Goal: Information Seeking & Learning: Learn about a topic

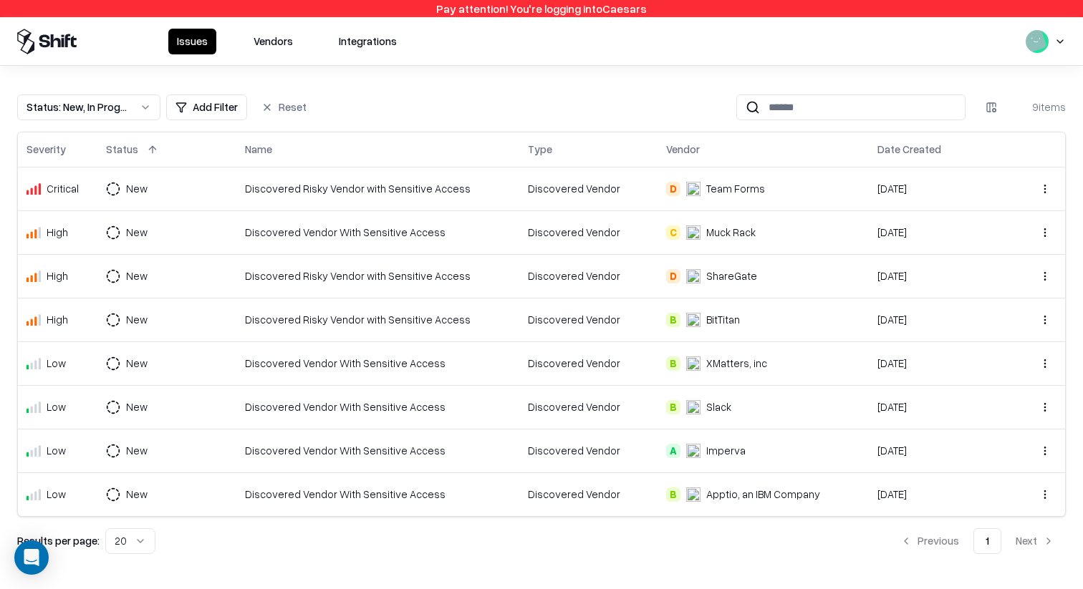
click at [126, 106] on div "Status : New, In Progress" at bounding box center [77, 107] width 102 height 15
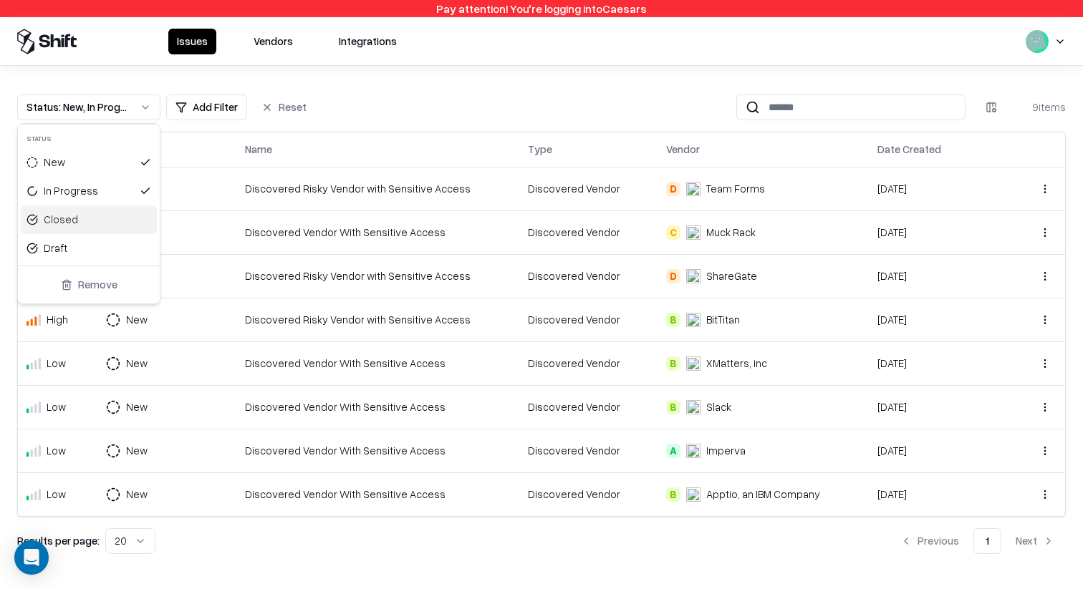
click at [100, 233] on div "Closed" at bounding box center [89, 219] width 136 height 29
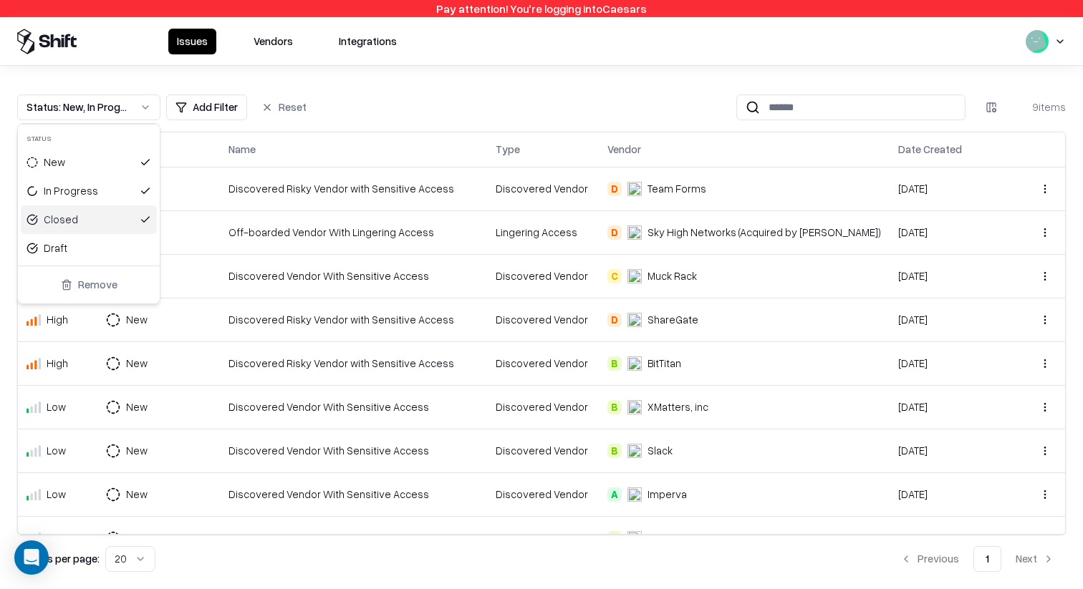
click at [519, 84] on html "Pay attention! You're logging into Caesars Issues Vendors Integrations Status :…" at bounding box center [541, 294] width 1083 height 589
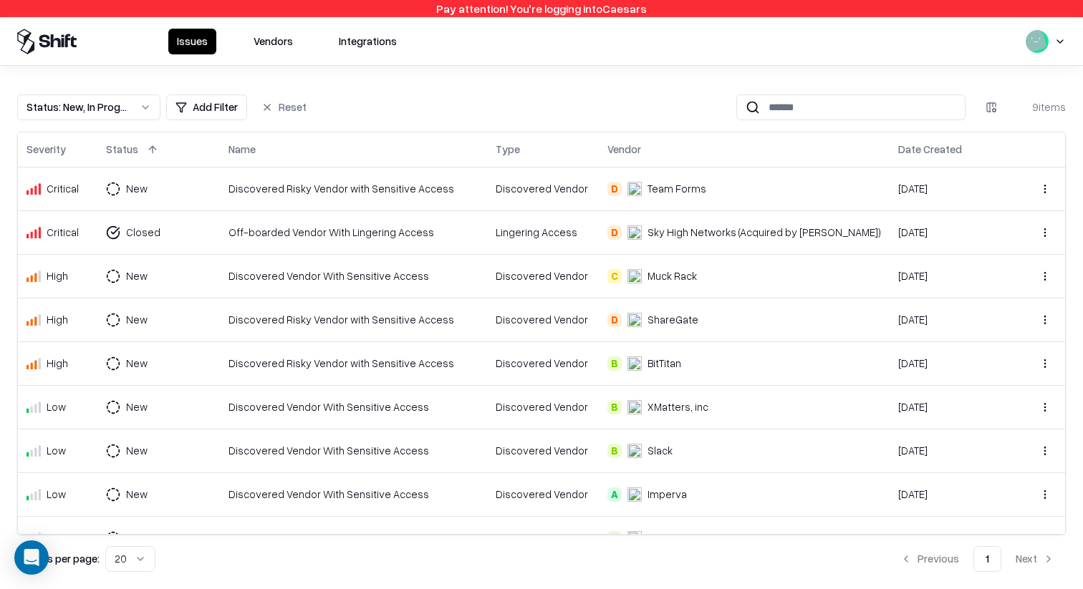
click at [374, 236] on div "Off-boarded Vendor With Lingering Access" at bounding box center [353, 232] width 250 height 15
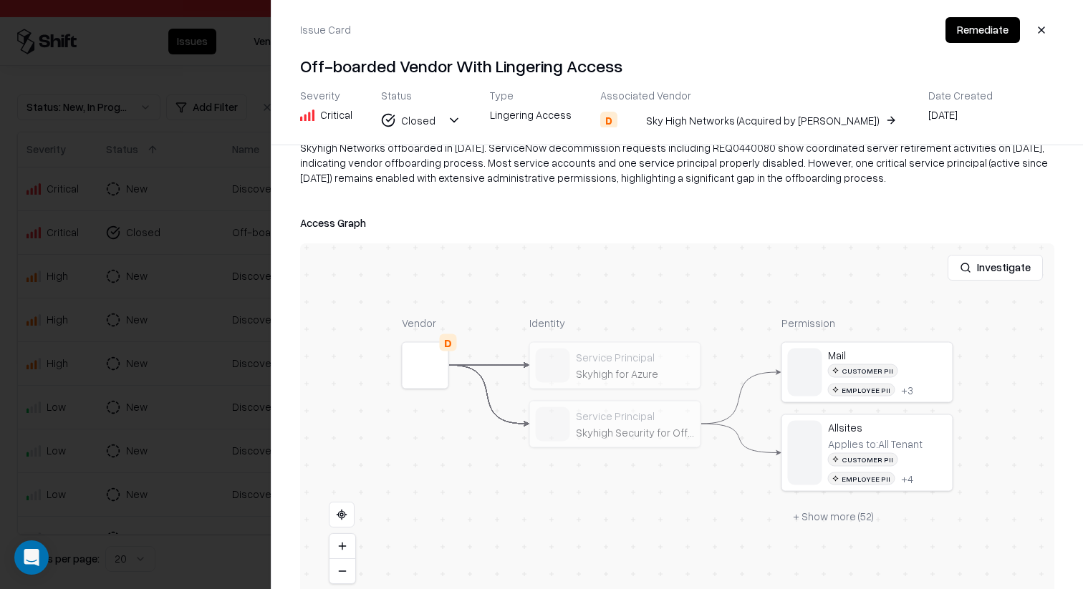
scroll to position [194, 0]
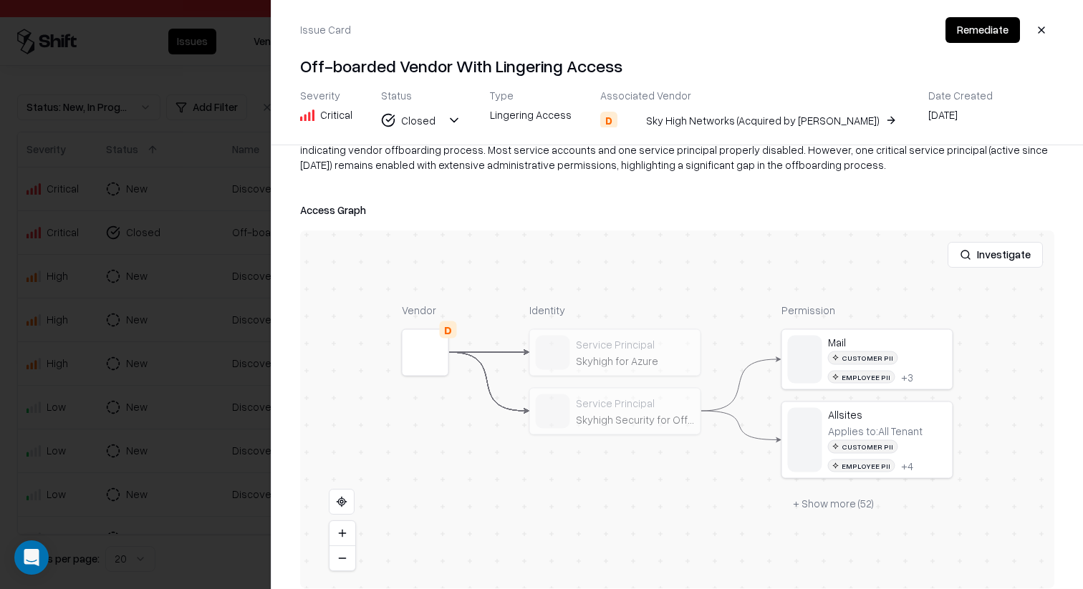
click at [0, 0] on button at bounding box center [0, 0] width 0 height 0
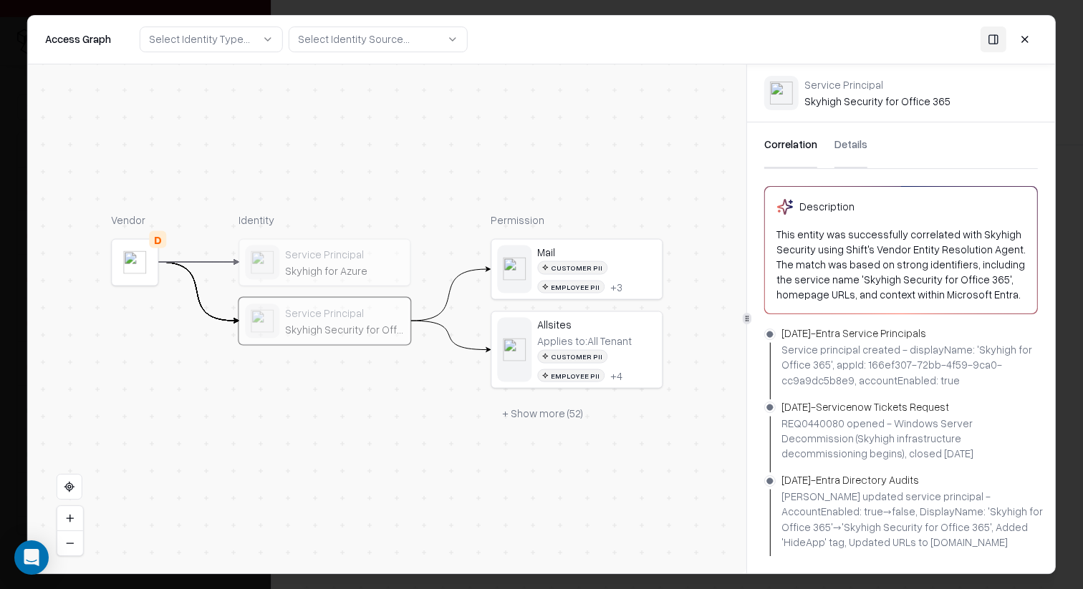
click at [355, 313] on div "Service Principal" at bounding box center [344, 312] width 119 height 13
click at [858, 159] on button "Details" at bounding box center [850, 145] width 33 height 46
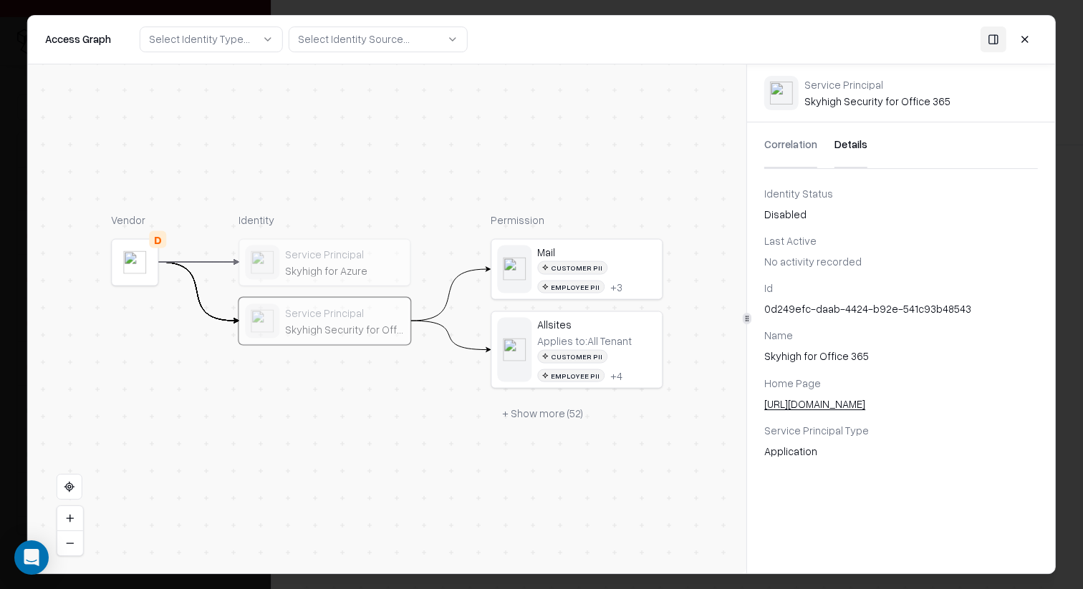
click at [773, 139] on button "Correlation" at bounding box center [790, 145] width 53 height 46
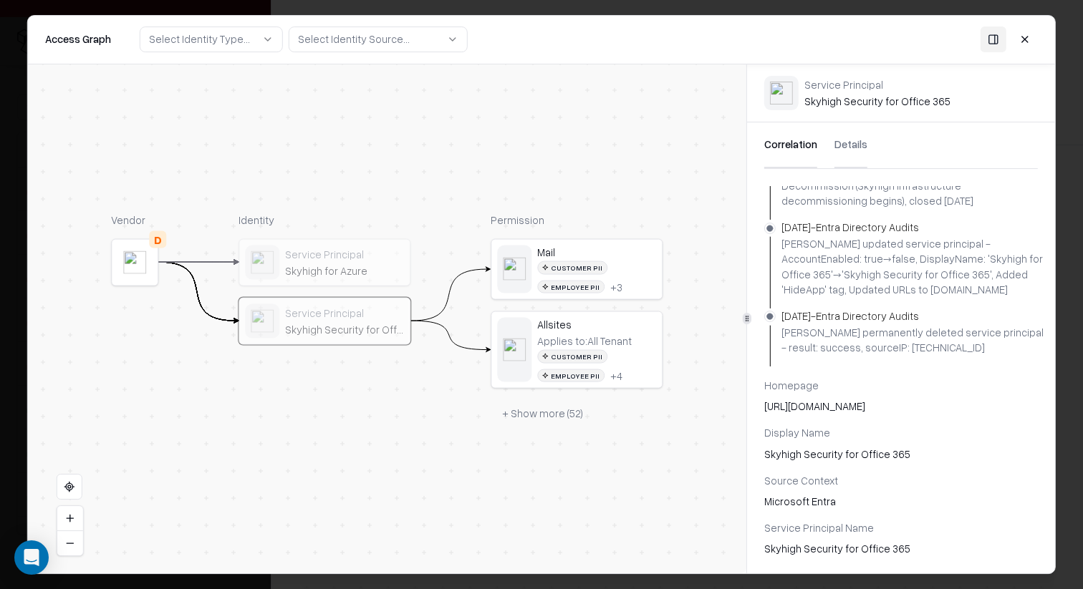
scroll to position [0, 0]
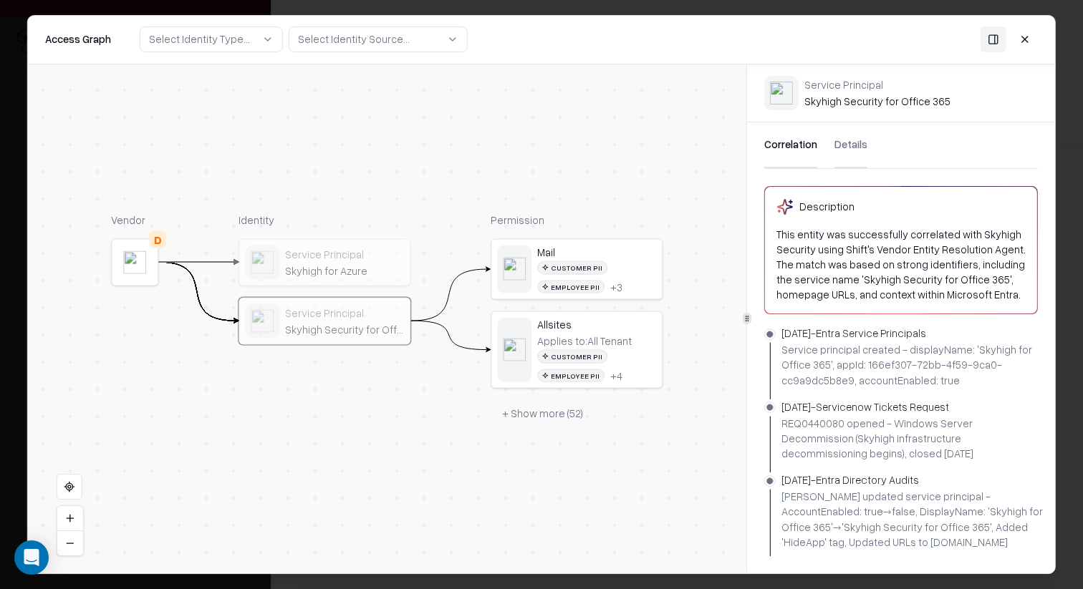
click at [849, 148] on button "Details" at bounding box center [850, 145] width 33 height 46
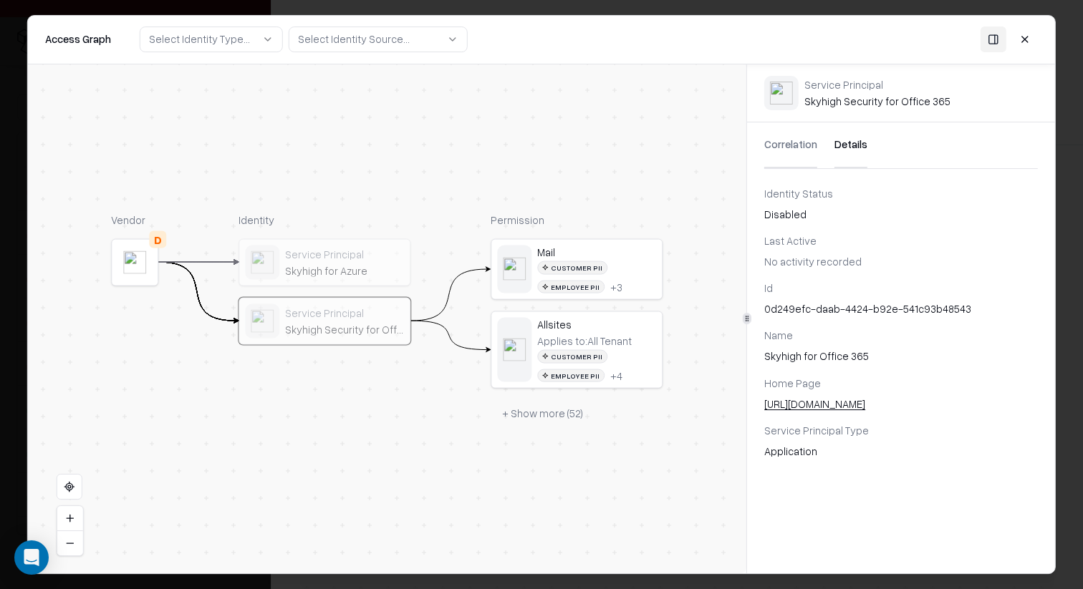
click at [800, 139] on button "Correlation" at bounding box center [790, 145] width 53 height 46
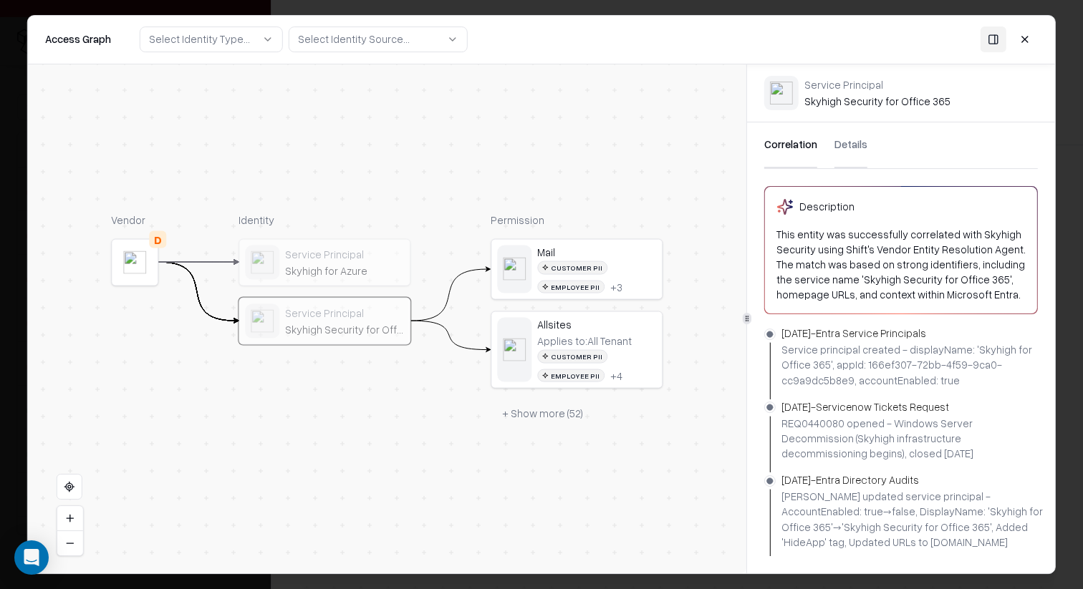
click at [836, 146] on button "Details" at bounding box center [850, 145] width 33 height 46
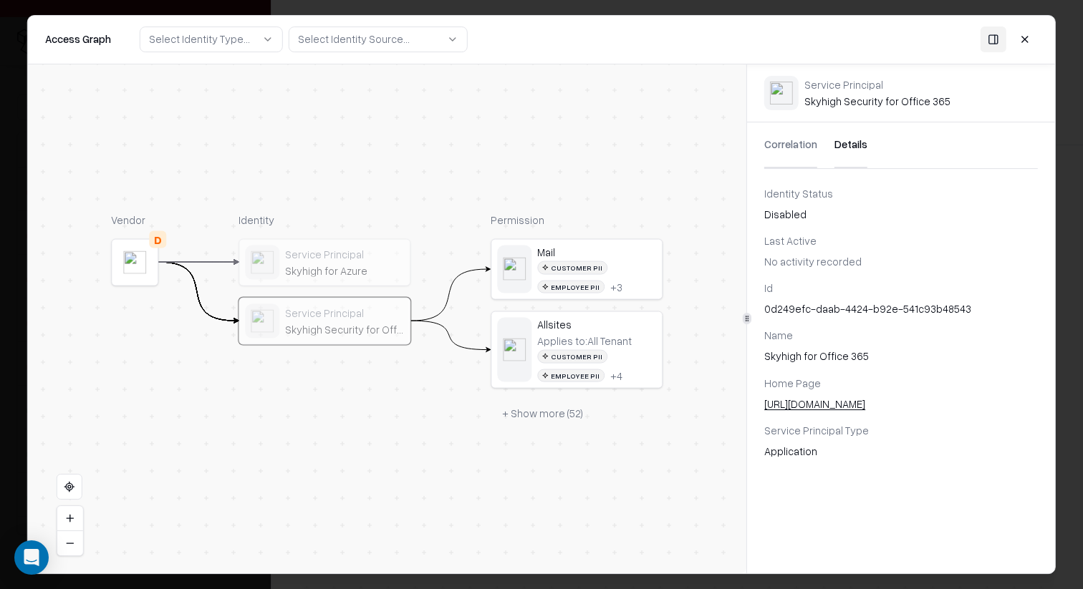
click at [370, 271] on div "Skyhigh for Azure" at bounding box center [344, 269] width 119 height 13
click at [365, 316] on div "Service Principal" at bounding box center [344, 312] width 119 height 13
click at [365, 248] on div "Service Principal" at bounding box center [344, 254] width 119 height 13
click at [793, 150] on button "Correlation" at bounding box center [790, 145] width 53 height 46
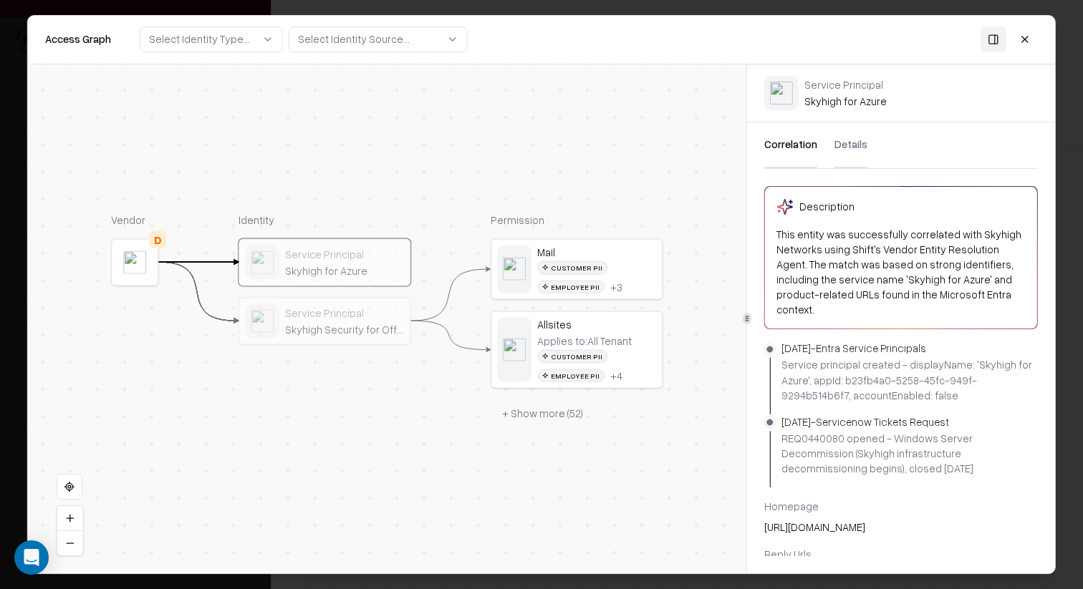
click at [870, 145] on div "Correlation Details" at bounding box center [900, 145] width 273 height 47
click at [851, 145] on button "Details" at bounding box center [850, 145] width 33 height 46
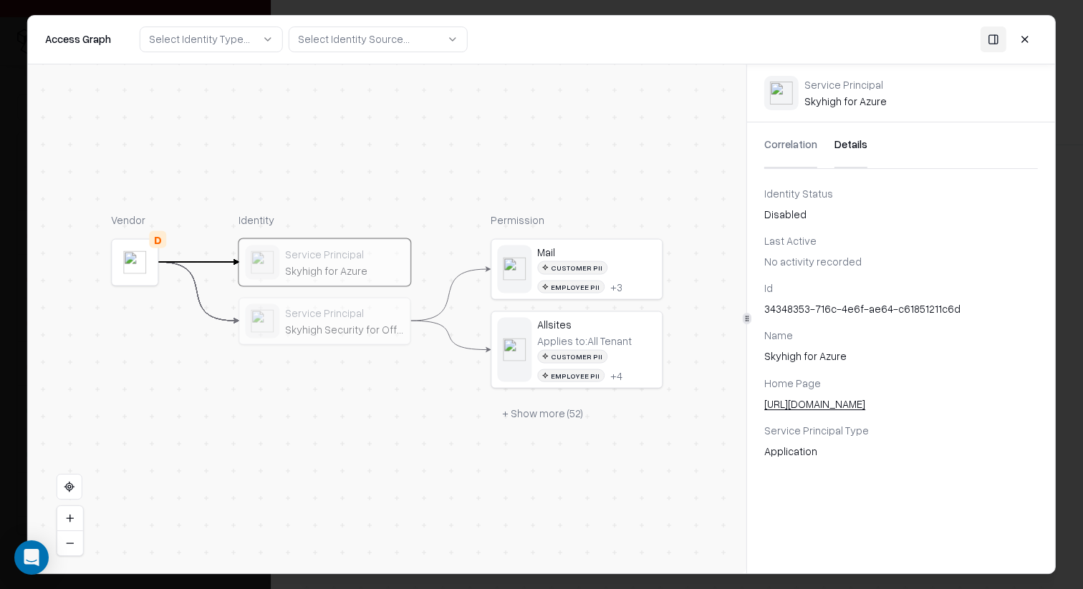
click at [1029, 42] on button at bounding box center [1025, 39] width 26 height 26
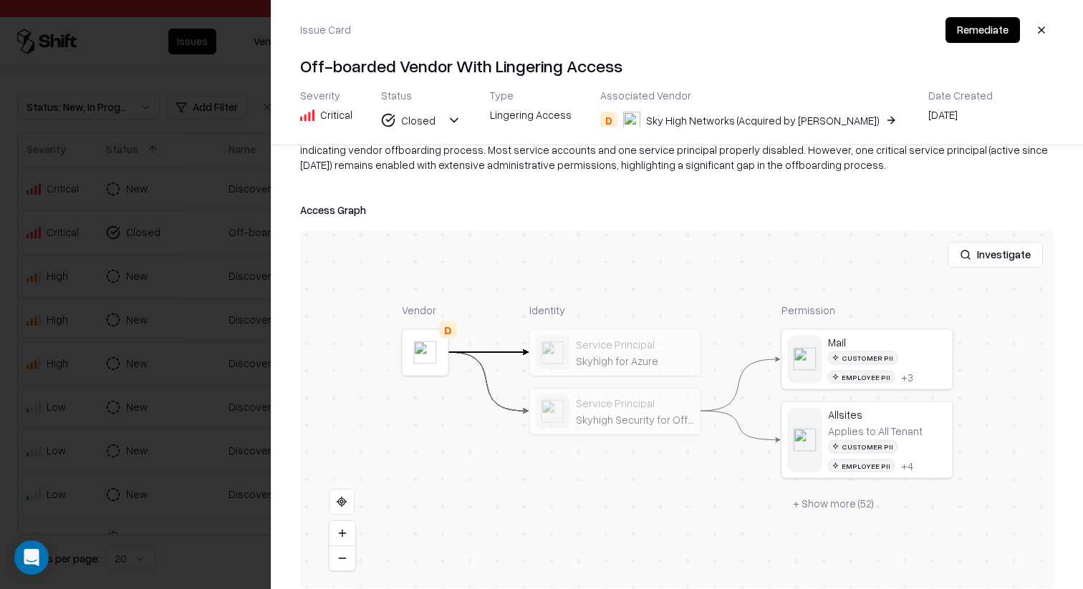
click at [0, 0] on div at bounding box center [0, 0] width 0 height 0
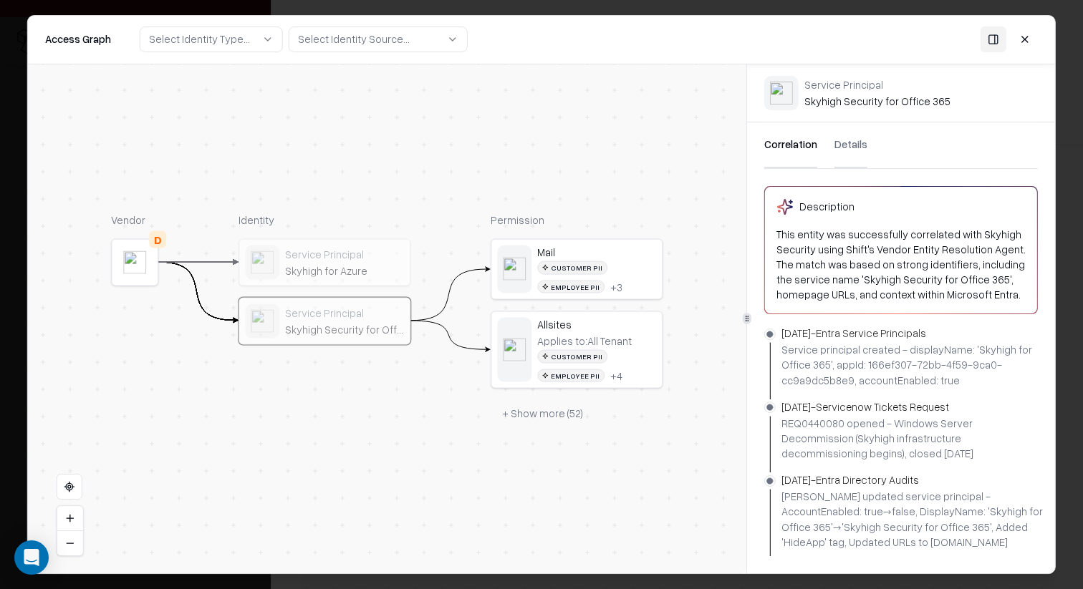
click at [845, 148] on button "Details" at bounding box center [850, 145] width 33 height 46
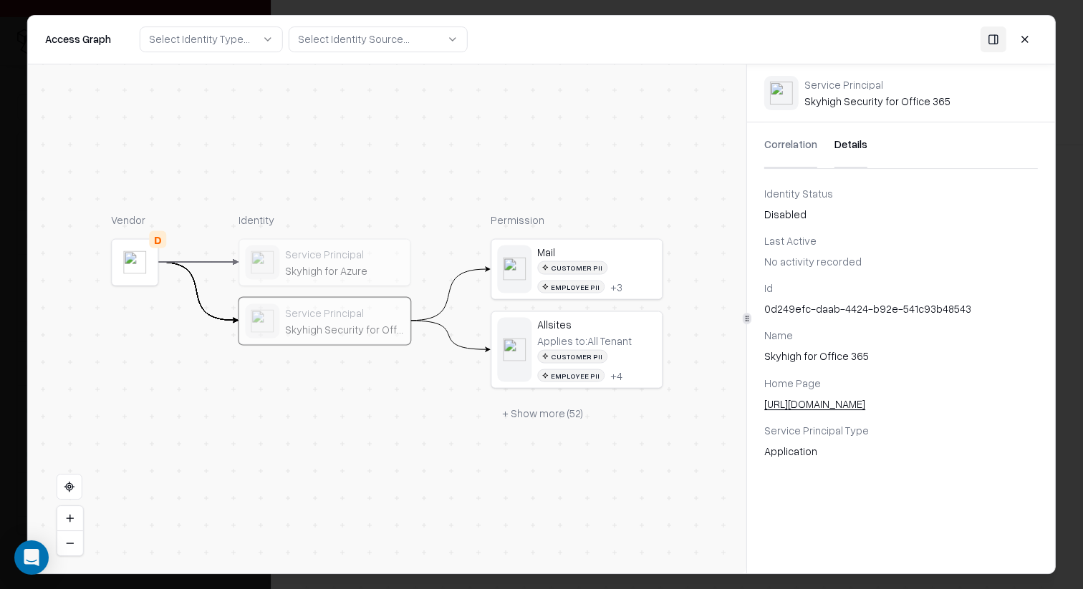
click at [826, 316] on div "0d249efc-daab-4424-b92e-541c93b48543" at bounding box center [900, 308] width 273 height 15
click at [827, 312] on div "0d249efc-daab-4424-b92e-541c93b48543" at bounding box center [900, 308] width 273 height 15
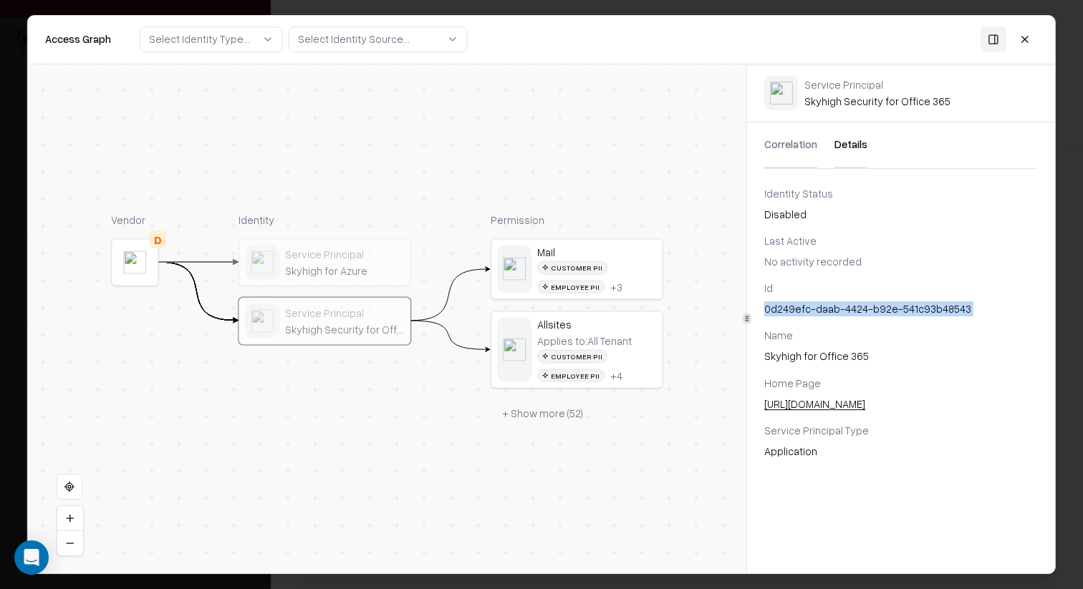
click at [0, 226] on div at bounding box center [541, 294] width 1083 height 589
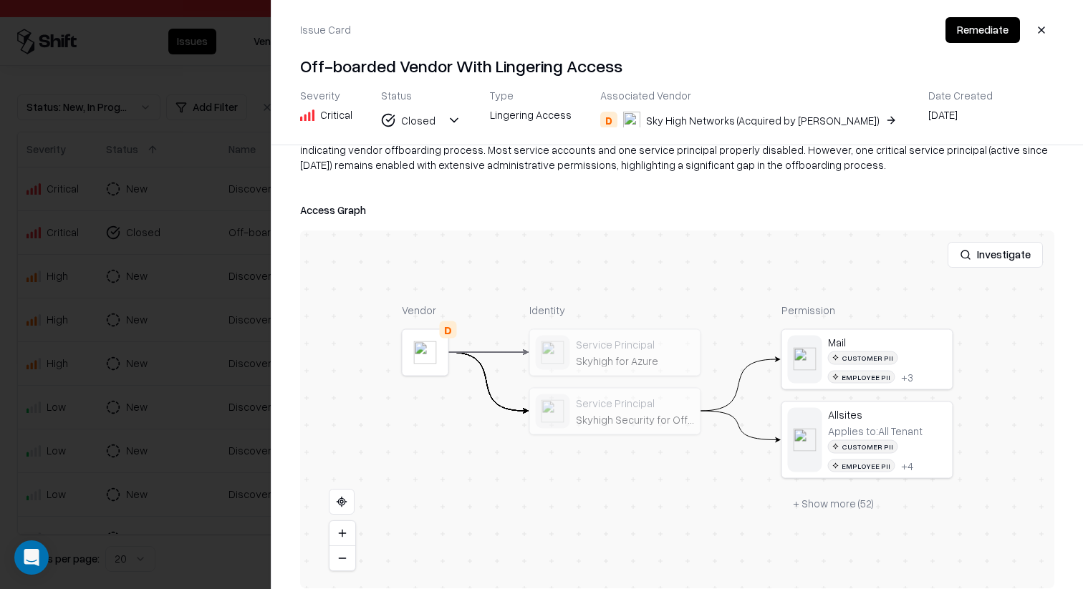
click at [145, 366] on div at bounding box center [541, 294] width 1083 height 589
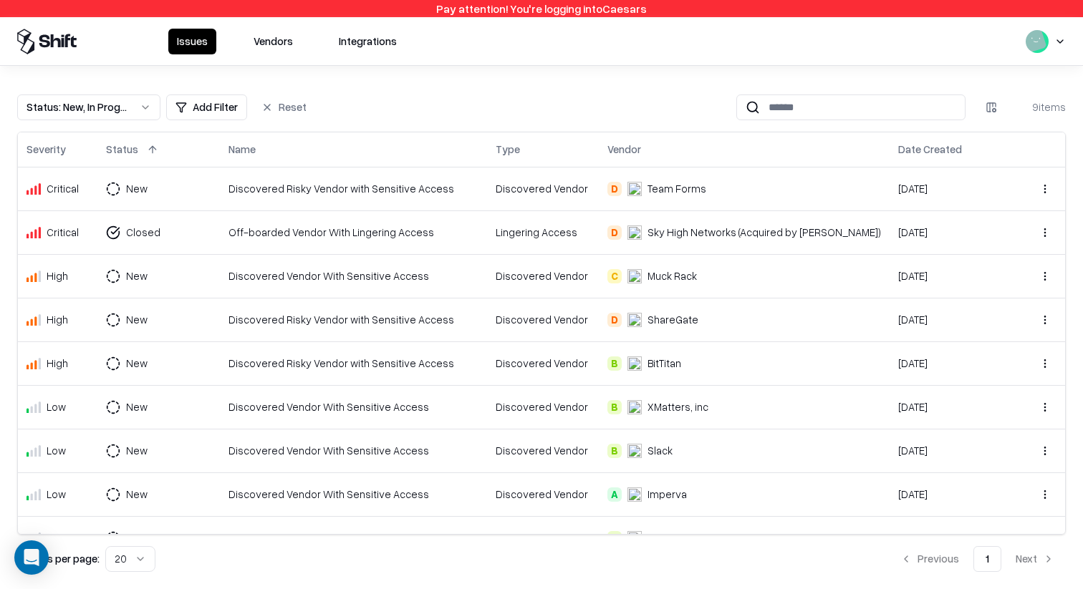
click at [532, 281] on div "Discovered Vendor" at bounding box center [542, 275] width 95 height 15
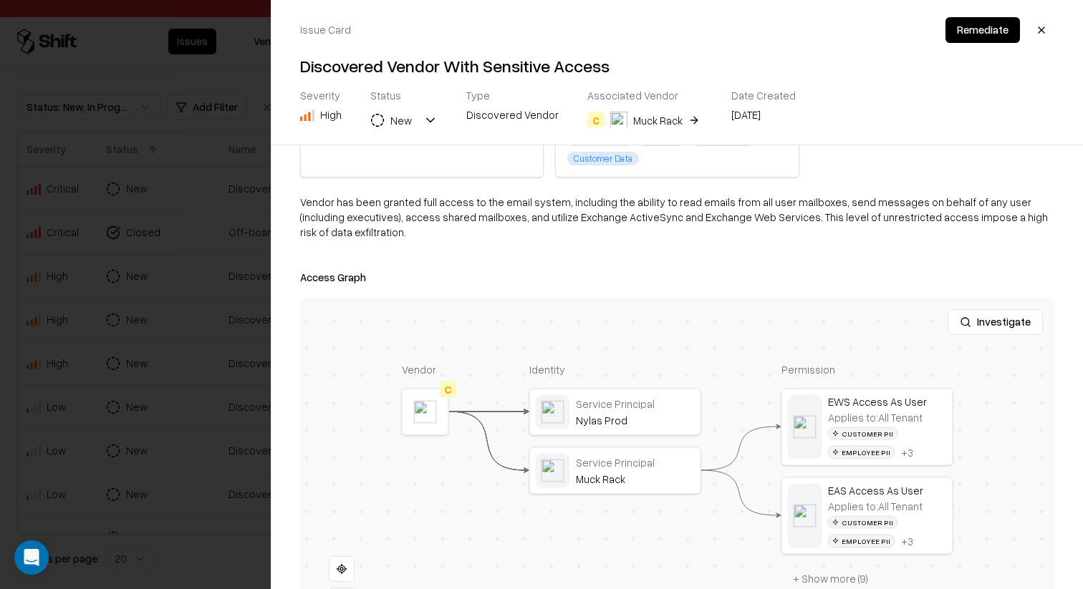
scroll to position [132, 0]
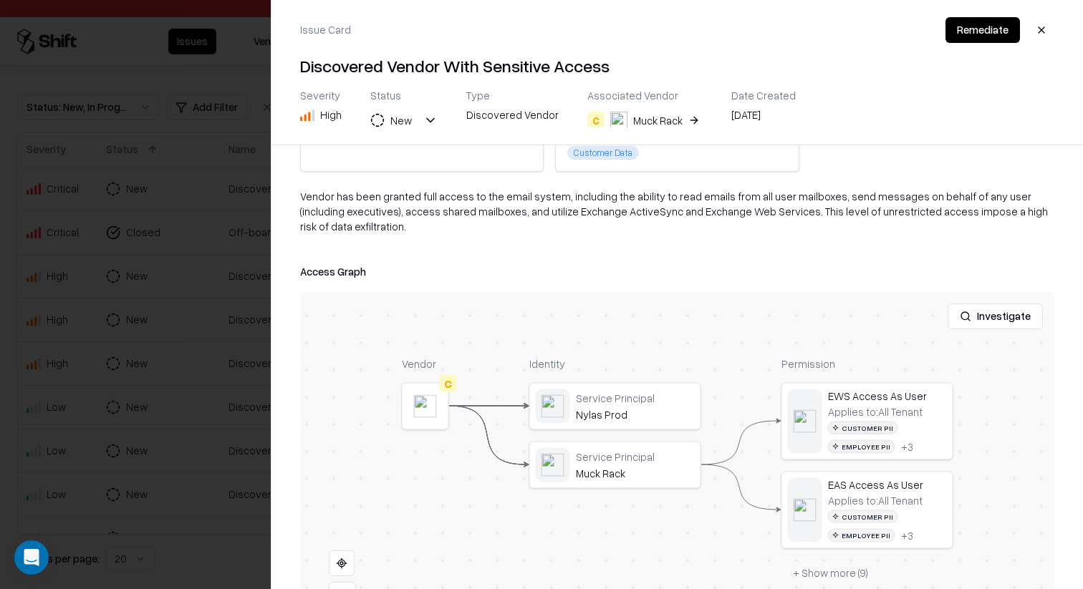
click at [822, 573] on button "+ Show more ( 9 )" at bounding box center [830, 573] width 98 height 26
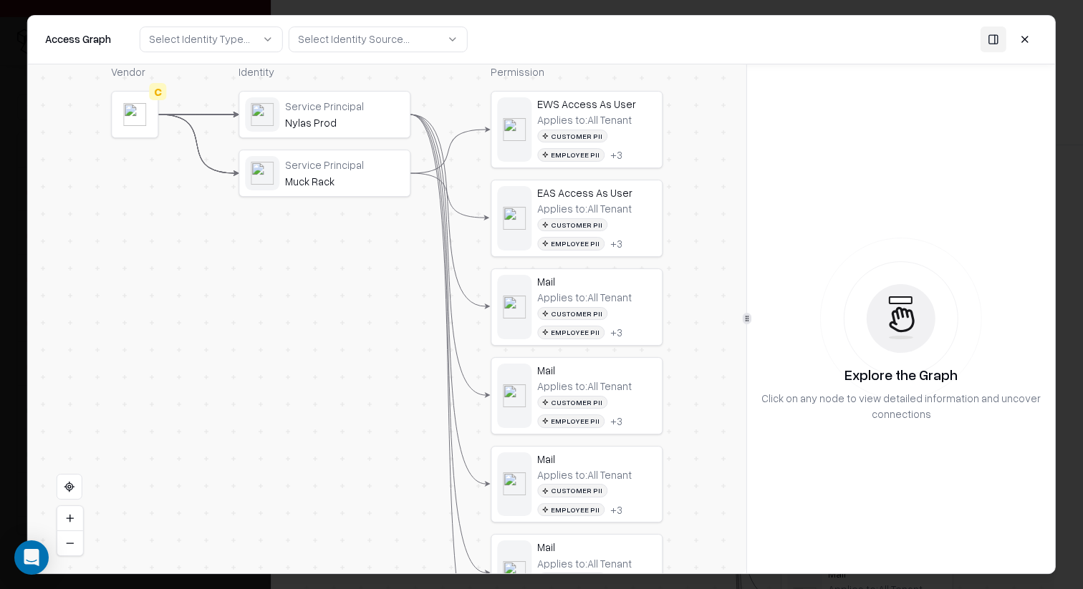
click at [363, 117] on div "Nylas Prod" at bounding box center [344, 122] width 119 height 13
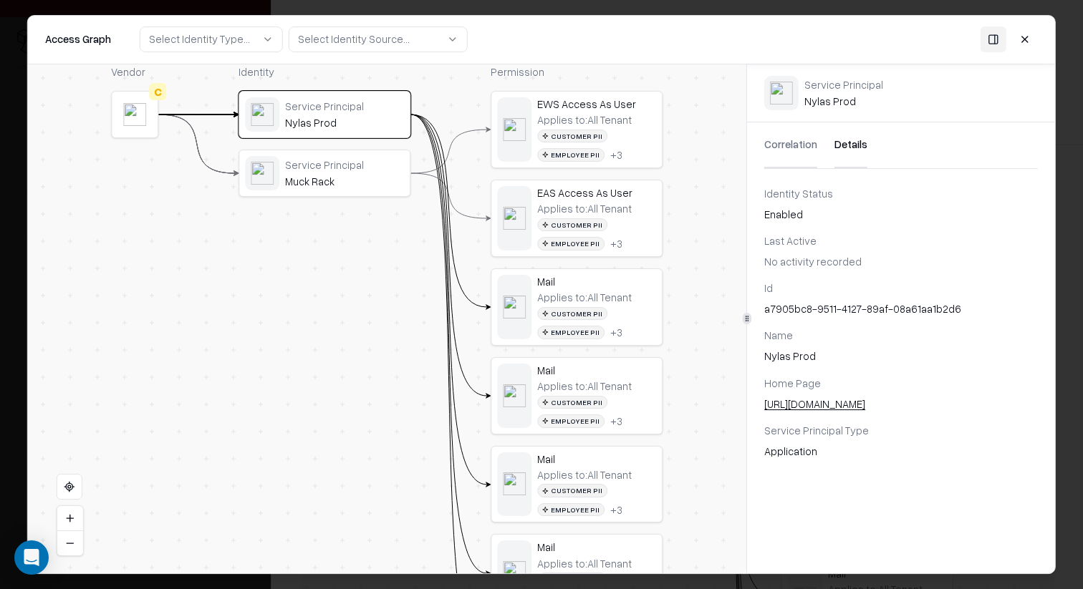
click at [835, 145] on button "Details" at bounding box center [850, 145] width 33 height 46
click at [830, 311] on div "a7905bc8-9511-4127-89af-08a61aa1b2d6" at bounding box center [900, 308] width 273 height 15
copy div "a7905bc8-9511-4127-89af-08a61aa1b2d6"
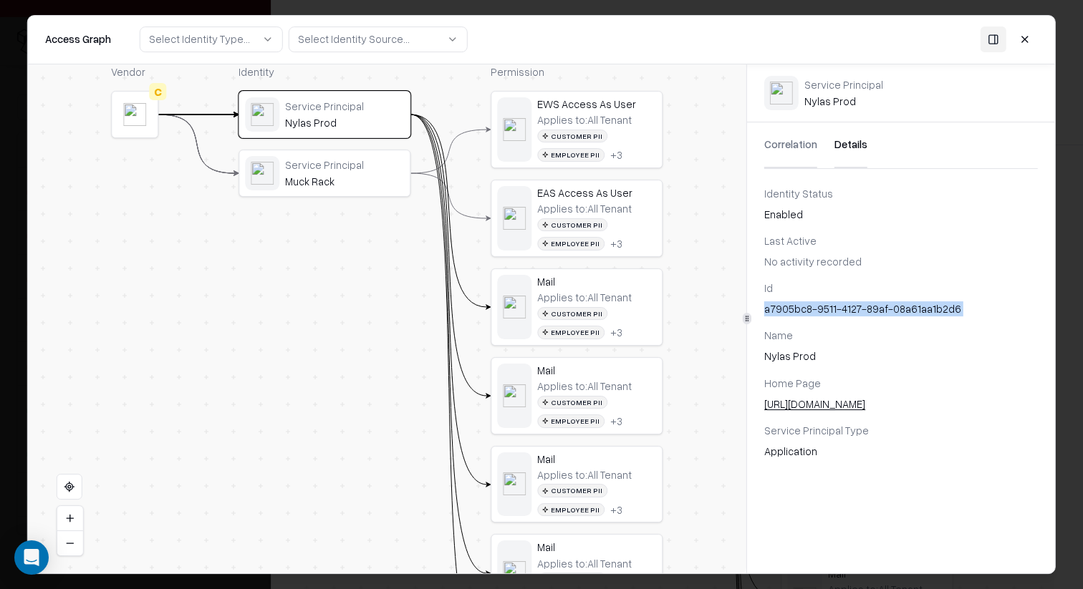
click at [321, 188] on div "Muck Rack" at bounding box center [344, 181] width 119 height 13
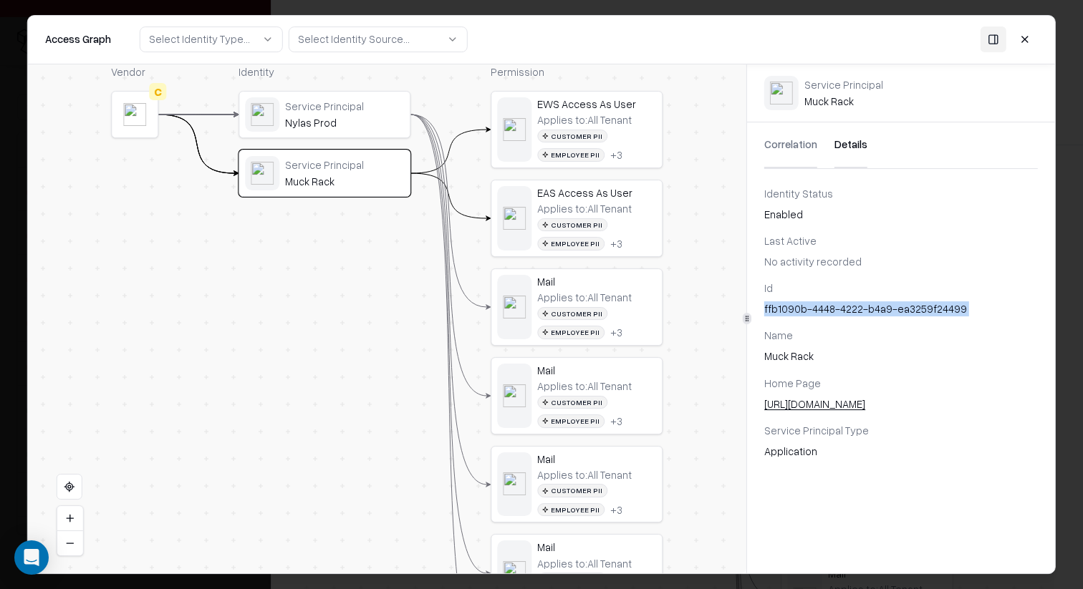
click at [333, 126] on div "Nylas Prod" at bounding box center [344, 122] width 119 height 13
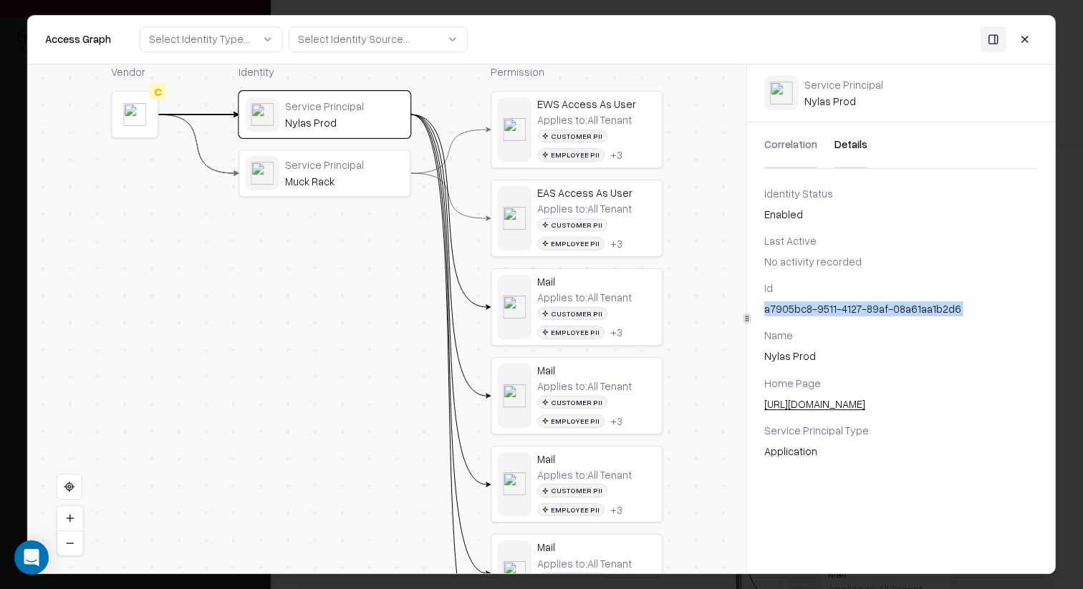
click at [343, 203] on div "Identity Service Principal Nylas Prod Service Principal [PERSON_NAME]" at bounding box center [324, 401] width 172 height 674
click at [344, 186] on div "Muck Rack" at bounding box center [344, 181] width 119 height 13
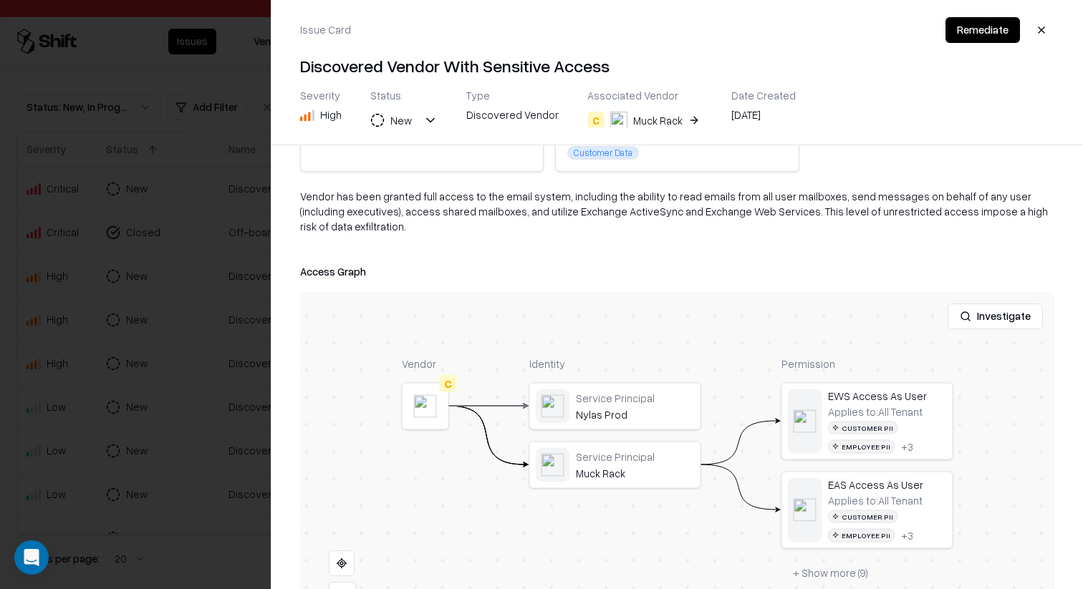
click at [200, 289] on div at bounding box center [541, 294] width 1083 height 589
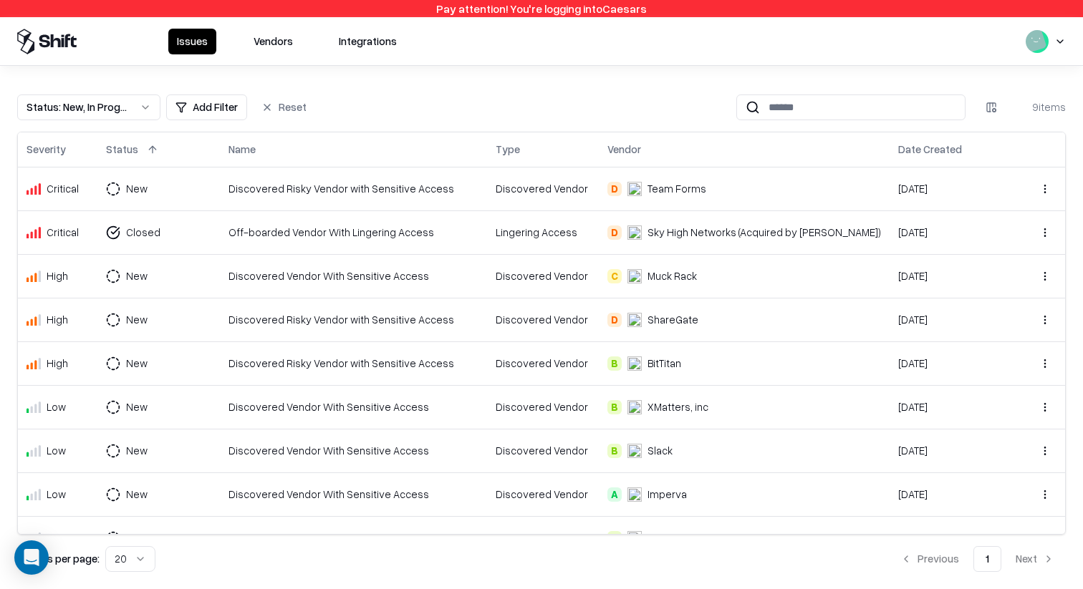
click at [462, 336] on td "Discovered Risky Vendor with Sensitive Access" at bounding box center [353, 320] width 267 height 44
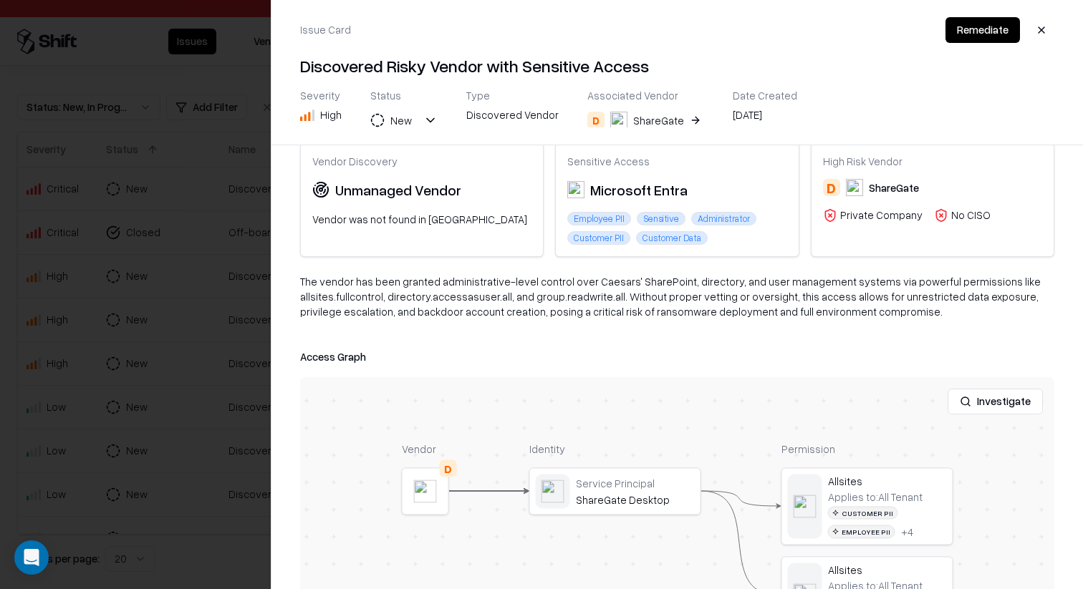
scroll to position [51, 0]
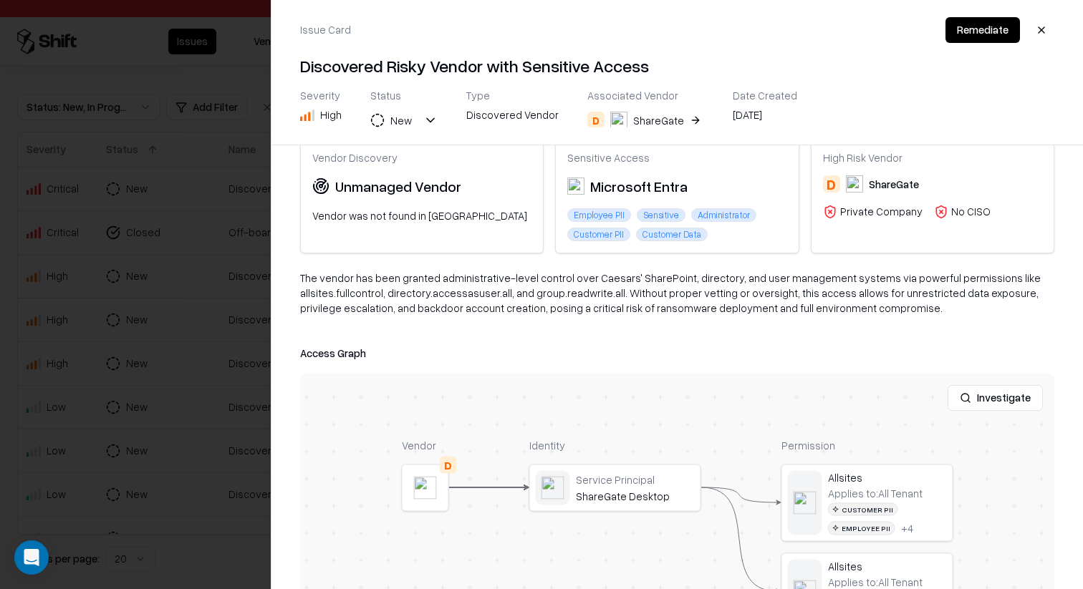
click at [0, 0] on div at bounding box center [0, 0] width 0 height 0
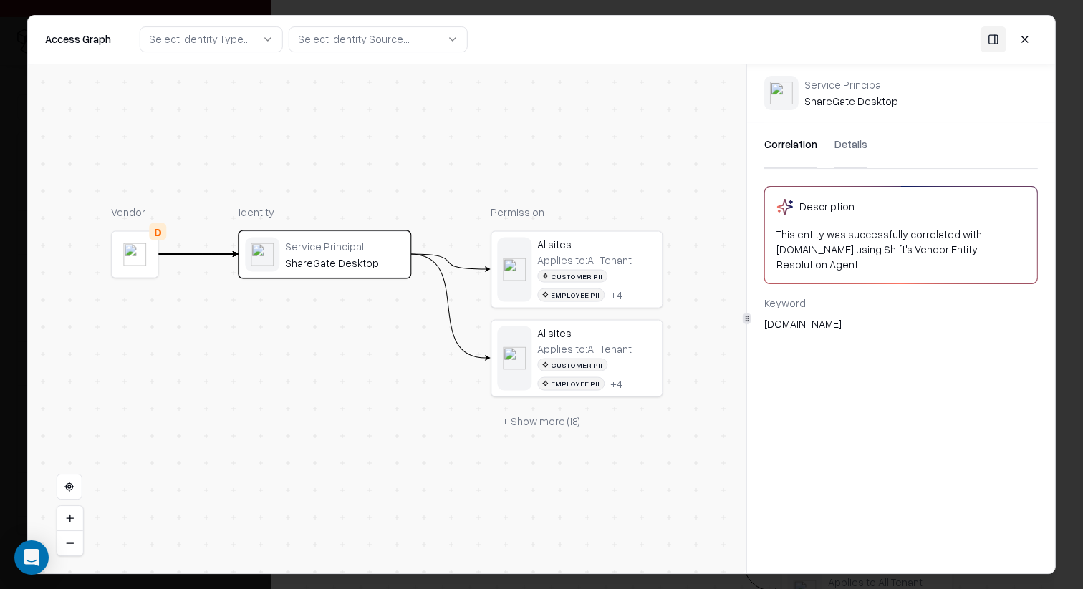
click at [569, 425] on button "+ Show more ( 18 )" at bounding box center [540, 421] width 101 height 26
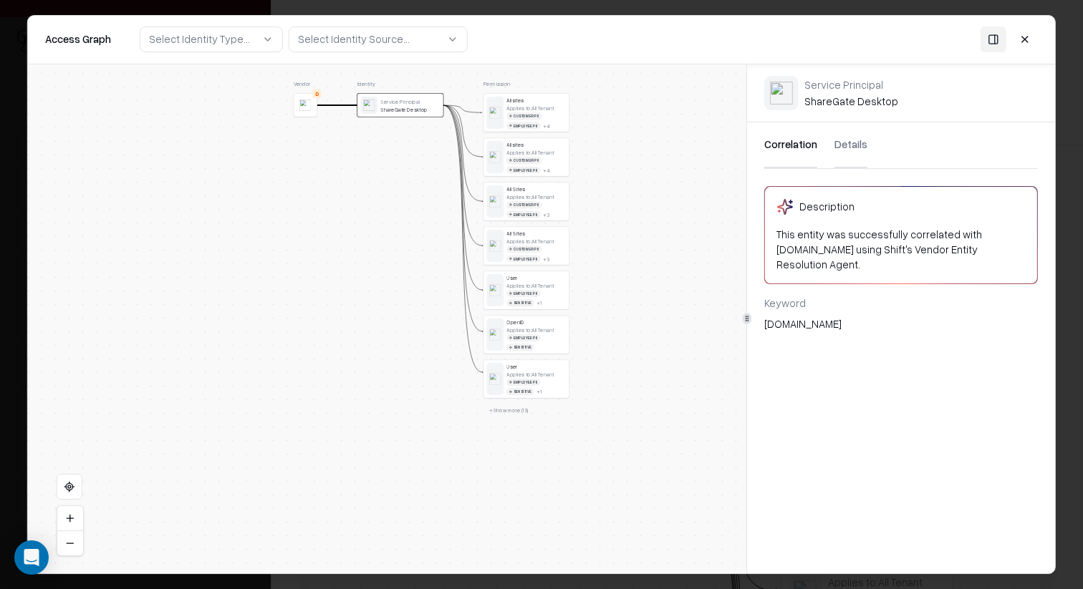
click at [515, 404] on button "+ Show more ( 13 )" at bounding box center [508, 410] width 51 height 13
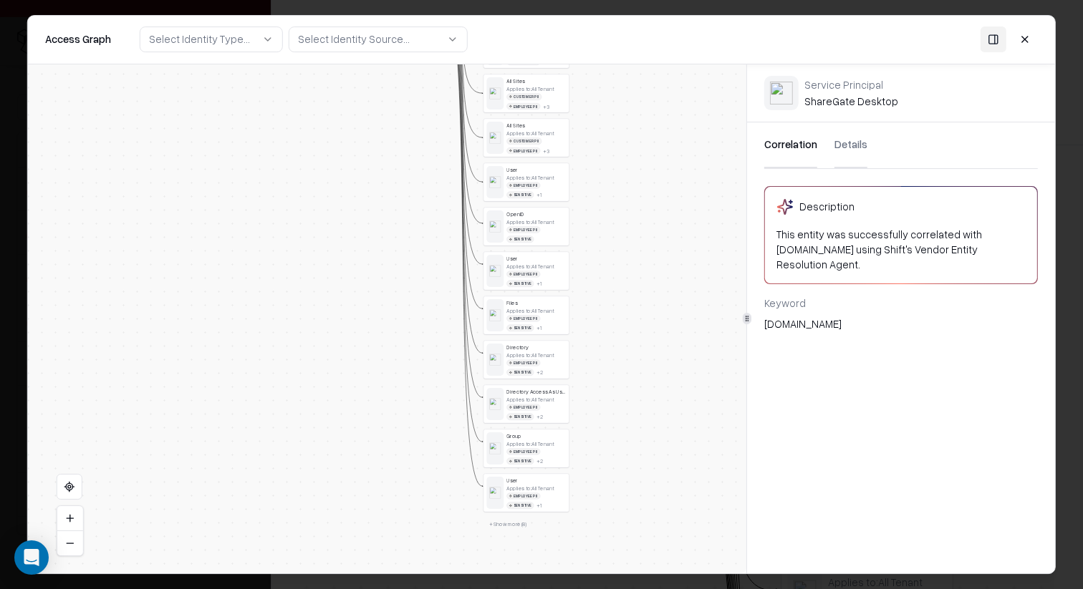
click at [509, 521] on button "+ Show more ( 8 )" at bounding box center [507, 524] width 49 height 13
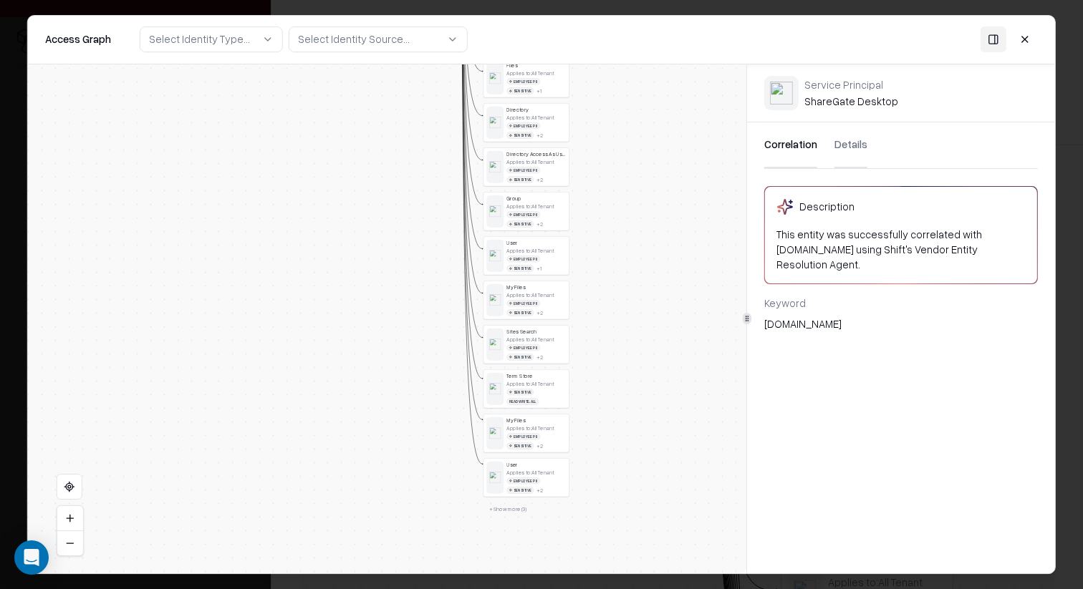
drag, startPoint x: 402, startPoint y: 513, endPoint x: 432, endPoint y: 485, distance: 40.6
click at [496, 503] on button "+ Show more ( 3 )" at bounding box center [507, 509] width 49 height 13
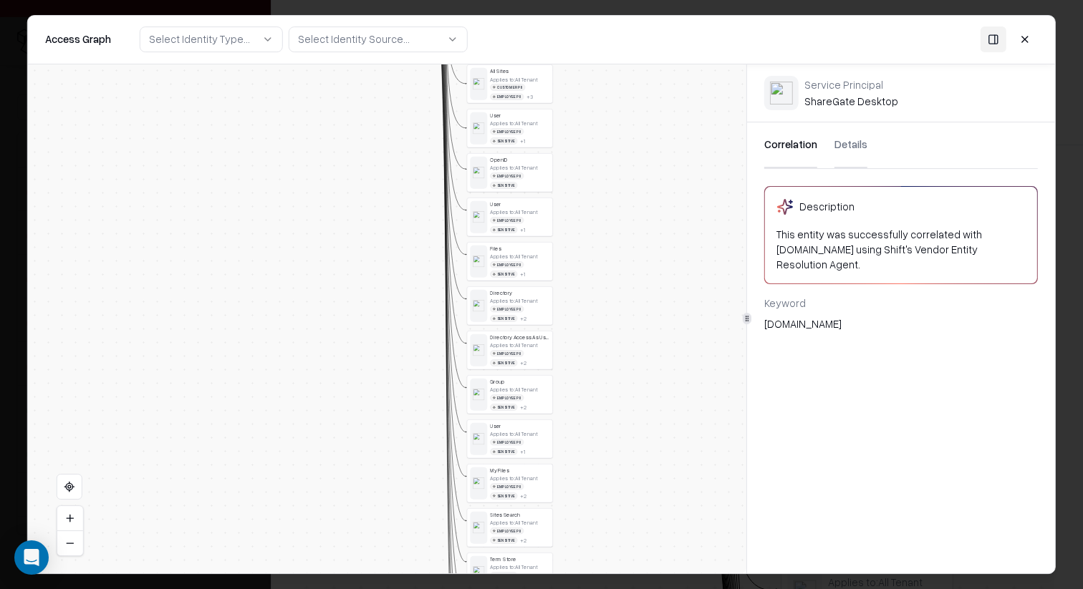
drag, startPoint x: 414, startPoint y: 405, endPoint x: 415, endPoint y: 589, distance: 184.0
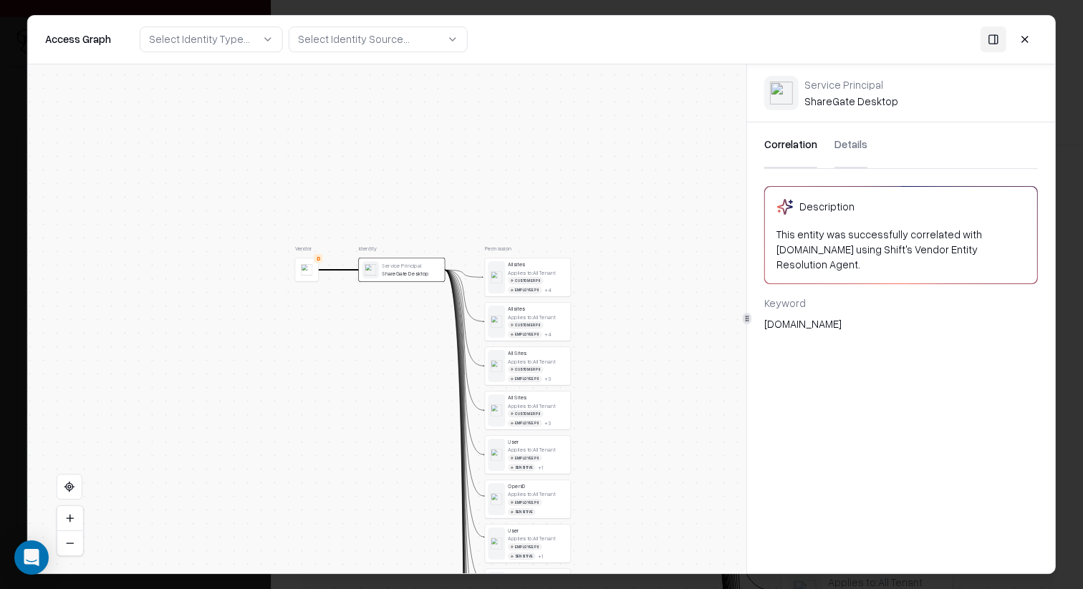
click at [413, 268] on div "Service Principal ShareGate Desktop" at bounding box center [411, 269] width 59 height 14
click at [520, 272] on div "Applies to: All Tenant" at bounding box center [531, 272] width 47 height 6
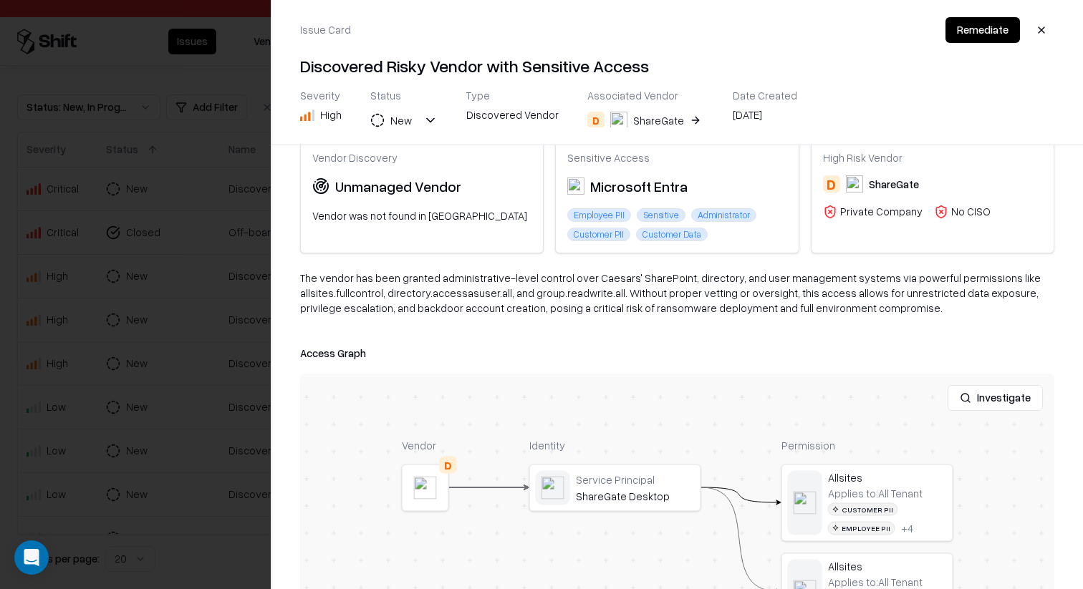
click at [192, 376] on div at bounding box center [541, 294] width 1083 height 589
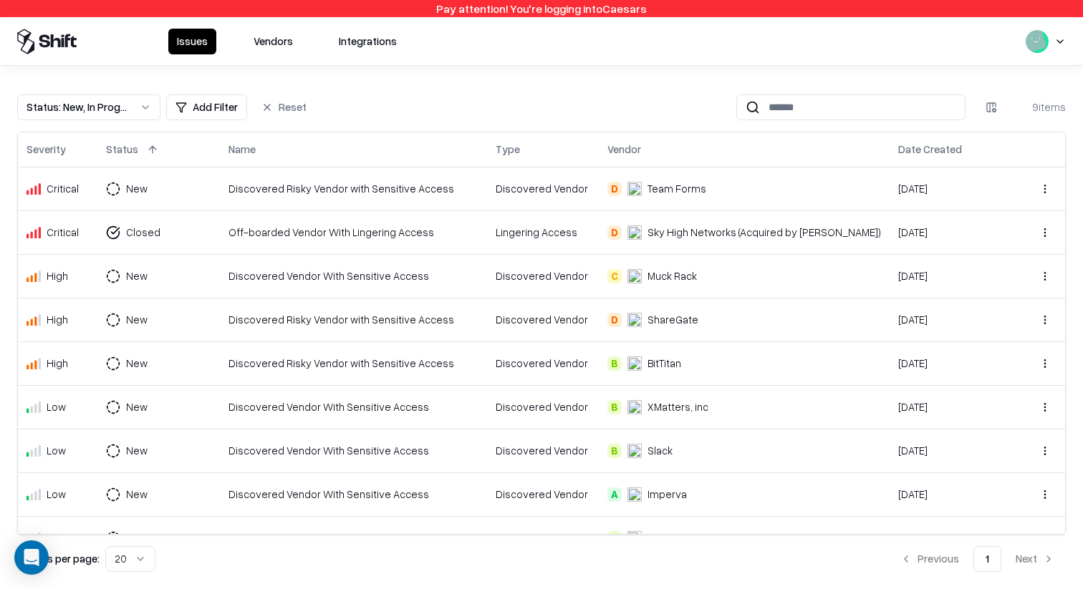
click at [450, 271] on div "Discovered Vendor With Sensitive Access" at bounding box center [353, 275] width 250 height 15
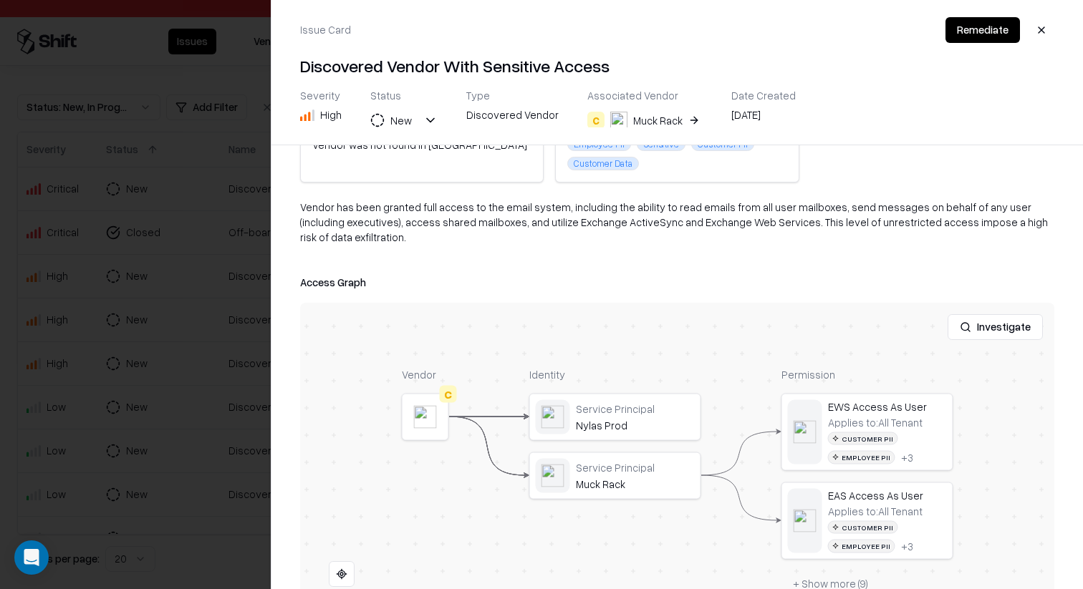
scroll to position [210, 0]
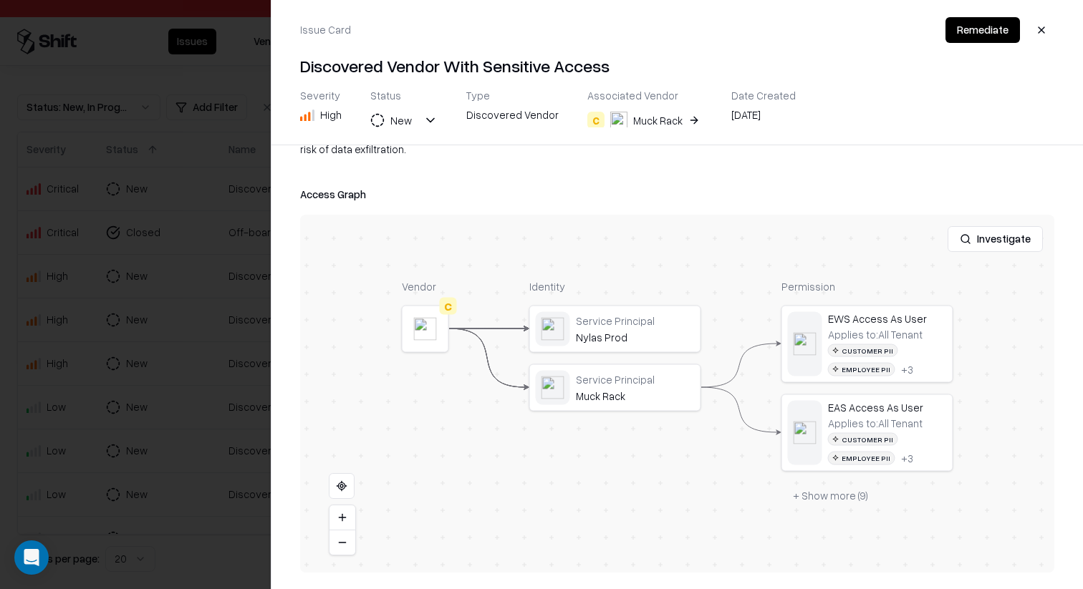
click at [856, 489] on button "+ Show more ( 9 )" at bounding box center [830, 496] width 98 height 26
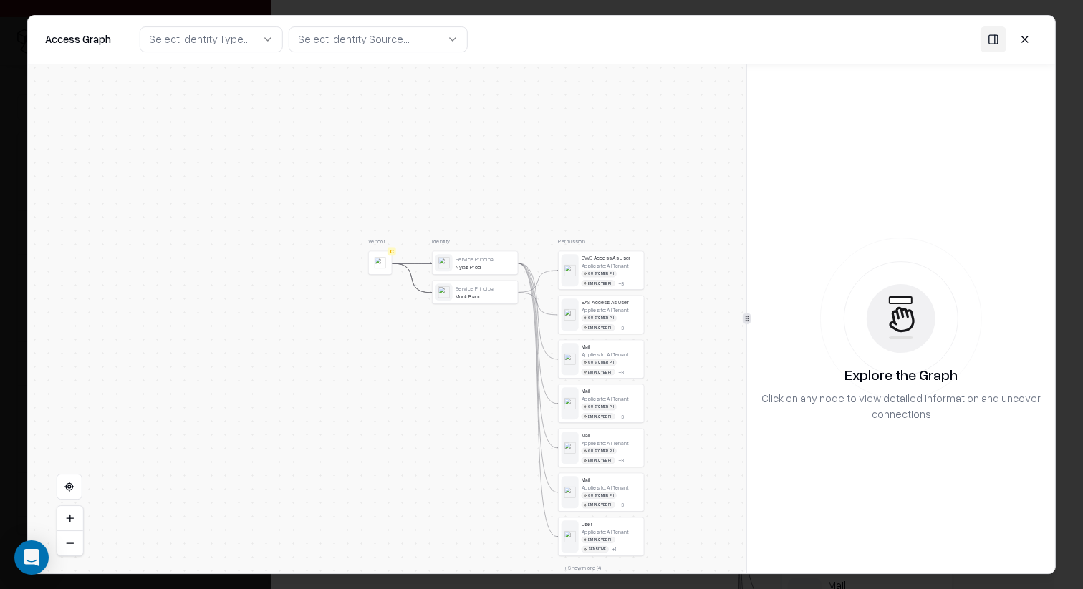
click at [481, 293] on div "Muck Rack" at bounding box center [484, 296] width 59 height 6
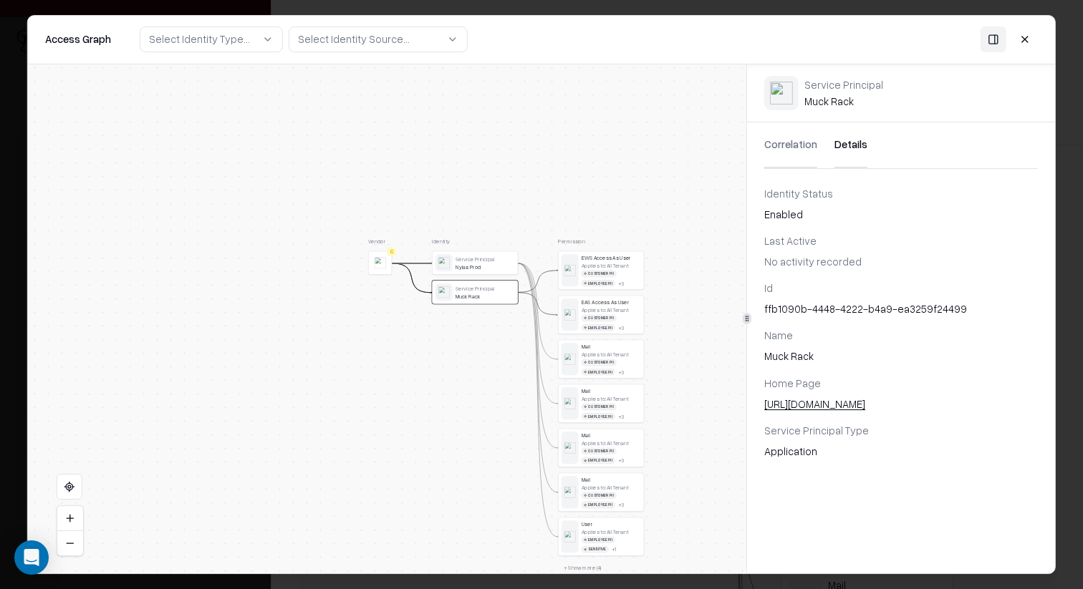
click at [851, 150] on button "Details" at bounding box center [850, 145] width 33 height 46
click at [849, 311] on div "ffb1090b-4448-4222-b4a9-ea3259f24499" at bounding box center [900, 308] width 273 height 15
copy div "ffb1090b-4448-4222-b4a9-ea3259f24499"
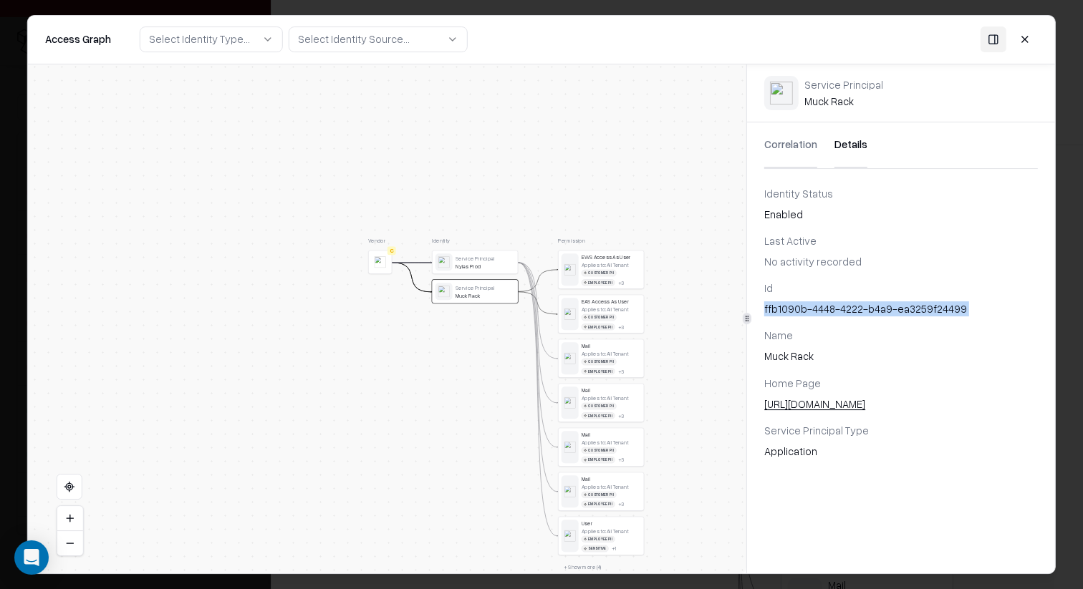
click at [479, 265] on div "Nylas Prod" at bounding box center [484, 266] width 59 height 6
click at [859, 320] on div "Id a7905bc8-9511-4127-89af-08a61aa1b2d6 Name Nylas Prod Home Page [URL][DOMAIN_…" at bounding box center [901, 370] width 308 height 178
click at [859, 316] on div "Id a7905bc8-9511-4127-89af-08a61aa1b2d6 Name Nylas Prod Home Page [URL][DOMAIN_…" at bounding box center [901, 370] width 308 height 178
click at [859, 316] on div "a7905bc8-9511-4127-89af-08a61aa1b2d6" at bounding box center [900, 308] width 273 height 15
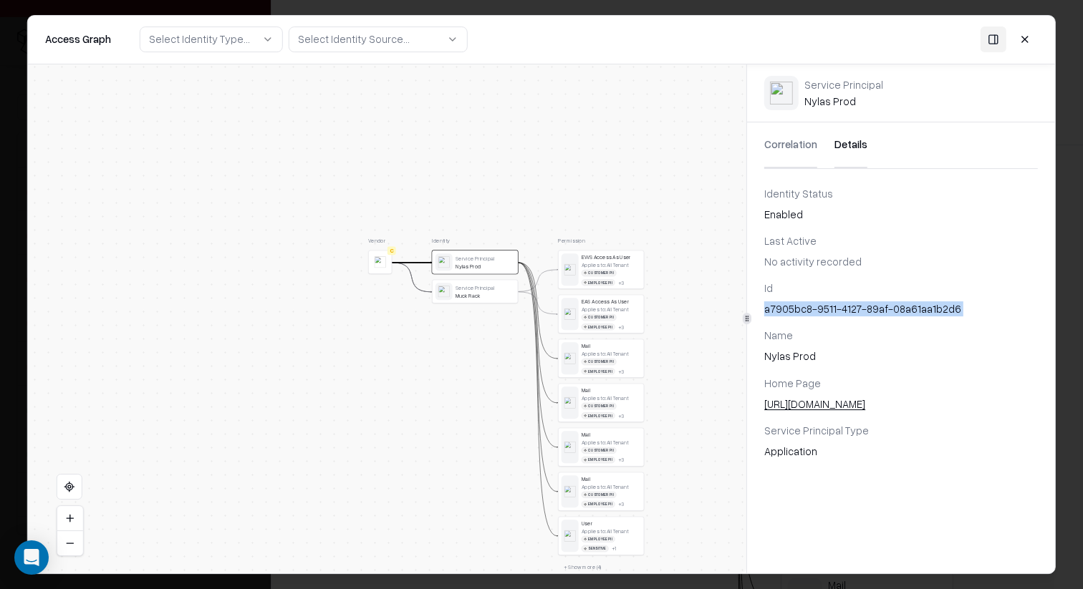
copy div "a7905bc8-9511-4127-89af-08a61aa1b2d6"
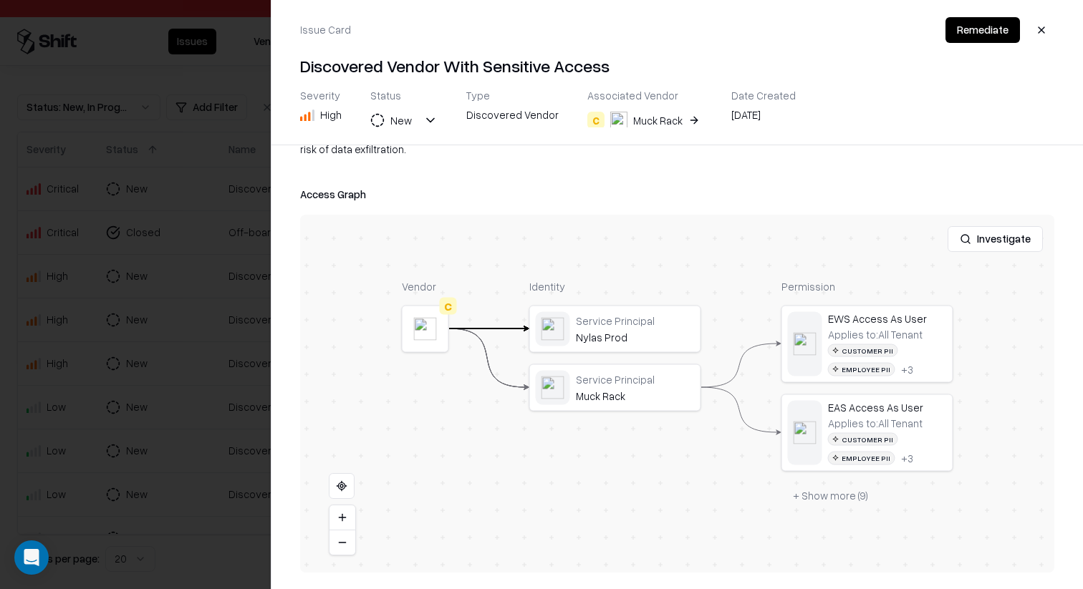
click at [192, 238] on div at bounding box center [541, 294] width 1083 height 589
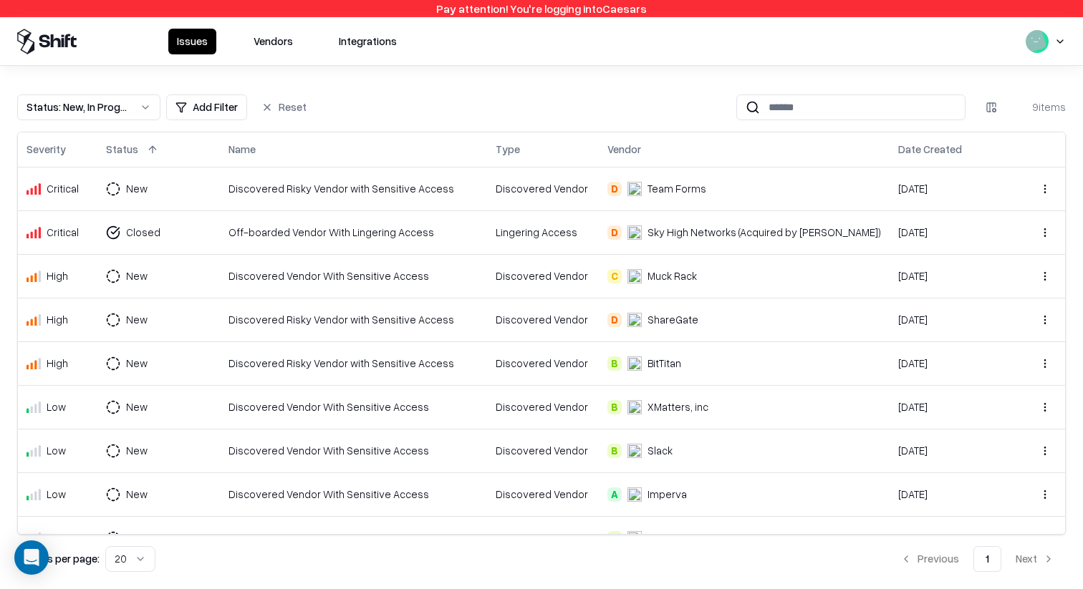
click at [487, 218] on td "Off-boarded Vendor With Lingering Access" at bounding box center [353, 232] width 267 height 44
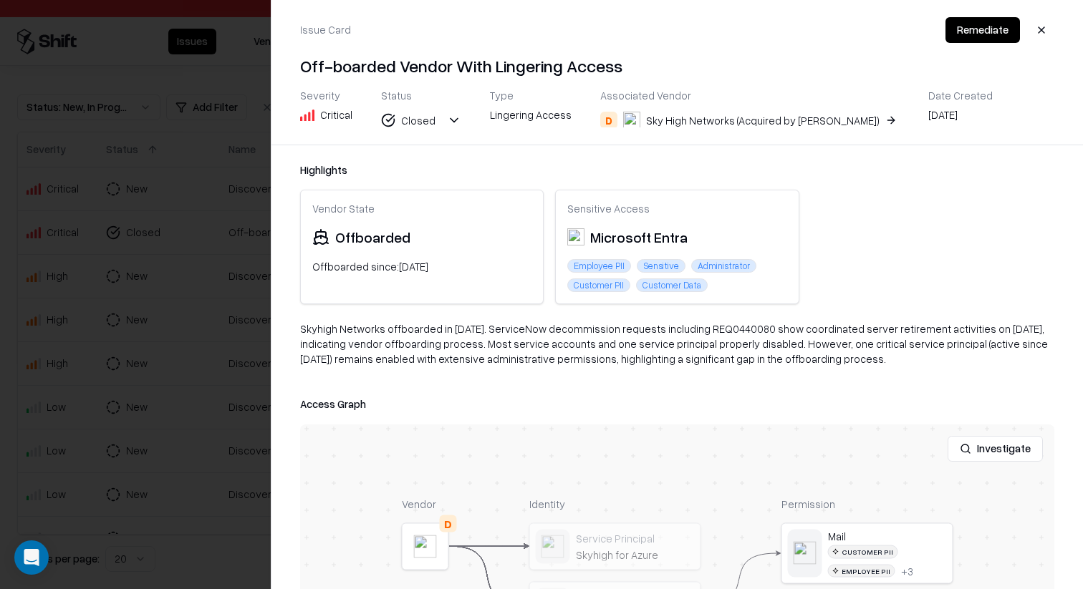
click at [0, 0] on div at bounding box center [0, 0] width 0 height 0
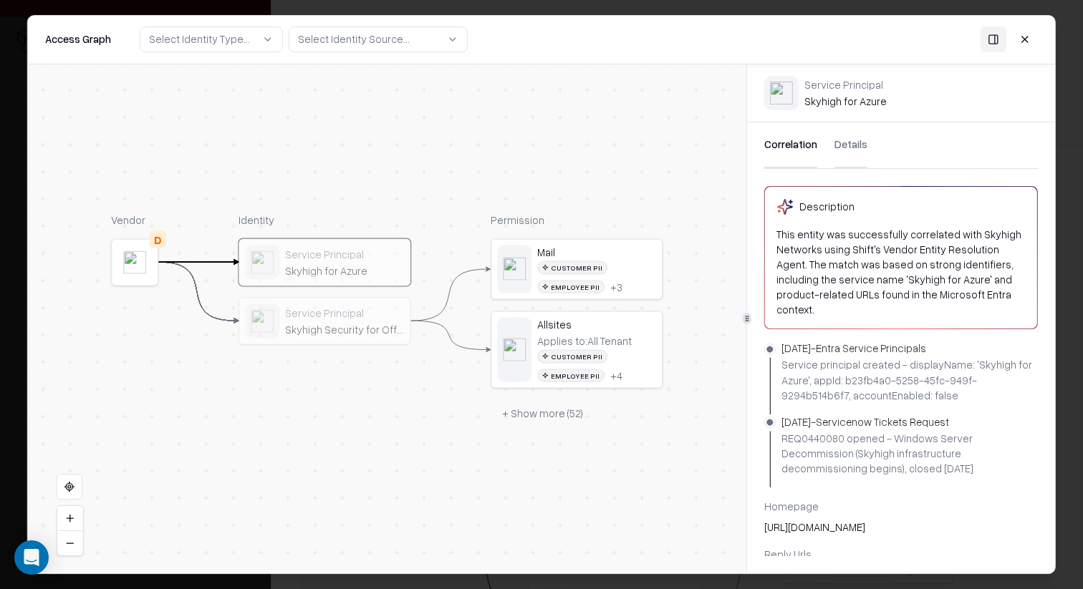
click at [405, 326] on div "Service Principal Skyhigh Security for Office 365" at bounding box center [324, 321] width 170 height 46
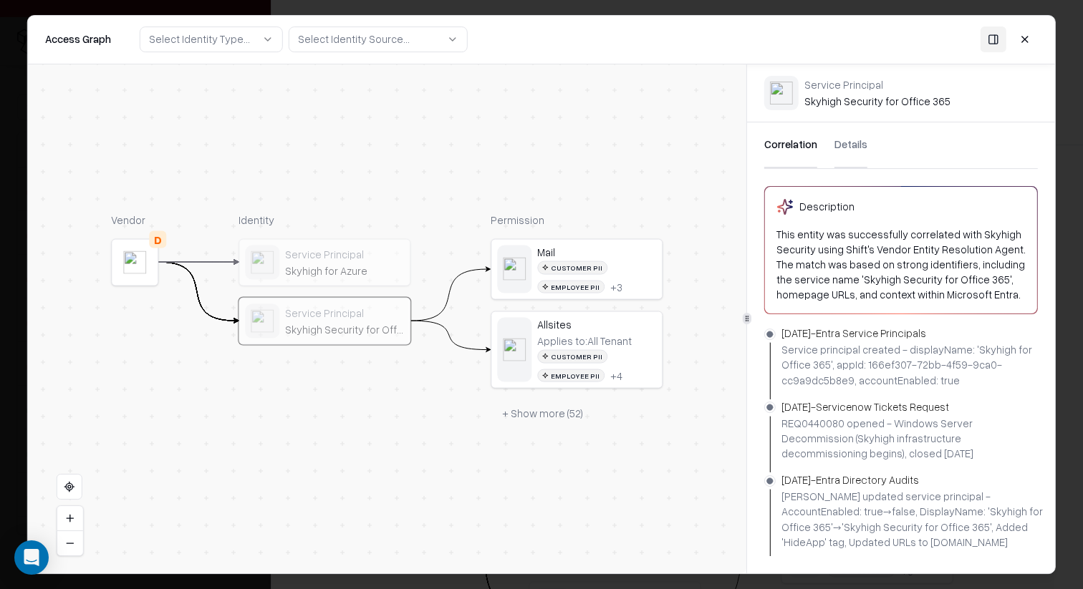
click at [369, 268] on div "Skyhigh for Azure" at bounding box center [344, 269] width 119 height 13
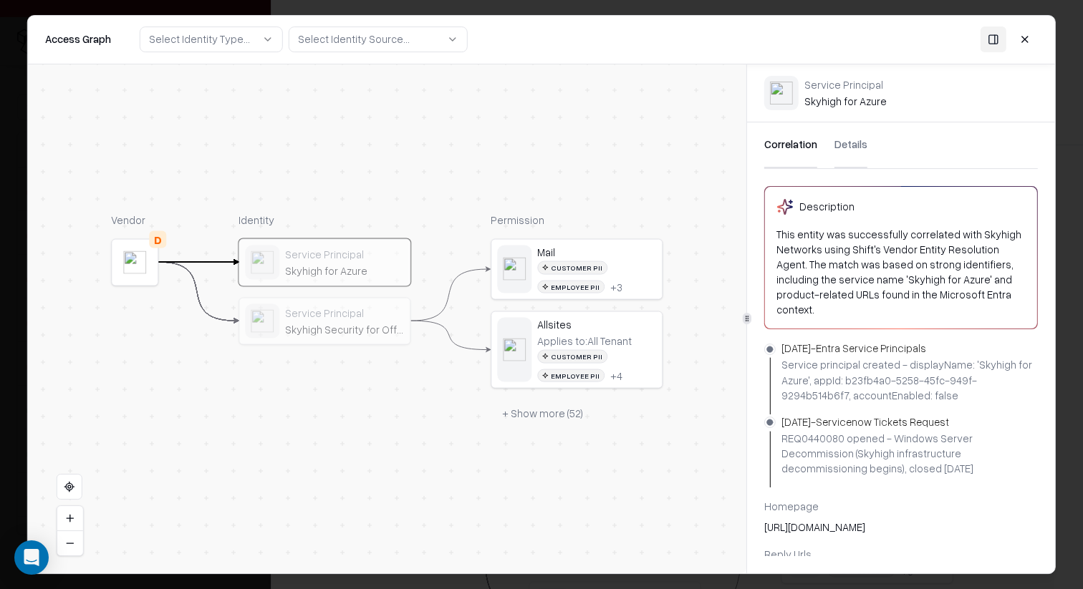
click at [533, 412] on button "+ Show more ( 52 )" at bounding box center [542, 413] width 104 height 26
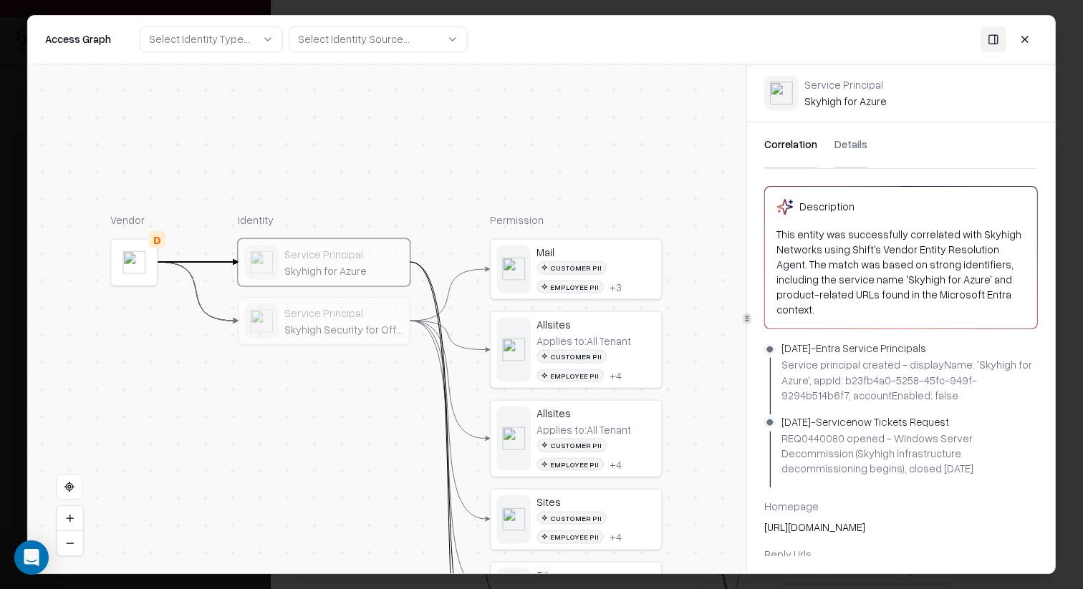
click at [354, 320] on div "Service Principal Skyhigh Security for Office 365" at bounding box center [343, 320] width 119 height 29
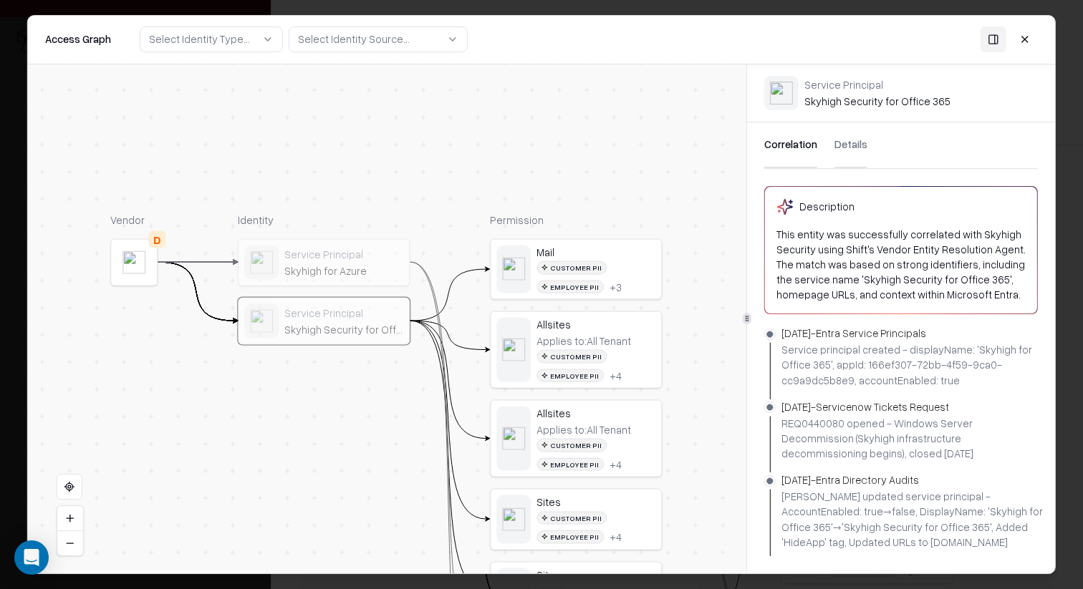
click at [863, 140] on div "Correlation Details" at bounding box center [900, 145] width 273 height 47
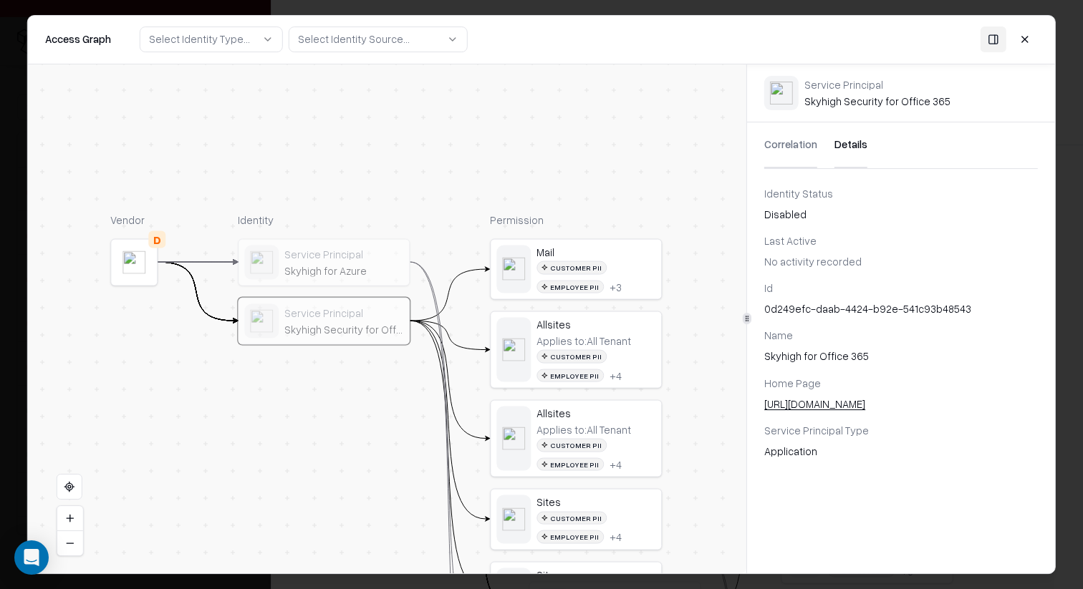
click at [858, 145] on button "Details" at bounding box center [850, 145] width 33 height 46
click at [833, 311] on div "0d249efc-daab-4424-b92e-541c93b48543" at bounding box center [900, 308] width 273 height 15
copy div "0d249efc-daab-4424-b92e-541c93b48543"
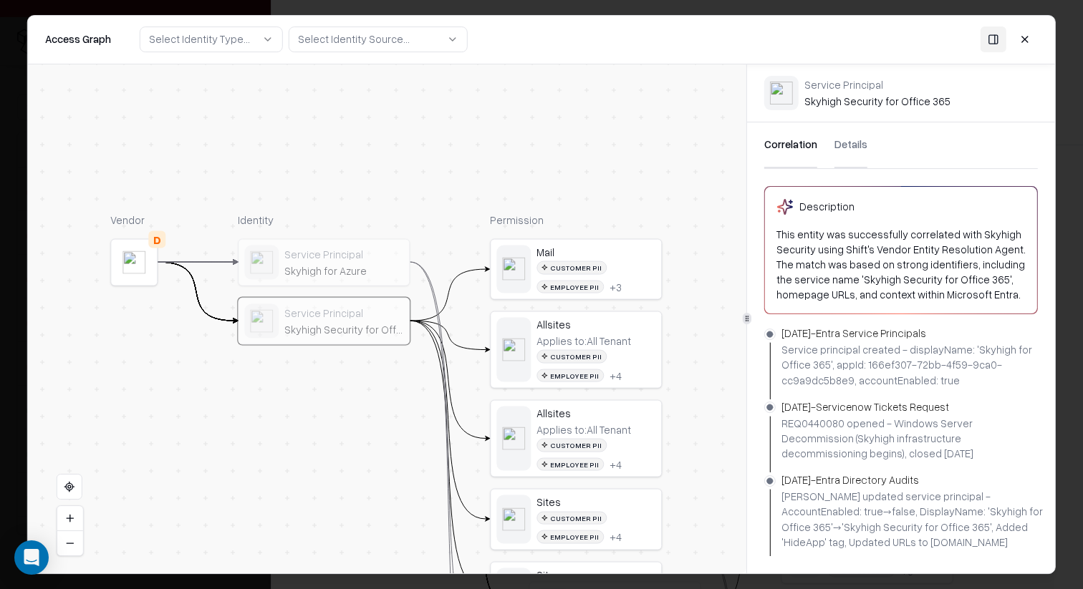
click at [798, 152] on button "Correlation" at bounding box center [790, 145] width 53 height 46
click at [836, 142] on button "Details" at bounding box center [850, 145] width 33 height 46
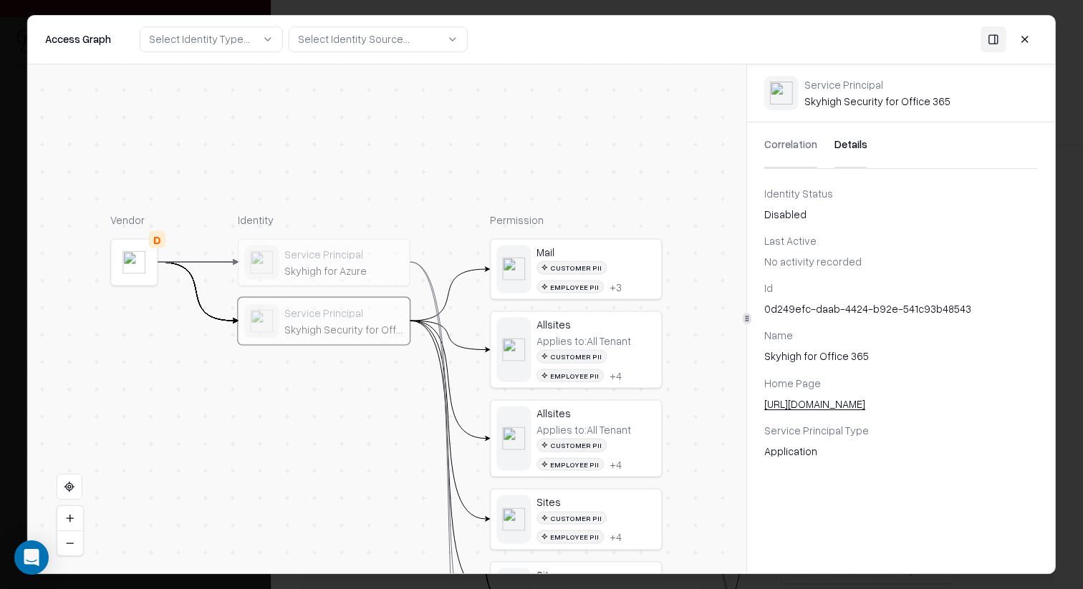
click at [311, 263] on div "Service Principal Skyhigh for Azure" at bounding box center [343, 262] width 119 height 29
click at [329, 309] on div "Service Principal" at bounding box center [343, 312] width 119 height 13
click at [336, 263] on div "Skyhigh for Azure" at bounding box center [343, 269] width 119 height 13
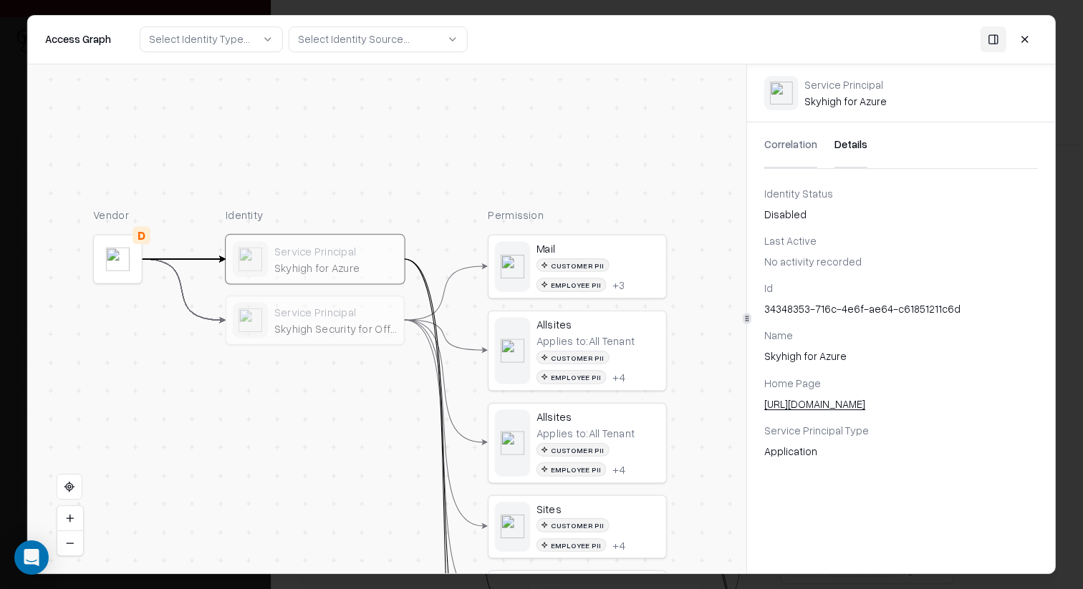
click at [347, 318] on div "Service Principal" at bounding box center [336, 312] width 124 height 14
click at [350, 254] on div "Service Principal" at bounding box center [336, 250] width 124 height 14
click at [896, 292] on div "Id" at bounding box center [900, 288] width 273 height 15
click at [896, 299] on div "Id 34348353-716c-4e6f-ae64-c61851211c6d" at bounding box center [900, 299] width 273 height 36
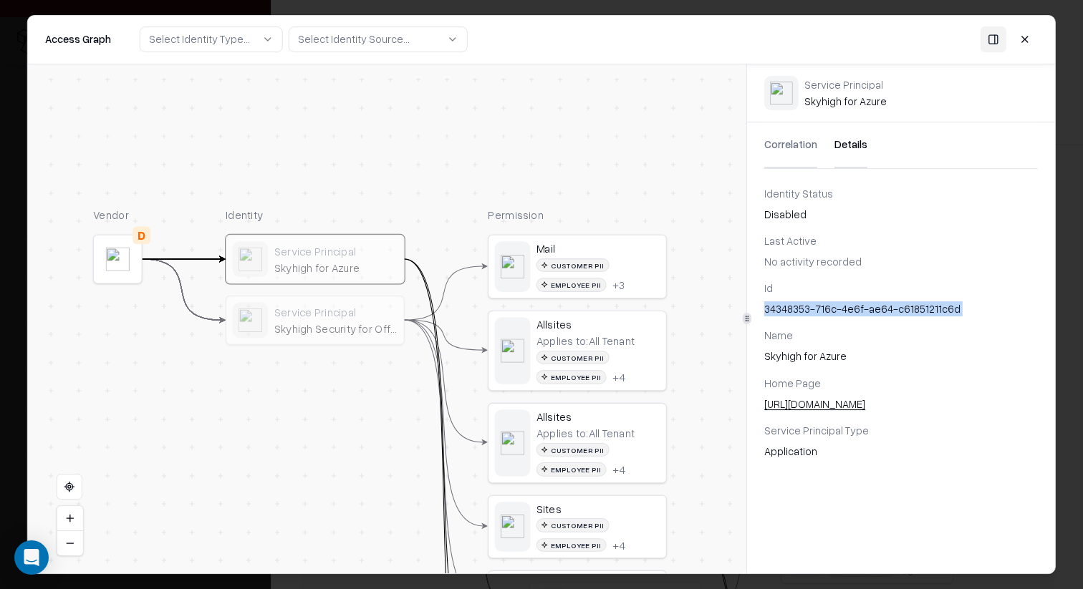
click at [896, 299] on div "Id 34348353-716c-4e6f-ae64-c61851211c6d" at bounding box center [900, 299] width 273 height 36
copy div "34348353-716c-4e6f-ae64-c61851211c6d"
click at [320, 355] on div "Identity Service Principal Skyhigh for Azure Service Principal Skyhigh Security…" at bounding box center [315, 515] width 179 height 617
click at [330, 325] on div "Skyhigh Security for Office 365" at bounding box center [336, 328] width 124 height 14
click at [347, 280] on div "Service Principal Skyhigh for Azure" at bounding box center [315, 259] width 178 height 48
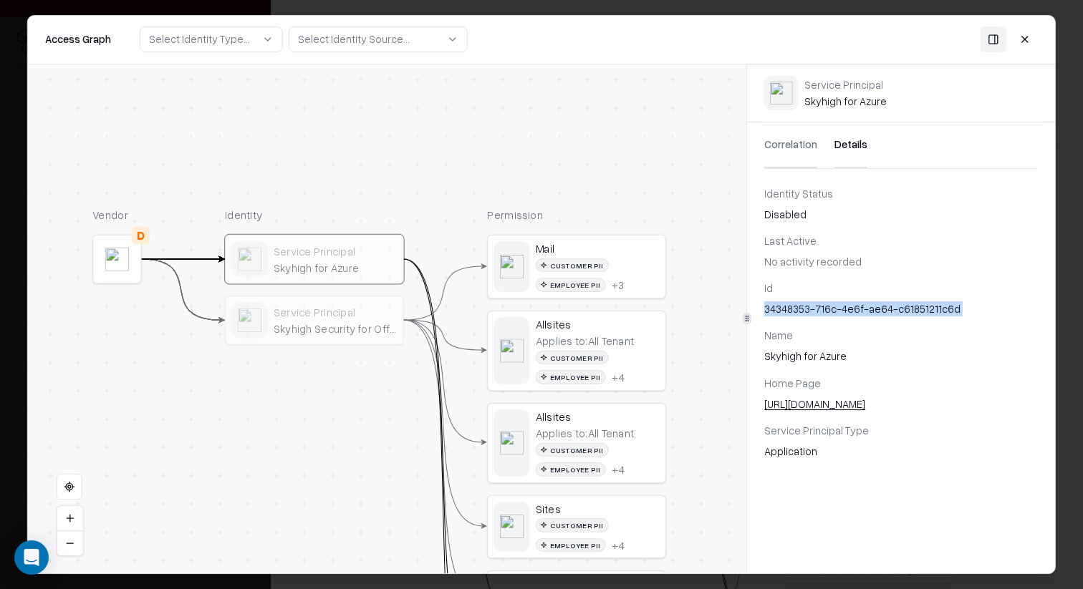
click at [339, 322] on div "Skyhigh Security for Office 365" at bounding box center [335, 328] width 124 height 14
click at [331, 262] on div "Skyhigh for Azure" at bounding box center [335, 268] width 124 height 14
click at [329, 311] on div "Service Principal" at bounding box center [335, 312] width 124 height 14
click at [327, 272] on div "Skyhigh for Azure" at bounding box center [335, 268] width 124 height 14
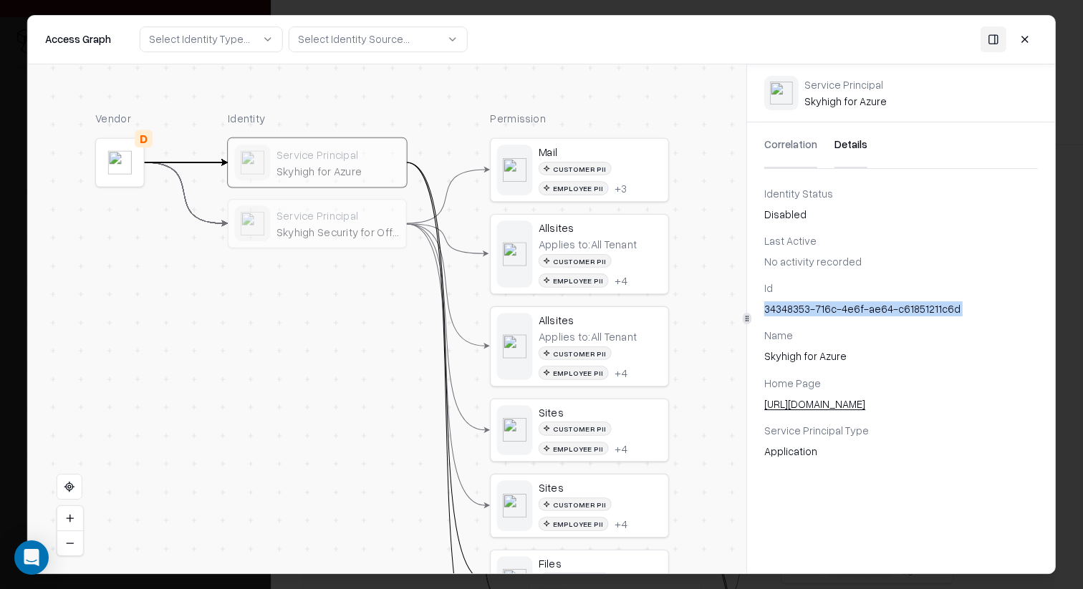
click at [385, 179] on div "Service Principal Skyhigh for Azure" at bounding box center [316, 163] width 165 height 36
click at [383, 214] on div "Service Principal" at bounding box center [338, 215] width 124 height 14
click at [377, 170] on div "Skyhigh for Azure" at bounding box center [338, 171] width 124 height 14
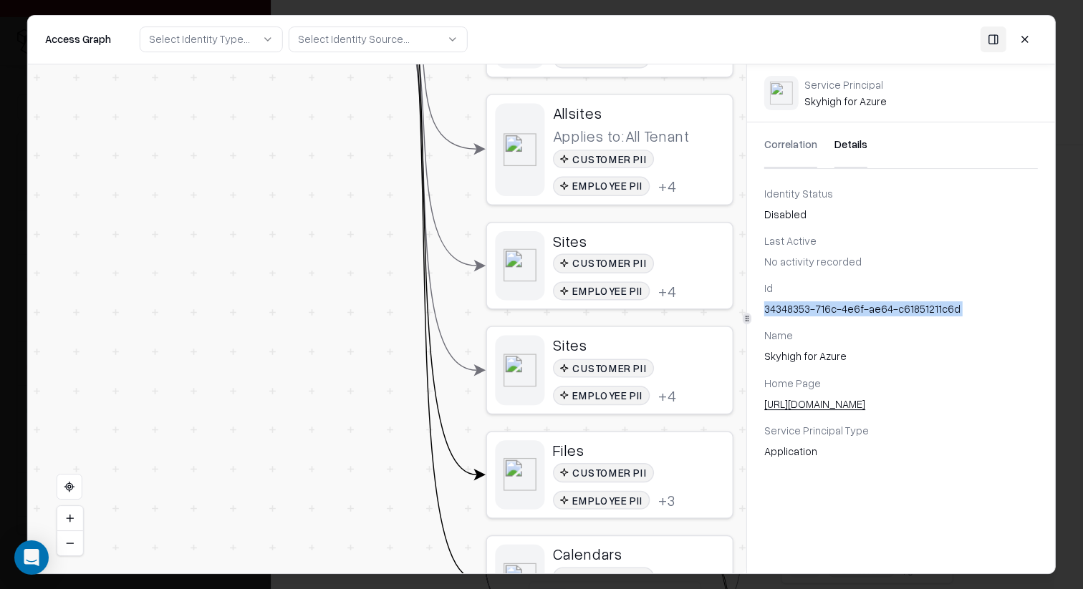
click at [616, 484] on div "Customer PII Employee PII + 3" at bounding box center [638, 486] width 171 height 47
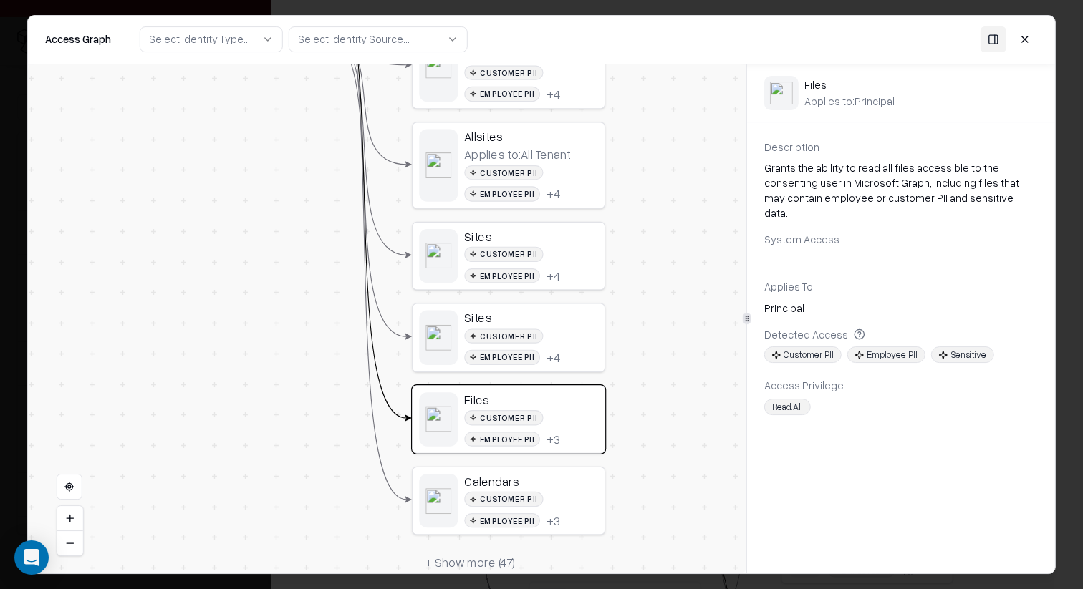
click at [546, 330] on div "Customer PII Employee PII + 4" at bounding box center [531, 346] width 134 height 37
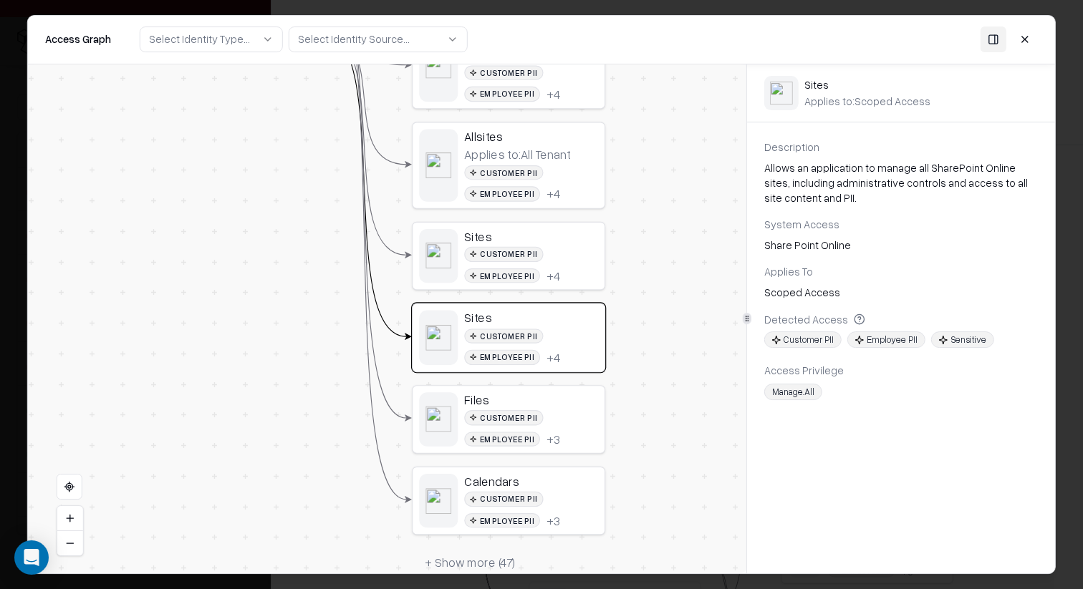
click at [530, 400] on div "Files" at bounding box center [531, 399] width 134 height 15
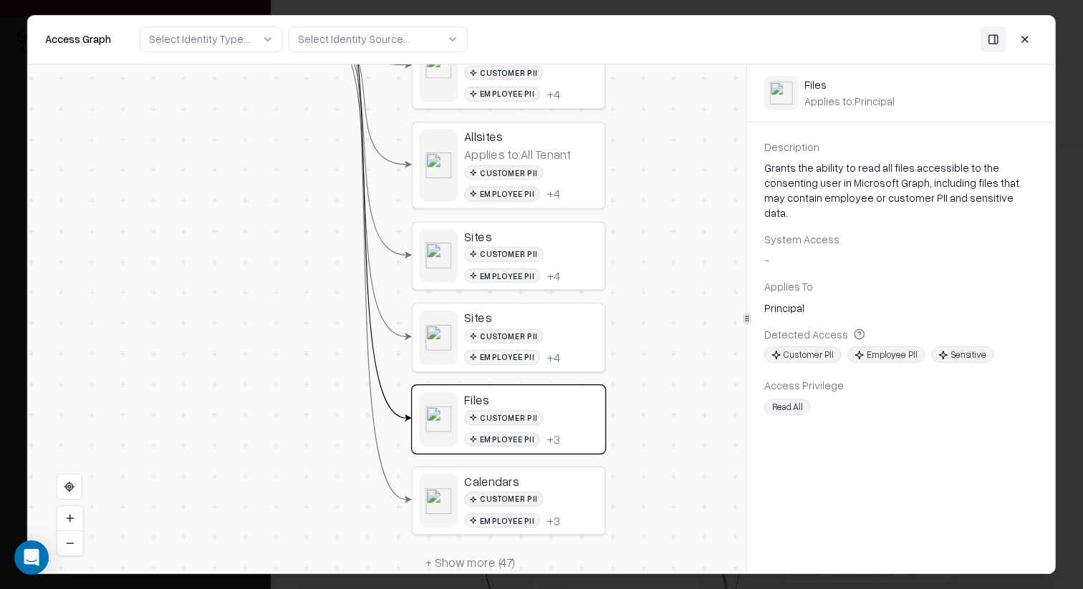
click at [537, 470] on div "Calendars Customer PII Employee PII + 3" at bounding box center [508, 500] width 192 height 67
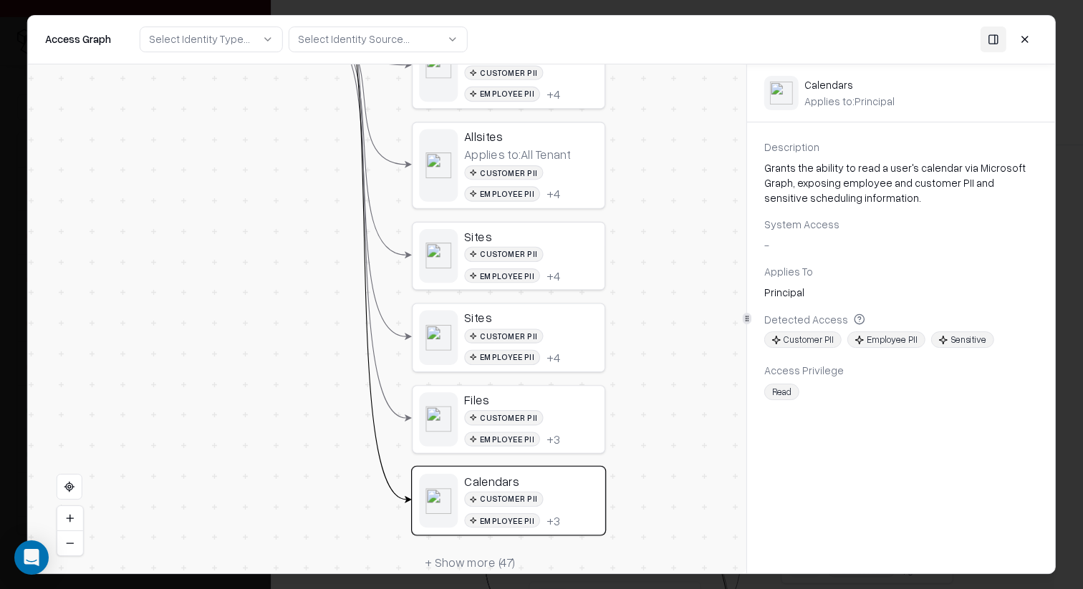
click at [527, 392] on div "Files" at bounding box center [531, 399] width 134 height 15
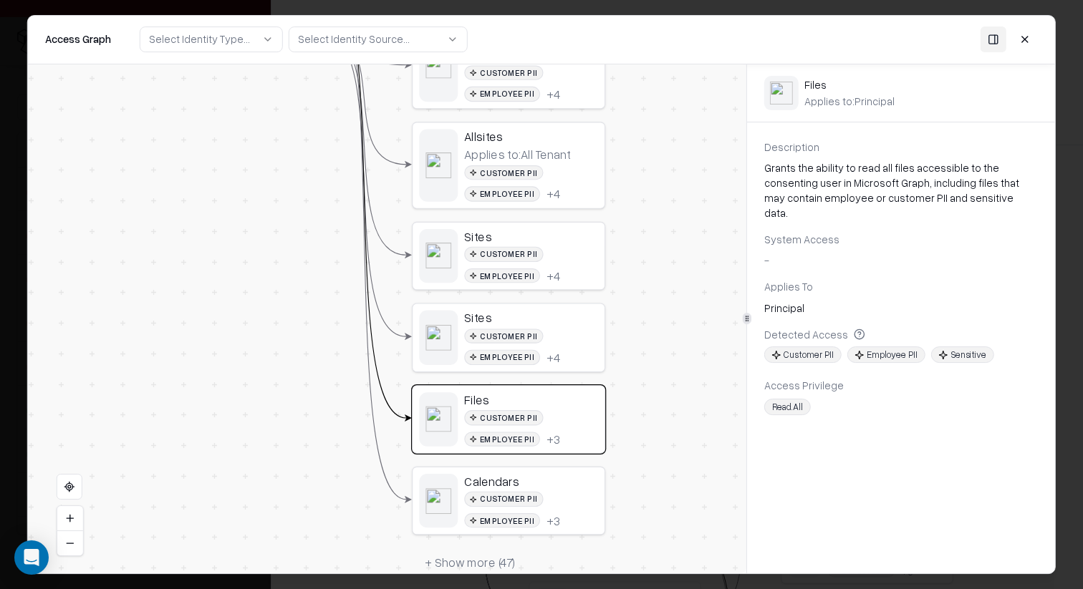
click at [538, 319] on div "Sites" at bounding box center [531, 317] width 134 height 15
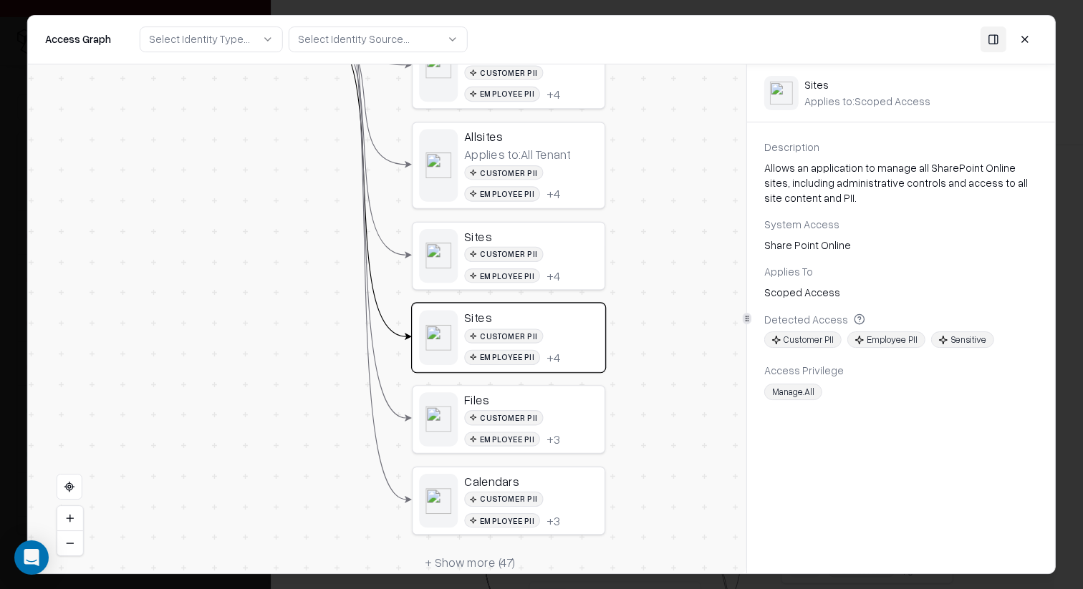
click at [498, 557] on button "+ Show more ( 47 )" at bounding box center [470, 562] width 116 height 29
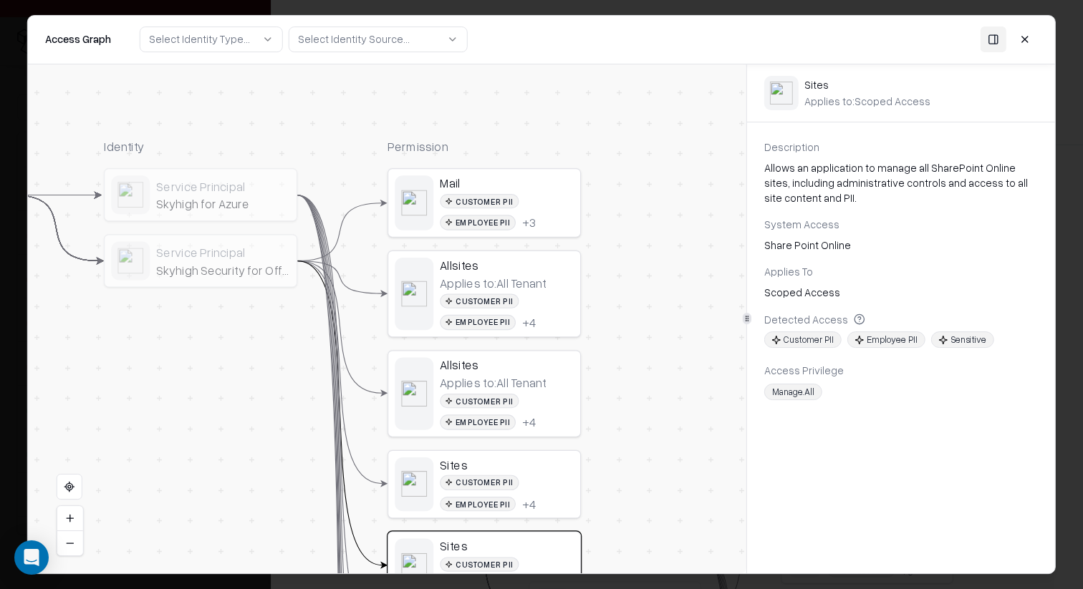
drag, startPoint x: 310, startPoint y: 329, endPoint x: 311, endPoint y: 407, distance: 78.8
click at [482, 482] on div "Customer PII" at bounding box center [479, 482] width 79 height 15
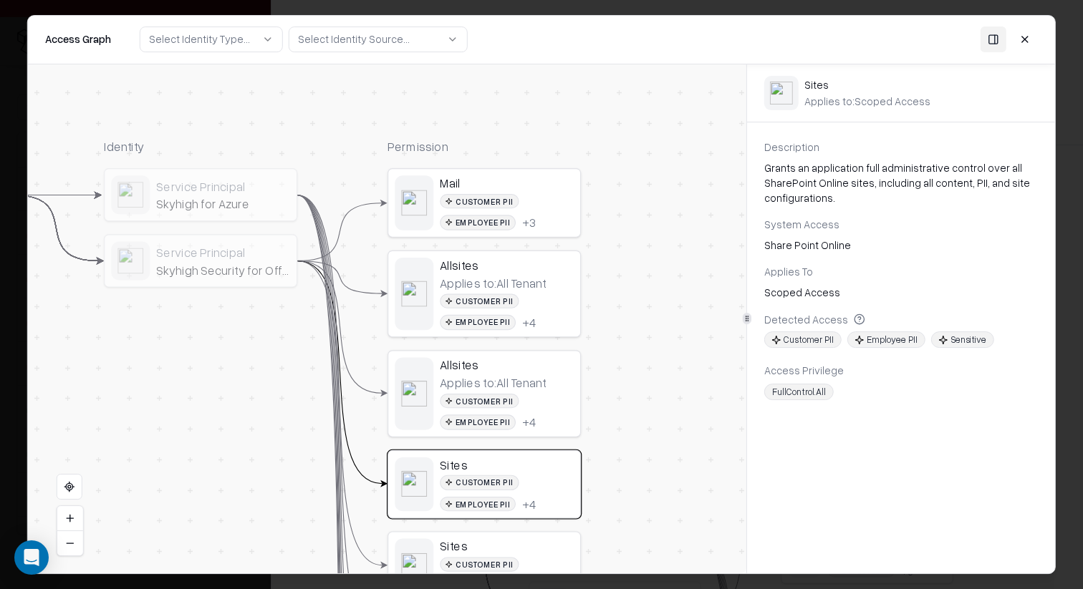
click at [243, 267] on div "Skyhigh Security for Office 365" at bounding box center [223, 269] width 134 height 15
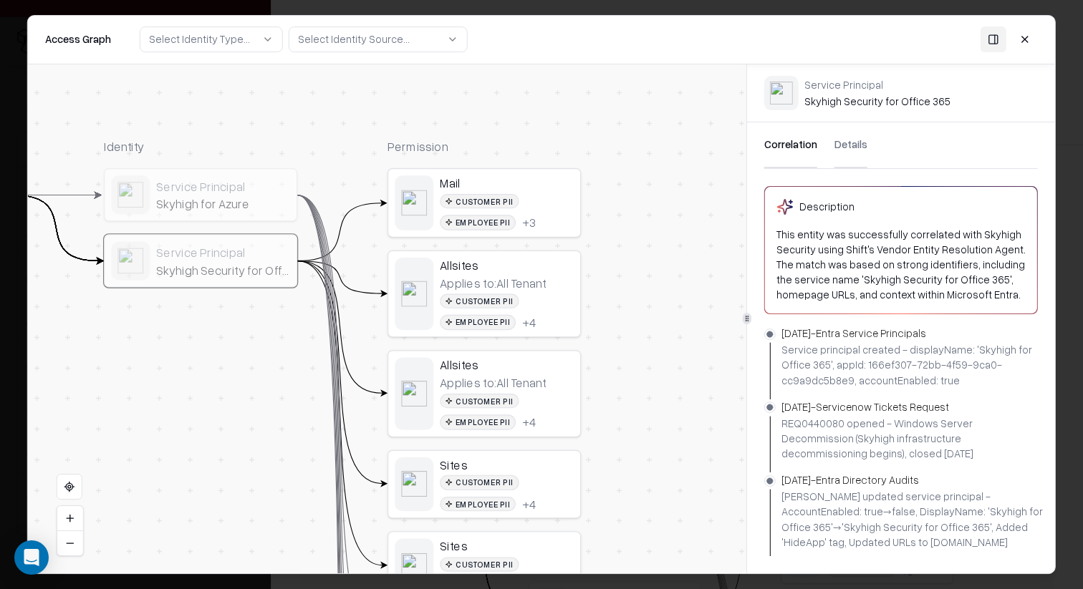
click at [237, 205] on div "Skyhigh for Azure" at bounding box center [223, 203] width 134 height 15
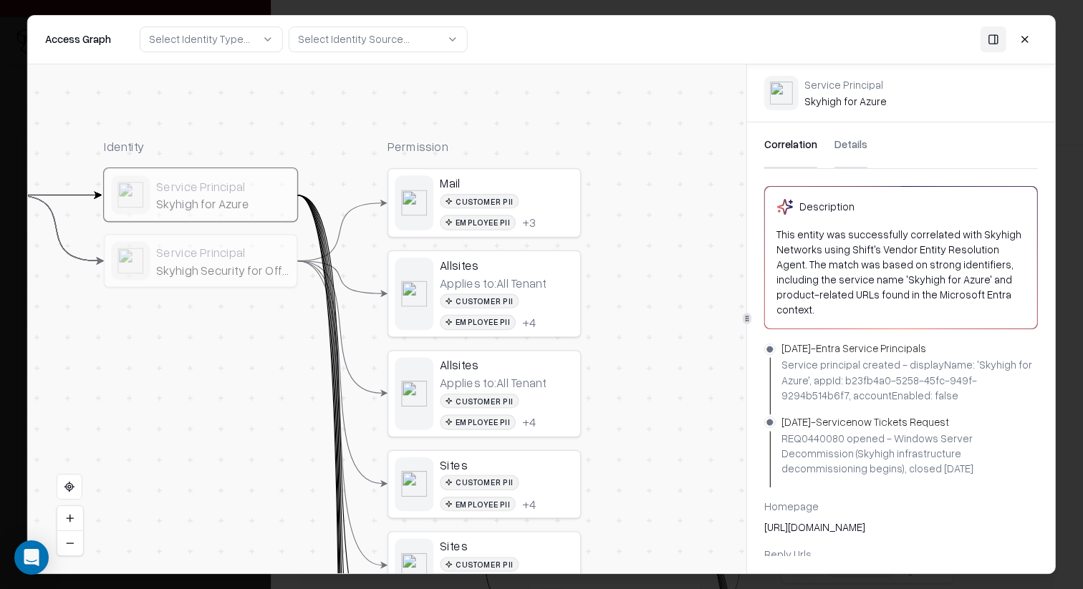
click at [266, 262] on div "Skyhigh Security for Office 365" at bounding box center [223, 269] width 134 height 15
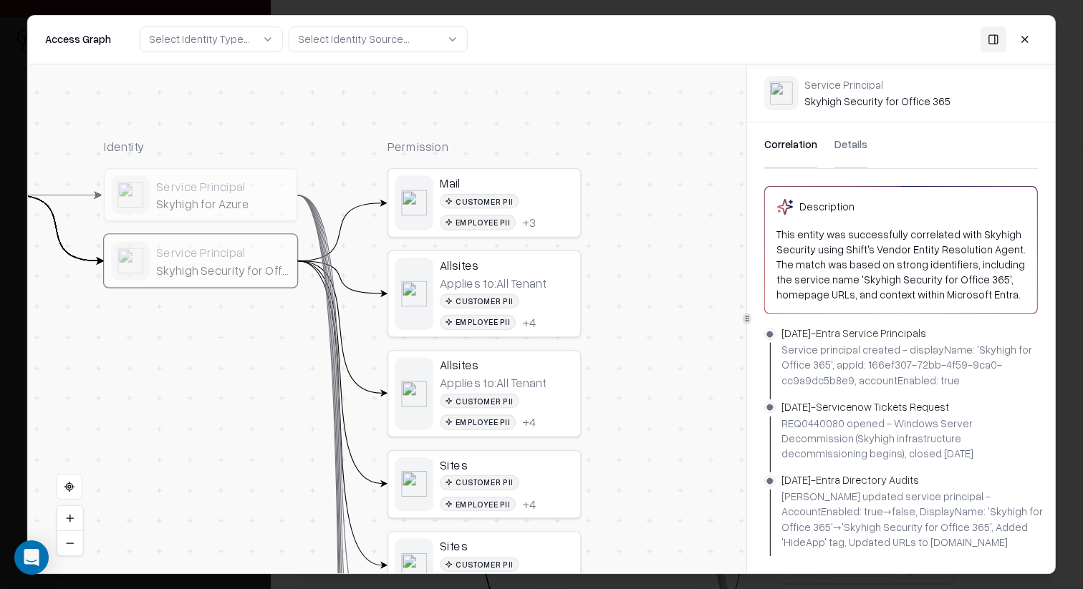
click at [863, 141] on div "Correlation Details" at bounding box center [900, 145] width 273 height 47
click at [838, 152] on button "Details" at bounding box center [850, 145] width 33 height 46
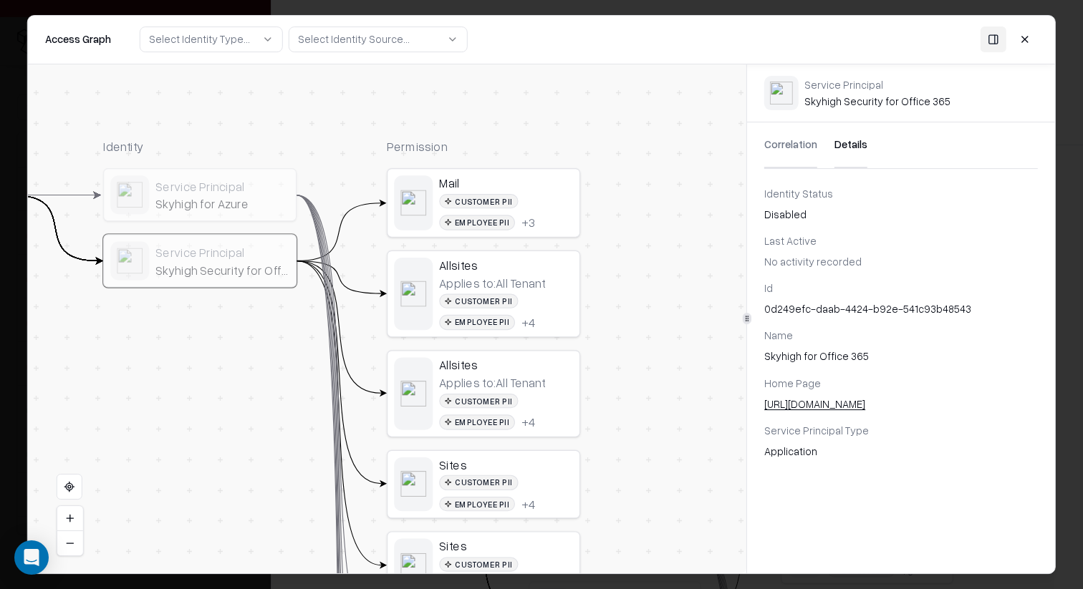
click at [929, 305] on div "0d249efc-daab-4424-b92e-541c93b48543" at bounding box center [900, 308] width 273 height 15
copy div "541c93b48543"
click at [929, 305] on div "0d249efc-daab-4424-b92e-541c93b48543" at bounding box center [900, 308] width 273 height 15
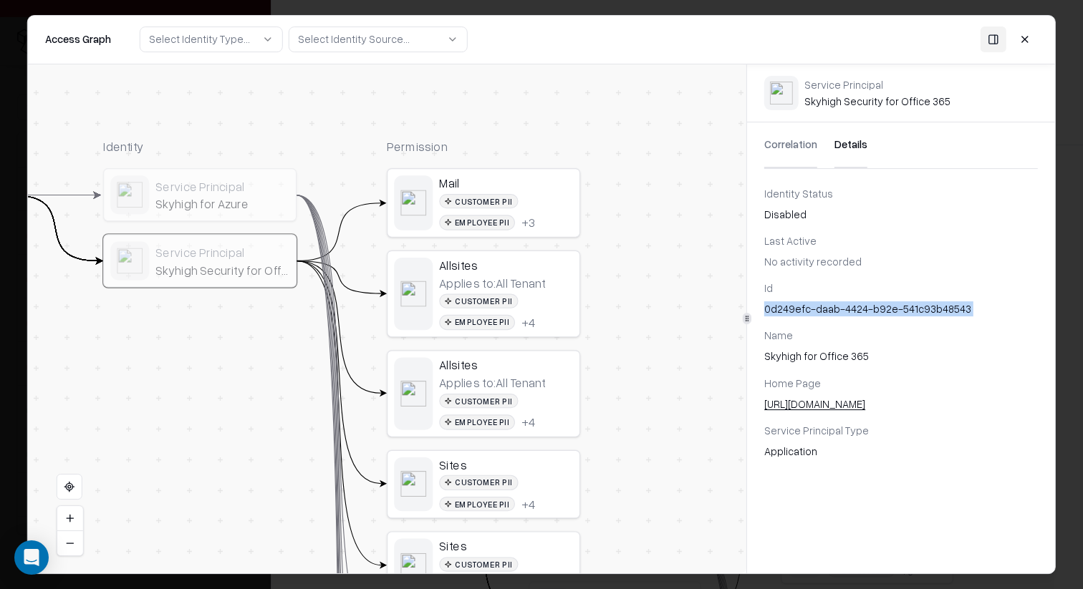
click at [929, 305] on div "0d249efc-daab-4424-b92e-541c93b48543" at bounding box center [900, 308] width 273 height 15
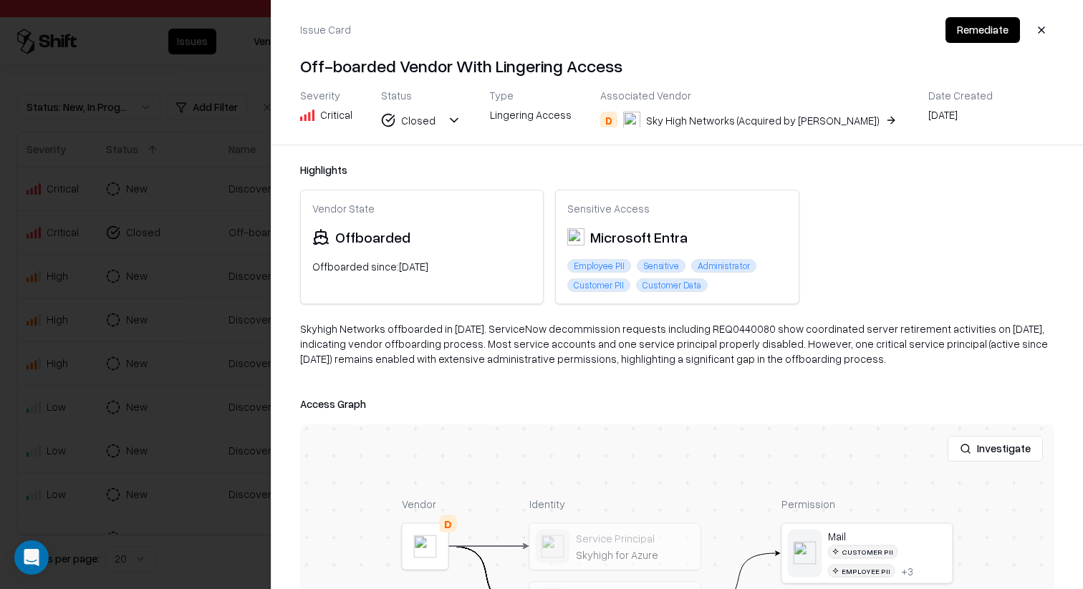
click at [178, 159] on div at bounding box center [541, 294] width 1083 height 589
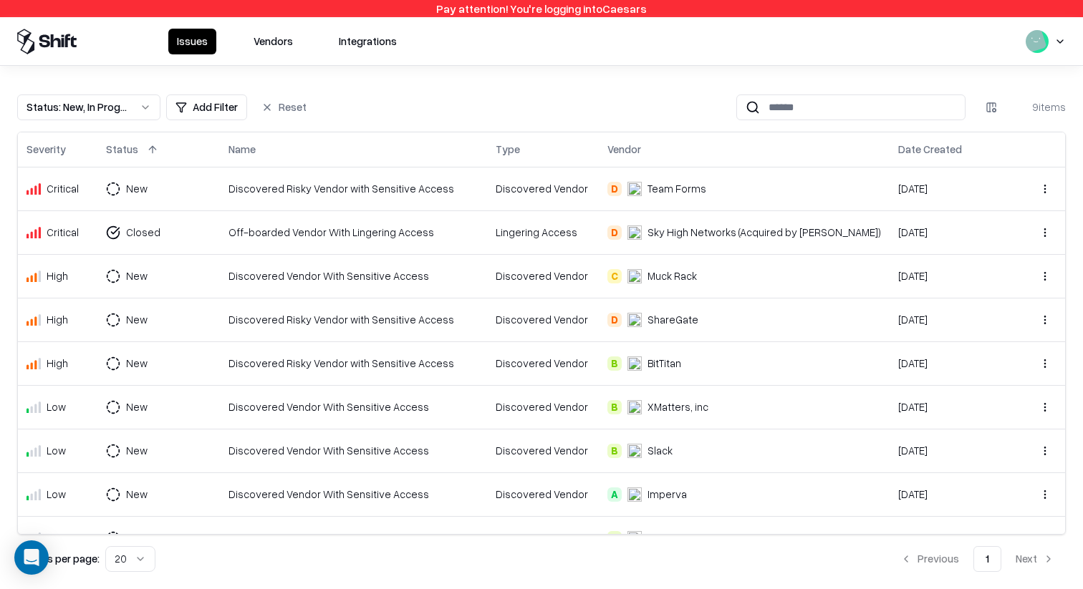
click at [478, 188] on div "Discovered Risky Vendor with Sensitive Access" at bounding box center [353, 188] width 250 height 15
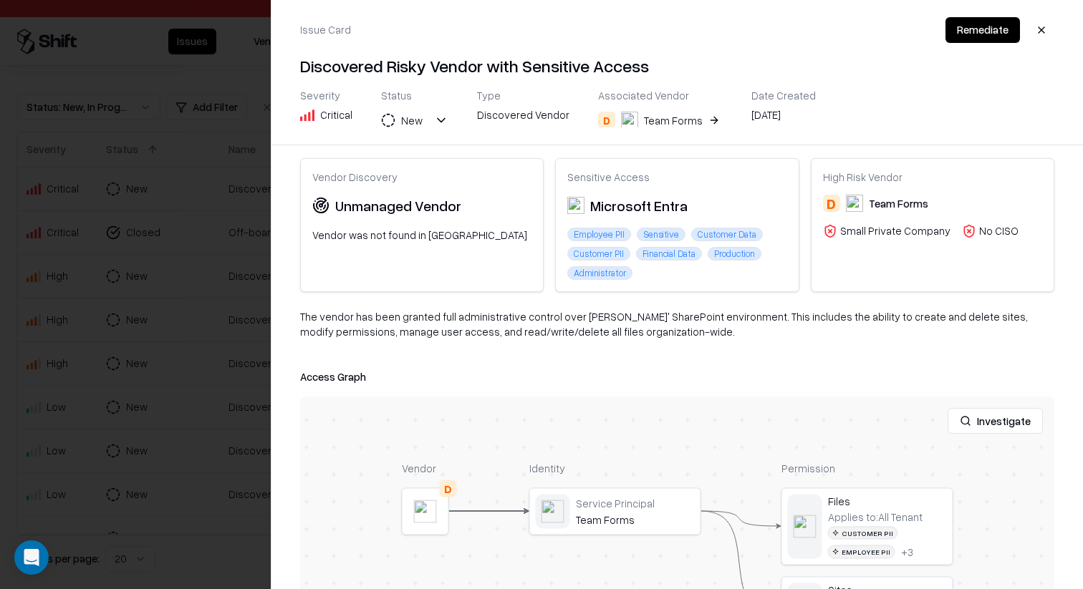
scroll to position [35, 0]
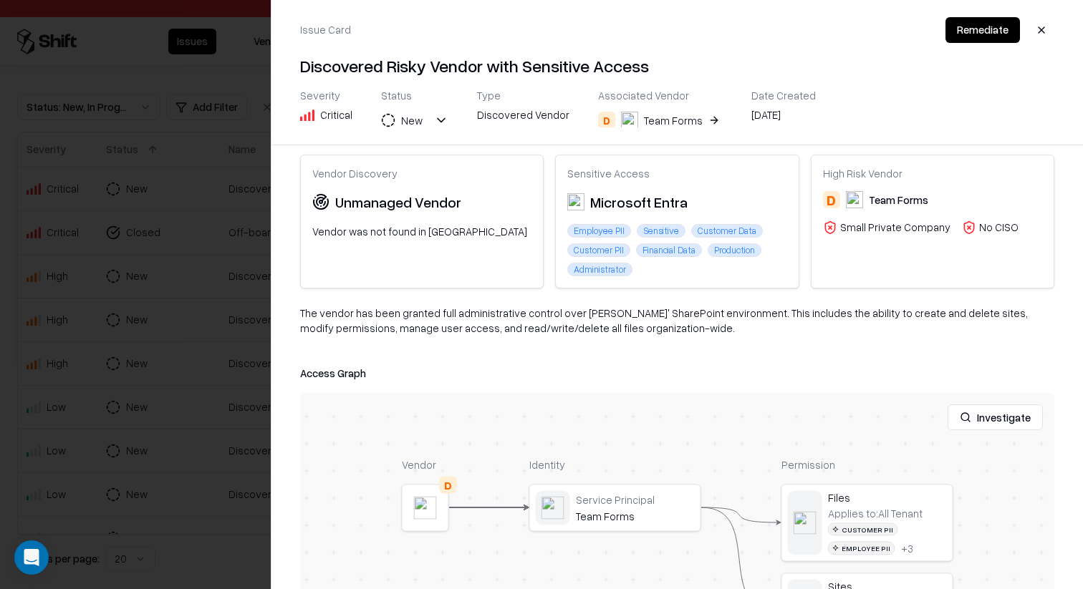
click at [0, 0] on div at bounding box center [0, 0] width 0 height 0
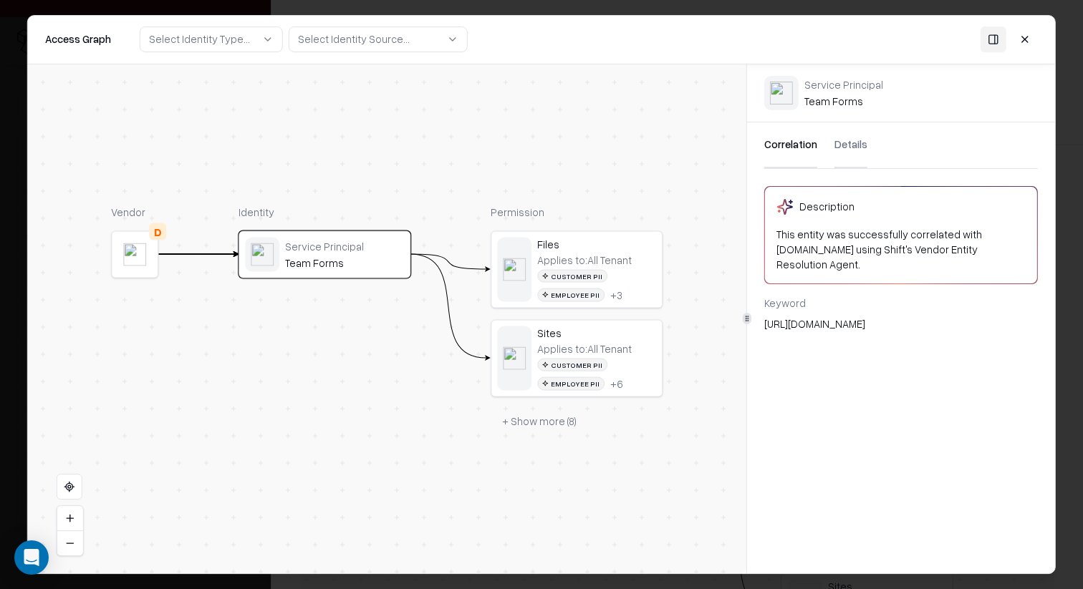
click at [838, 159] on button "Details" at bounding box center [850, 145] width 33 height 46
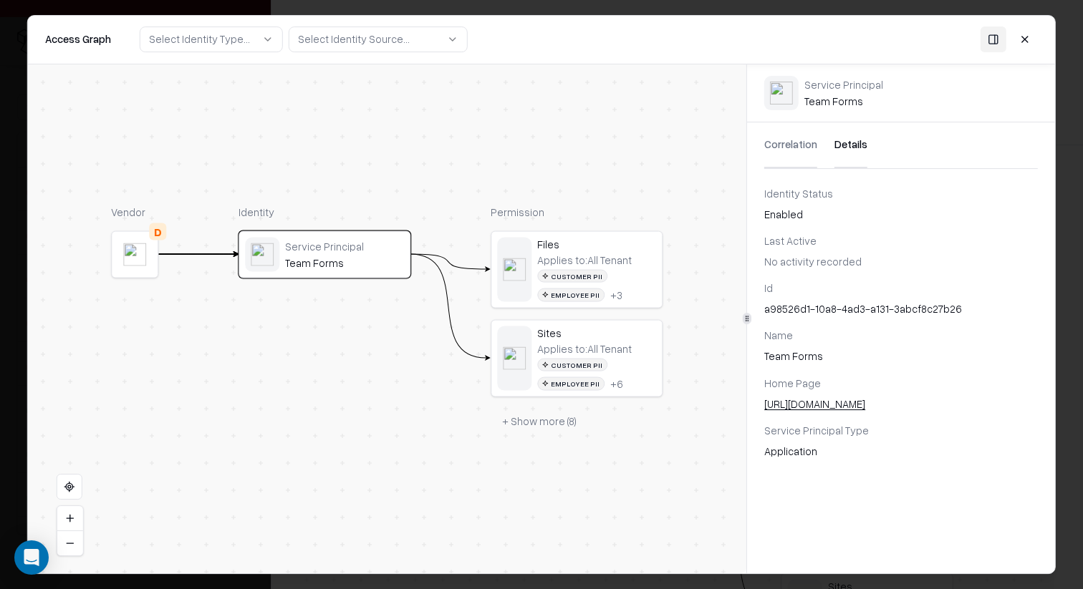
click at [815, 304] on div "a98526d1-10a8-4ad3-a131-3abcf8c27b26" at bounding box center [900, 308] width 273 height 15
copy div "10a8"
click at [815, 304] on div "a98526d1-10a8-4ad3-a131-3abcf8c27b26" at bounding box center [900, 308] width 273 height 15
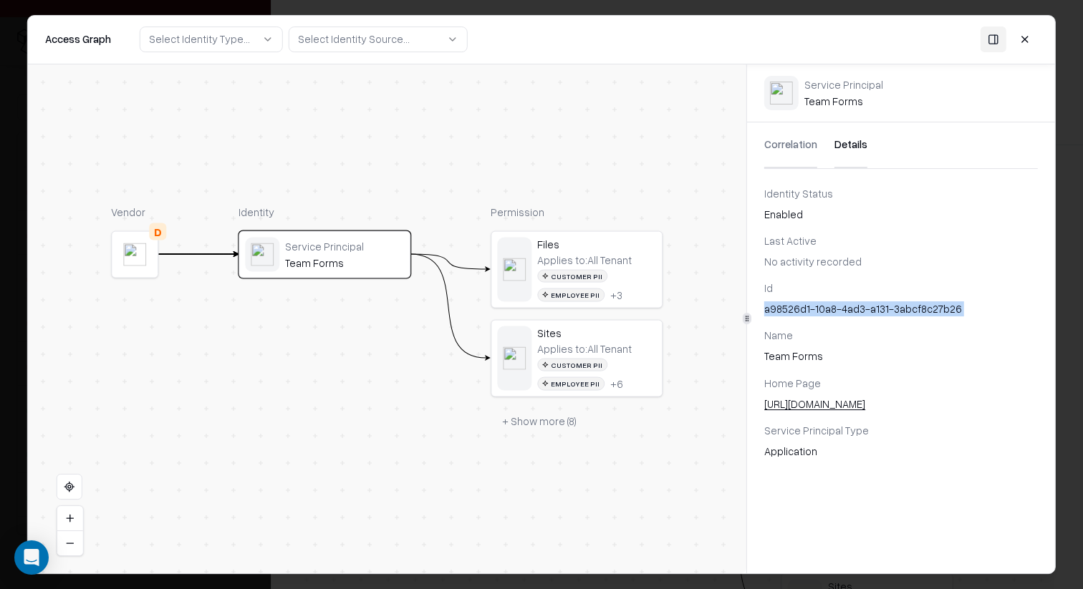
click at [815, 304] on div "a98526d1-10a8-4ad3-a131-3abcf8c27b26" at bounding box center [900, 308] width 273 height 15
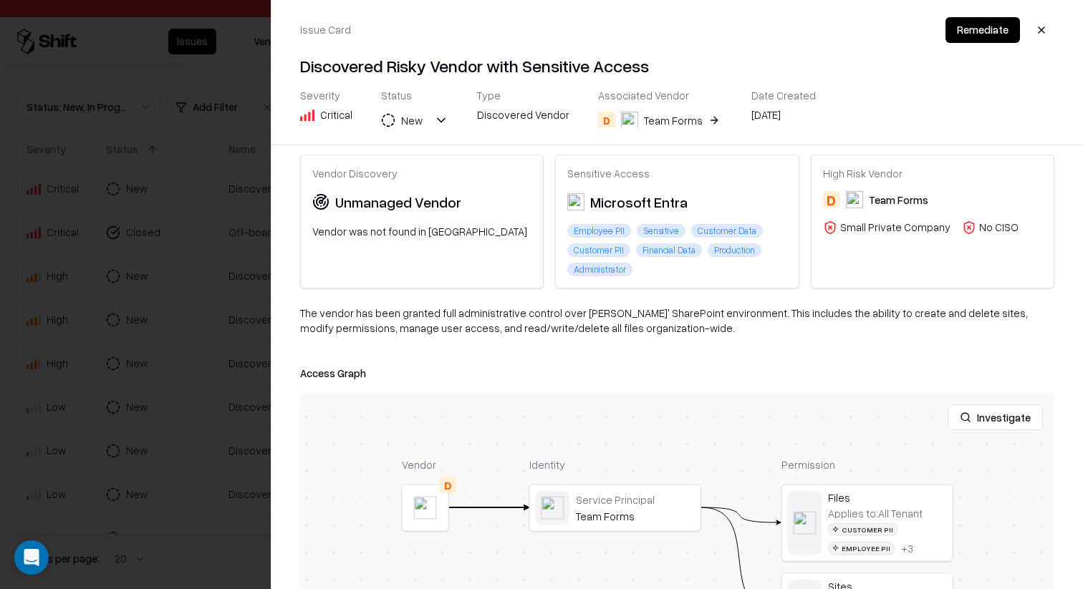
click at [221, 354] on div at bounding box center [541, 294] width 1083 height 589
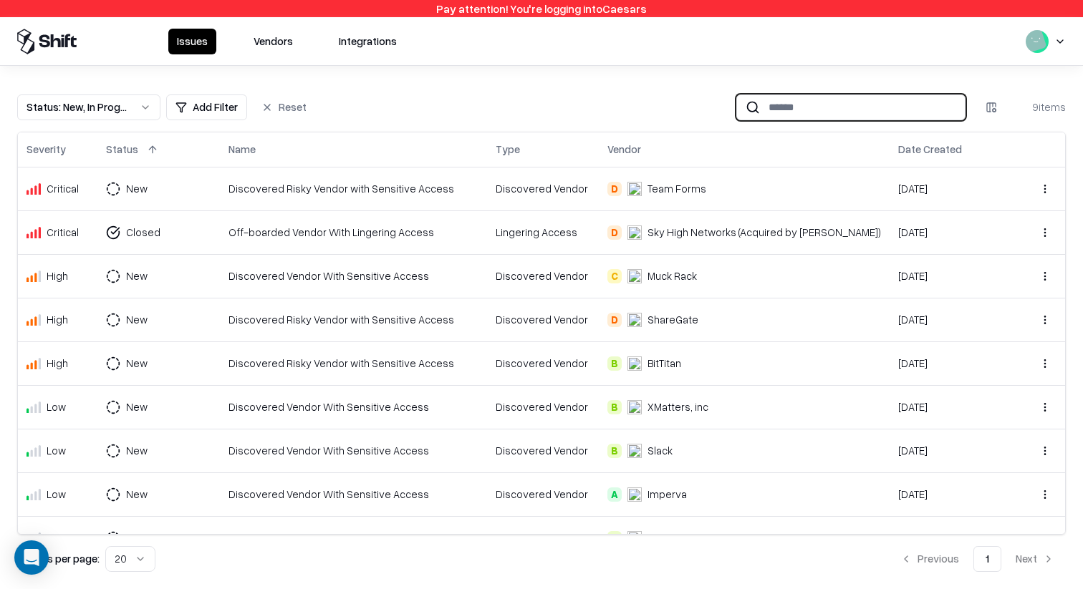
click at [797, 115] on input at bounding box center [862, 107] width 205 height 26
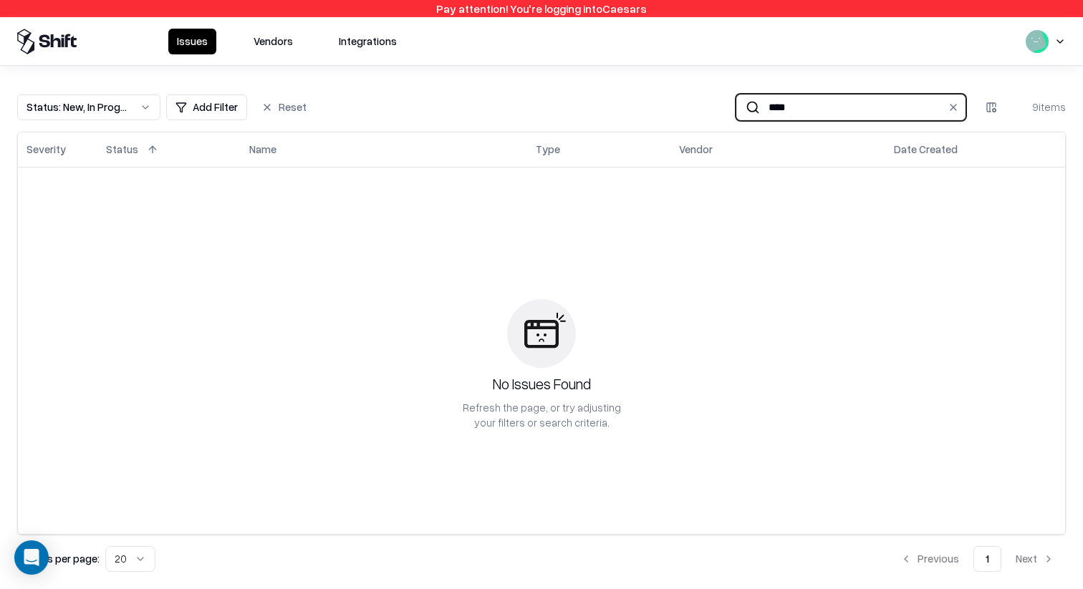
type input "****"
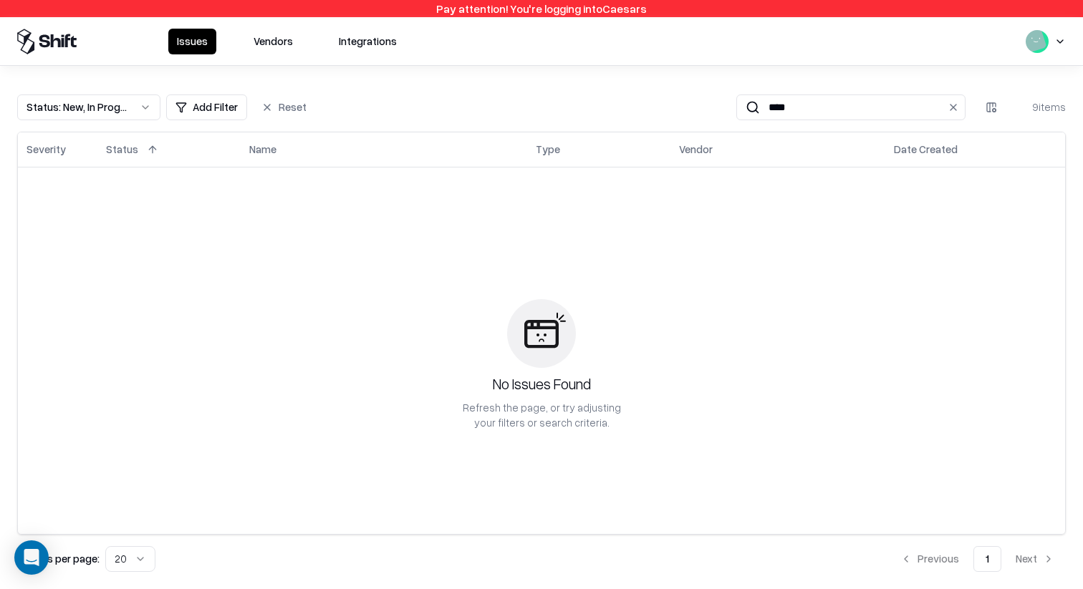
click at [278, 36] on button "Vendors" at bounding box center [273, 42] width 57 height 26
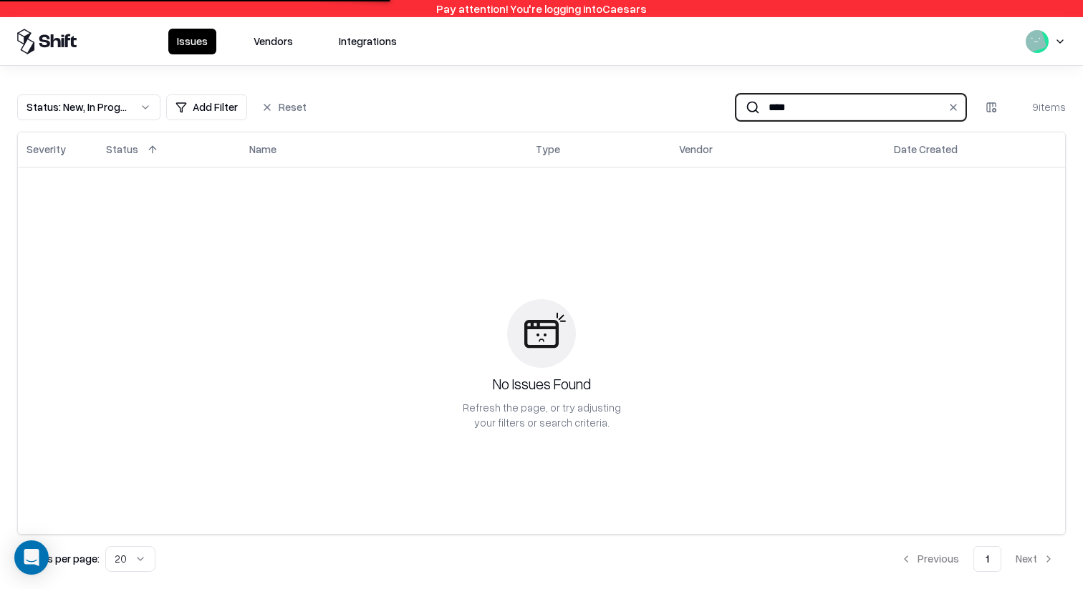
click at [780, 107] on input "****" at bounding box center [848, 107] width 176 height 26
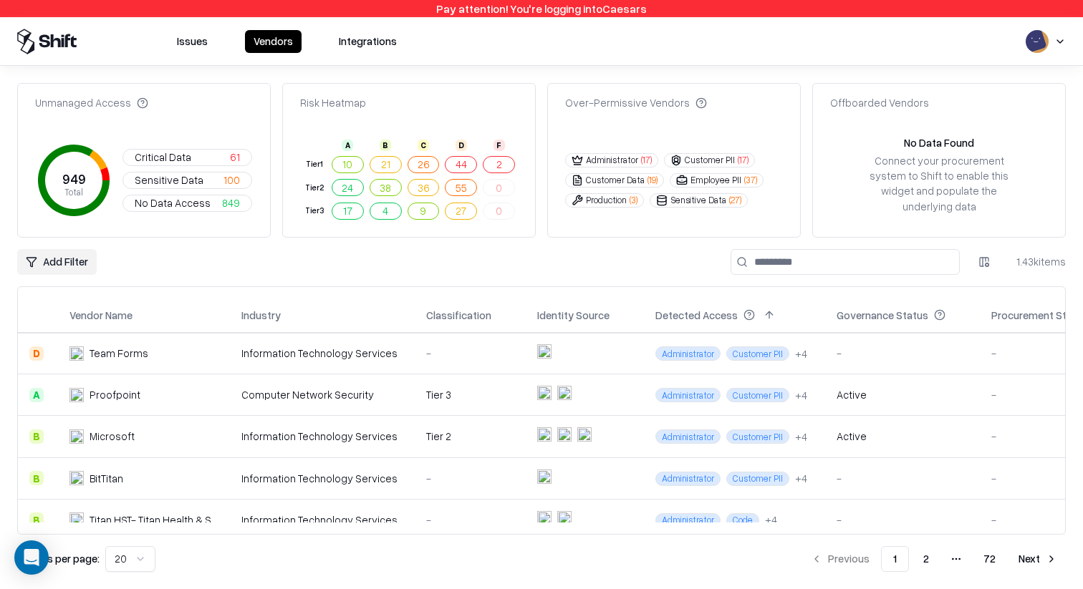
click at [825, 249] on input at bounding box center [844, 262] width 229 height 26
type input "*"
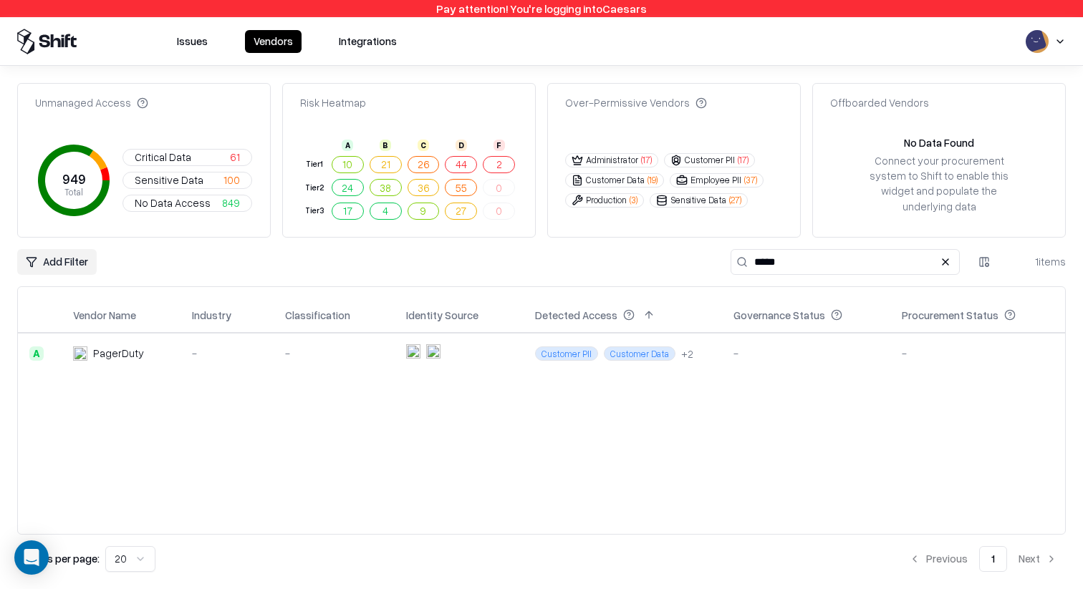
type input "*****"
click at [575, 347] on span "Customer PII" at bounding box center [566, 354] width 63 height 14
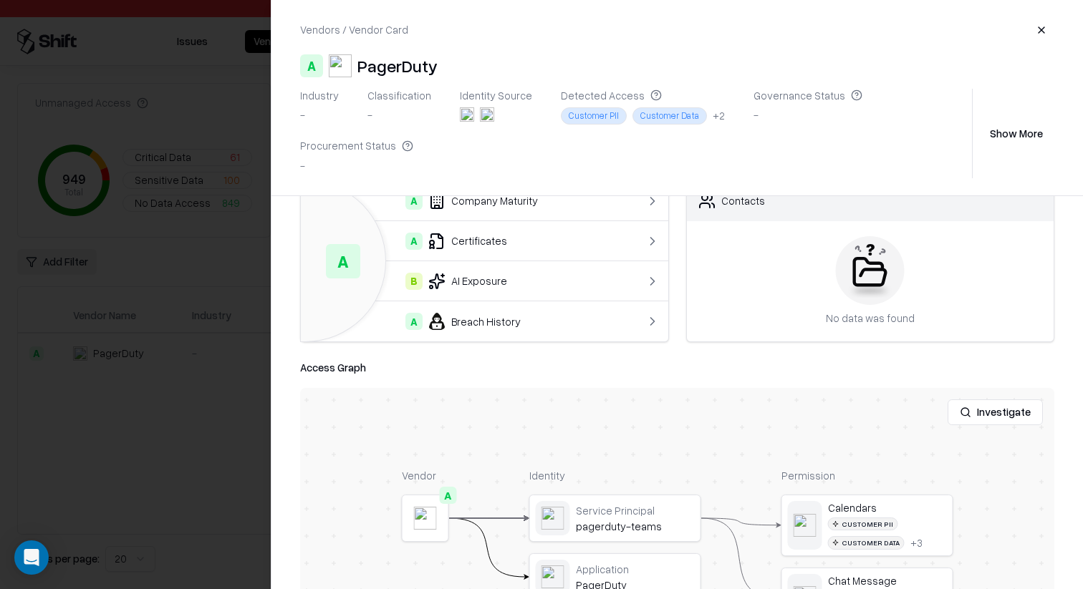
scroll to position [120, 0]
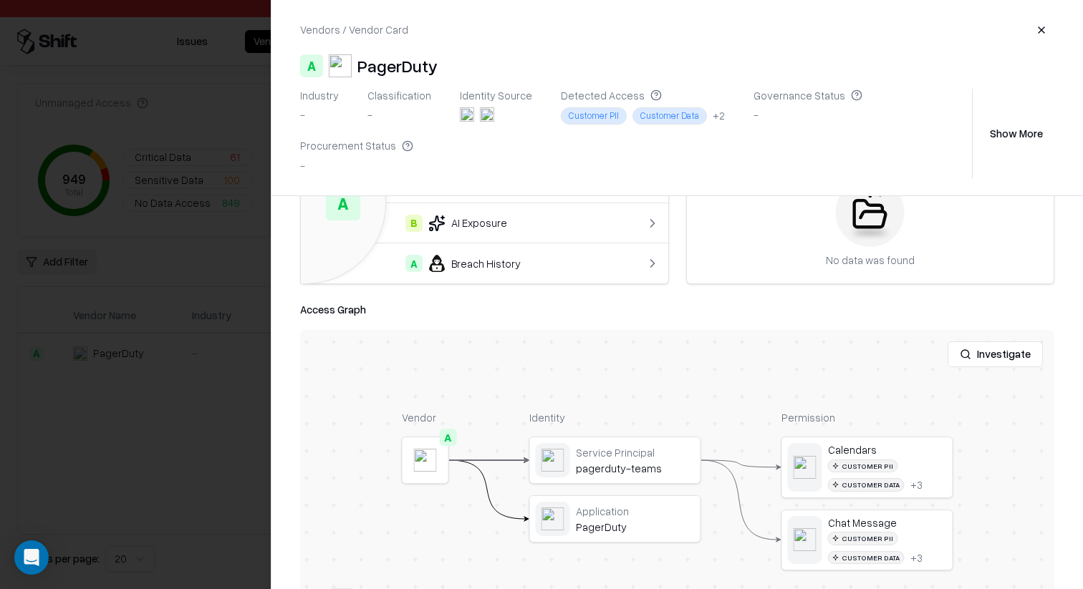
click at [0, 0] on div at bounding box center [0, 0] width 0 height 0
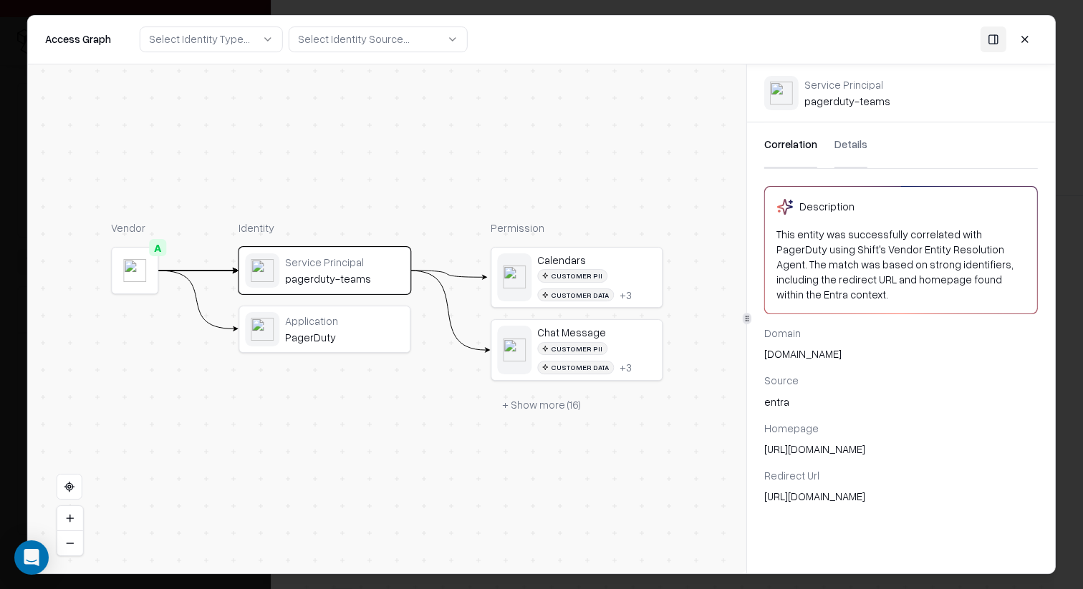
click at [865, 145] on div "Correlation Details" at bounding box center [900, 145] width 273 height 47
click at [848, 148] on button "Details" at bounding box center [850, 145] width 33 height 46
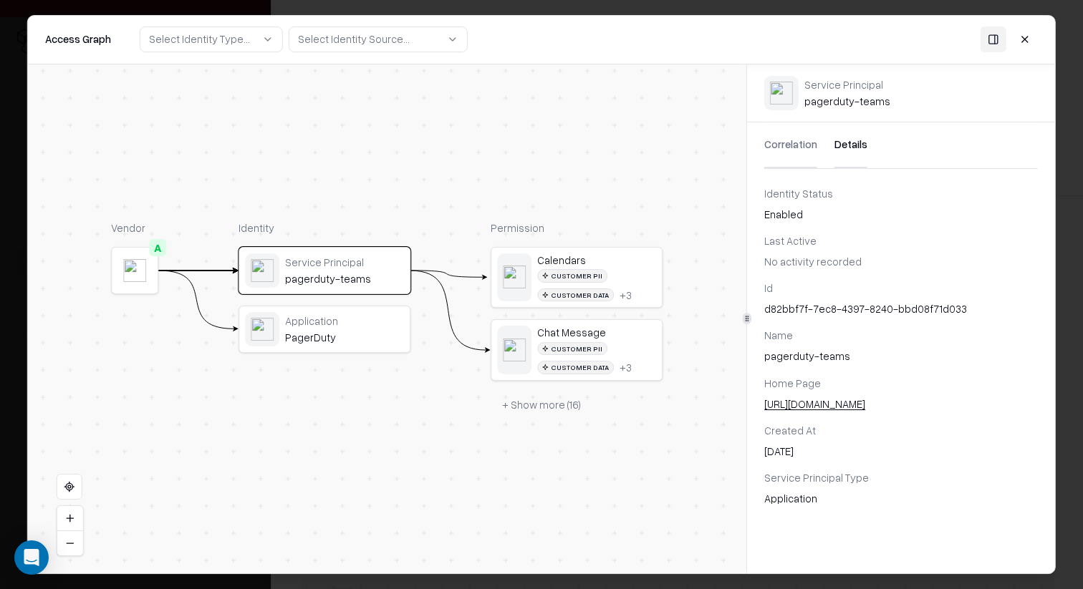
click at [841, 312] on div "d82bbf7f-7ec8-4397-8240-bbd08f71d033" at bounding box center [900, 308] width 273 height 15
copy div "d82bbf7f-7ec8-4397-8240-bbd08f71d033"
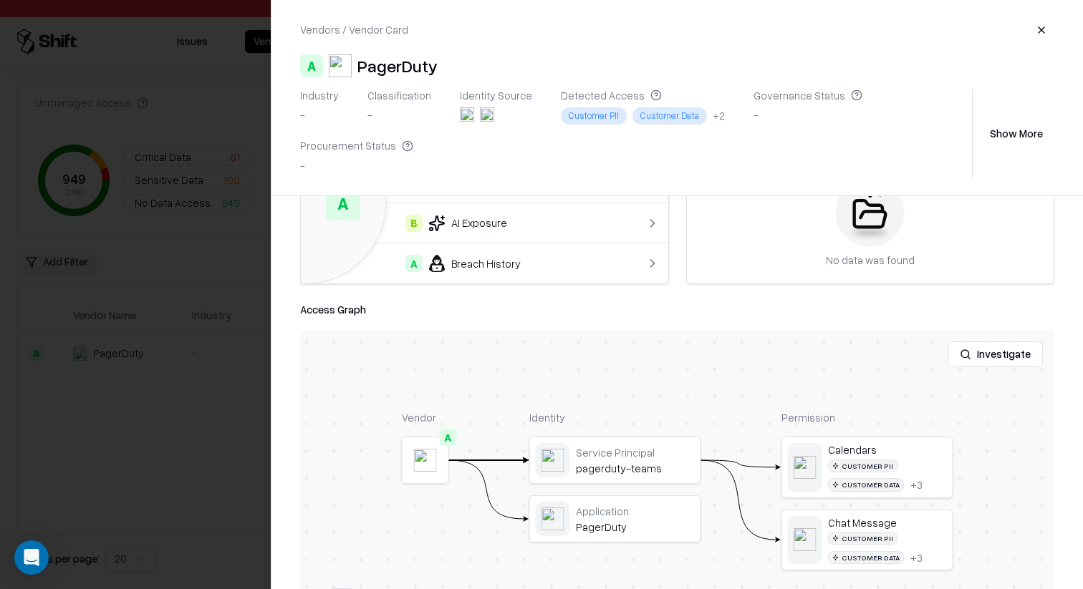
click at [185, 358] on div at bounding box center [541, 294] width 1083 height 589
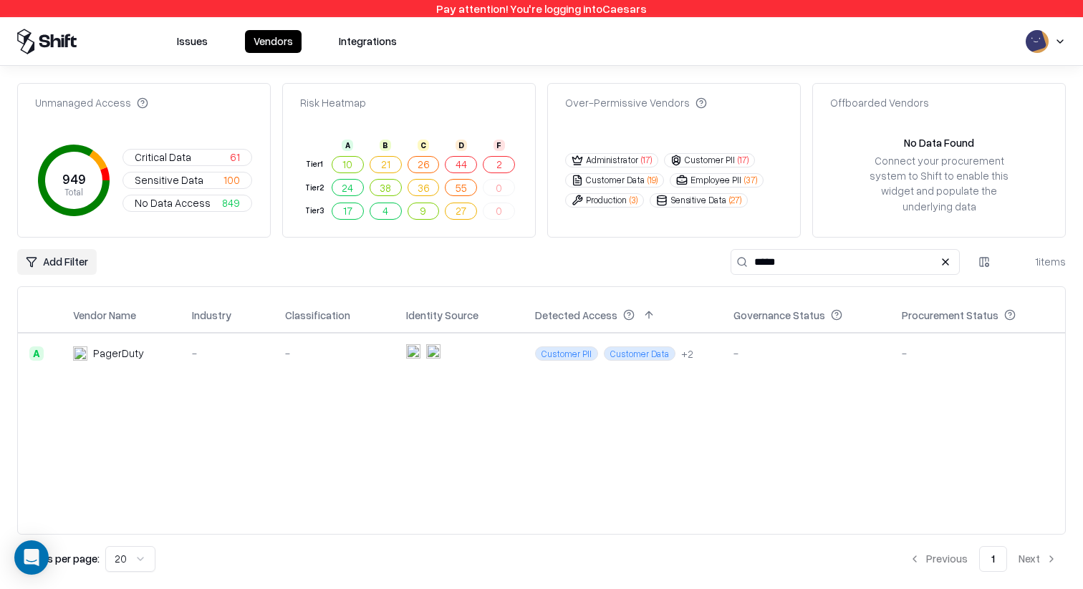
click at [196, 44] on button "Issues" at bounding box center [192, 41] width 48 height 23
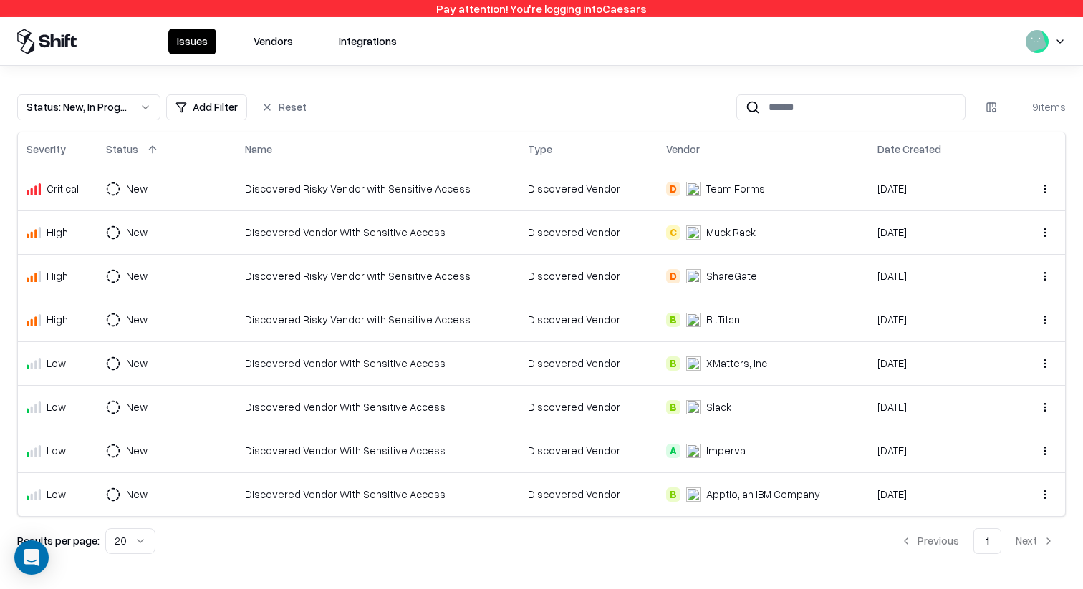
click at [406, 292] on td "Discovered Risky Vendor with Sensitive Access" at bounding box center [377, 276] width 283 height 44
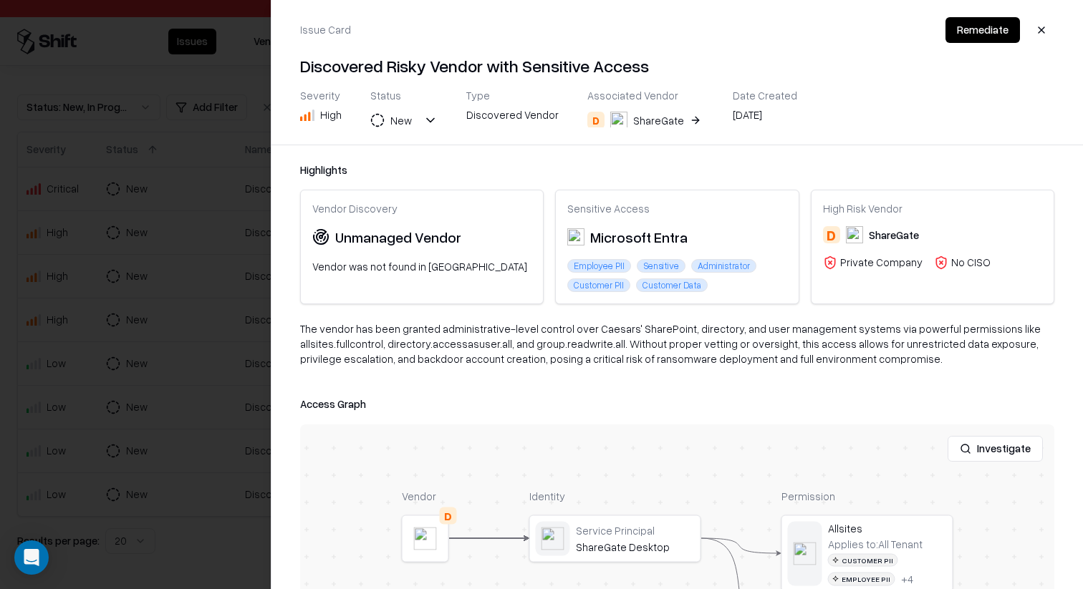
click at [0, 0] on div at bounding box center [0, 0] width 0 height 0
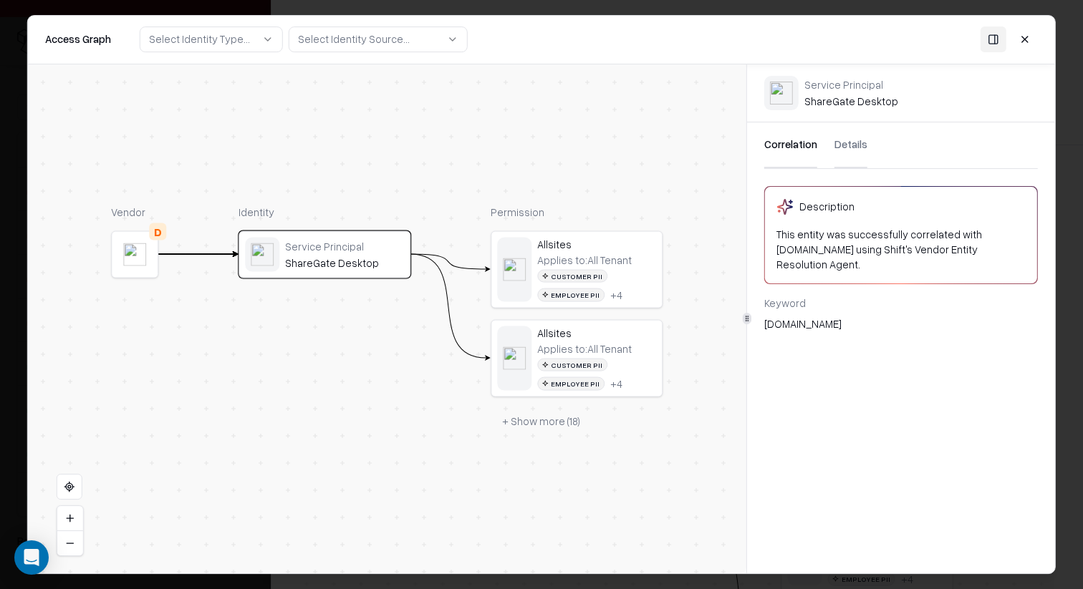
click at [554, 428] on button "+ Show more ( 18 )" at bounding box center [540, 421] width 101 height 26
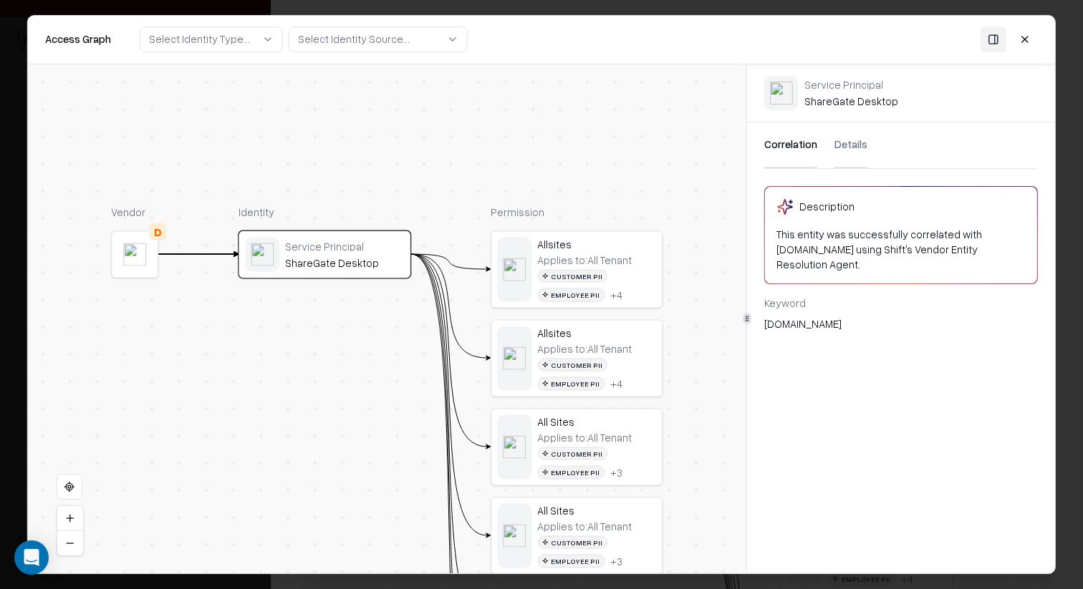
click at [317, 238] on div "Service Principal ShareGate Desktop" at bounding box center [324, 254] width 159 height 34
click at [857, 146] on button "Details" at bounding box center [850, 145] width 33 height 46
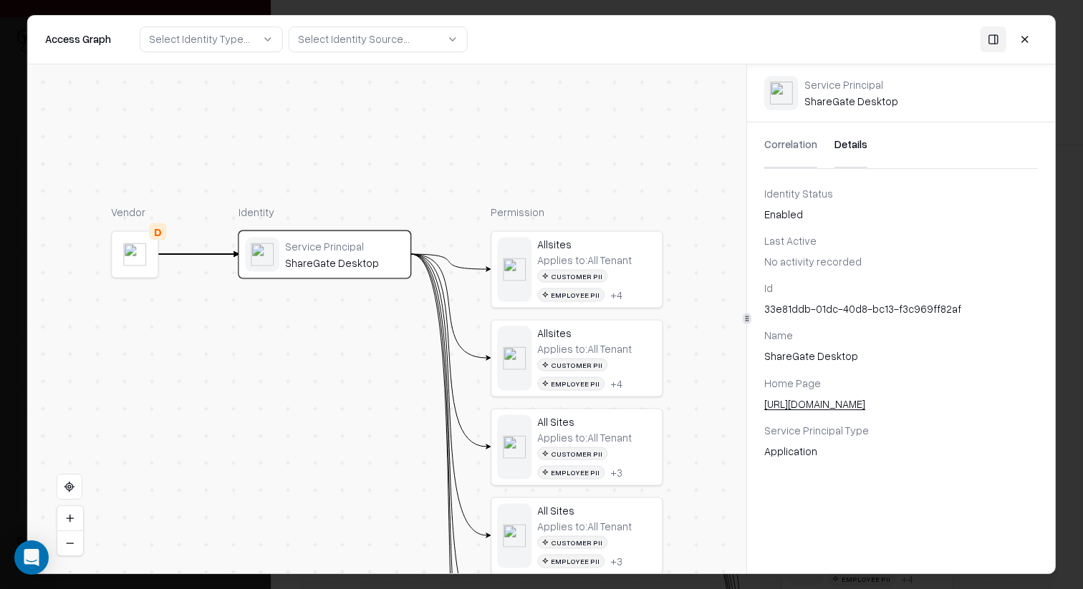
click at [826, 314] on div "33e81ddb-01dc-40d8-bc13-f3c969ff82af" at bounding box center [900, 308] width 273 height 15
copy div "33e81ddb-01dc-40d8-bc13-f3c969ff82af"
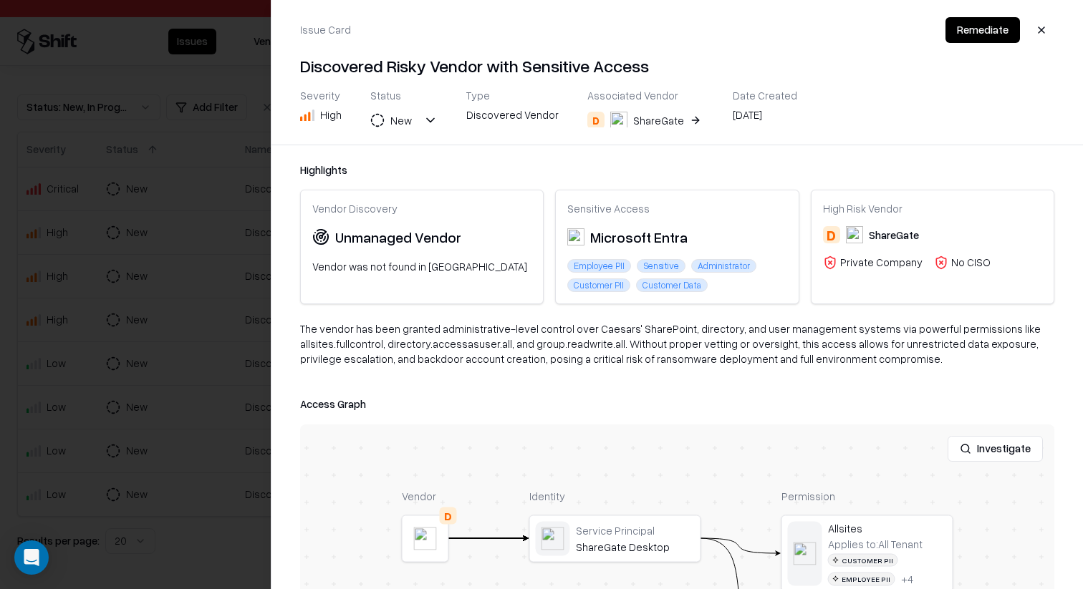
click at [226, 425] on div at bounding box center [541, 294] width 1083 height 589
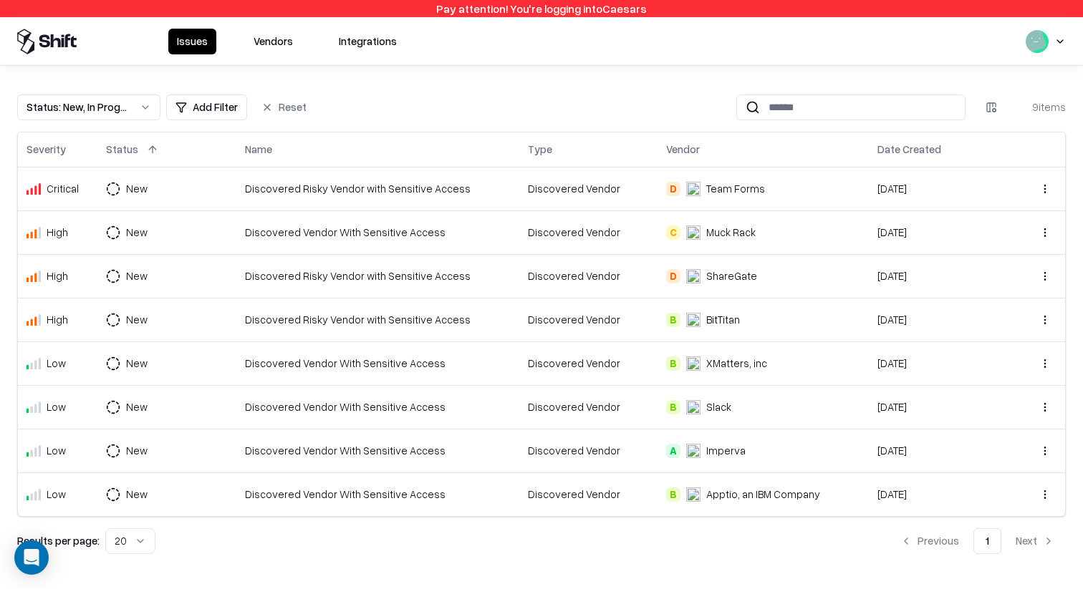
click at [473, 316] on div "Discovered Risky Vendor with Sensitive Access" at bounding box center [378, 319] width 266 height 15
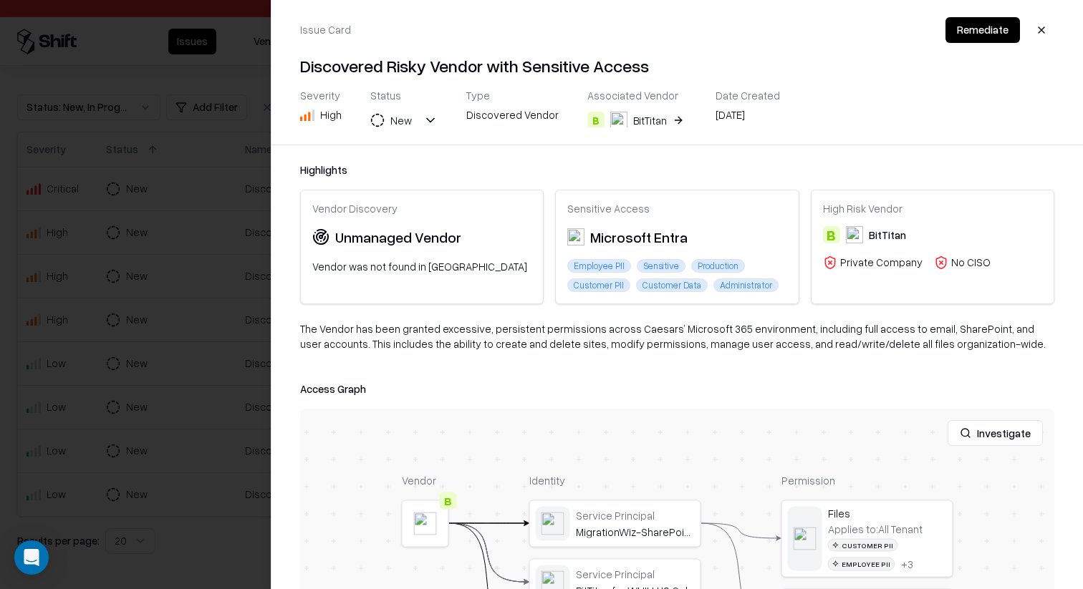
click at [0, 0] on div at bounding box center [0, 0] width 0 height 0
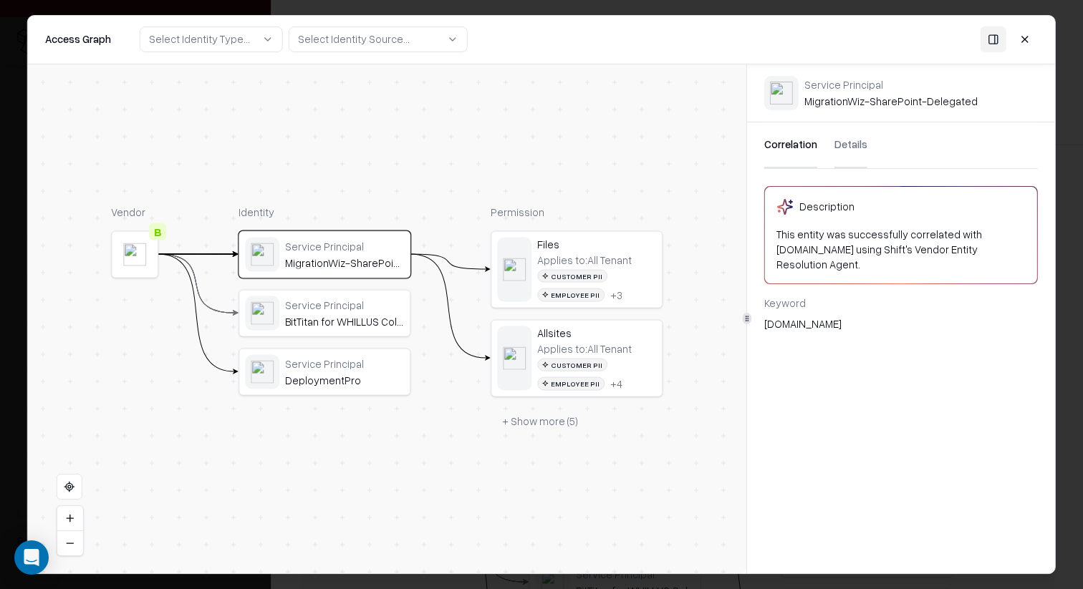
click at [373, 264] on div "MigrationWiz-SharePoint-Delegated" at bounding box center [344, 262] width 119 height 13
click at [842, 157] on button "Details" at bounding box center [850, 145] width 33 height 46
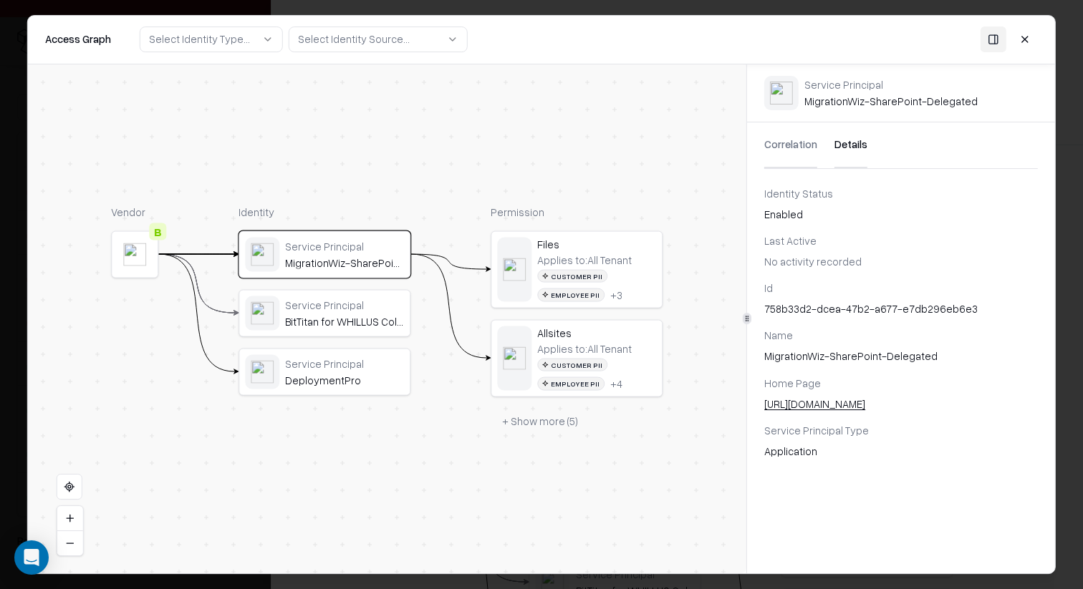
click at [833, 306] on div "758b33d2-dcea-47b2-a677-e7db296eb6e3" at bounding box center [900, 308] width 273 height 15
copy div "758b33d2-dcea-47b2-a677-e7db296eb6e3"
click at [313, 301] on div "Service Principal" at bounding box center [344, 305] width 119 height 13
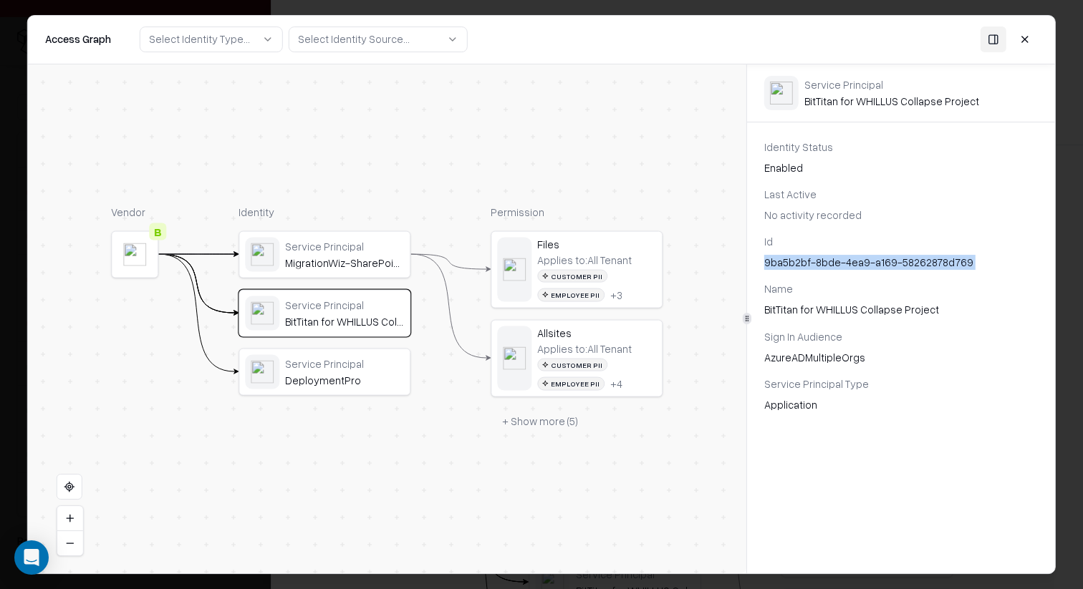
click at [856, 265] on div "9ba5b2bf-8bde-4ea9-a169-58262878d769" at bounding box center [900, 262] width 273 height 15
click at [329, 369] on div "Service Principal" at bounding box center [344, 363] width 119 height 13
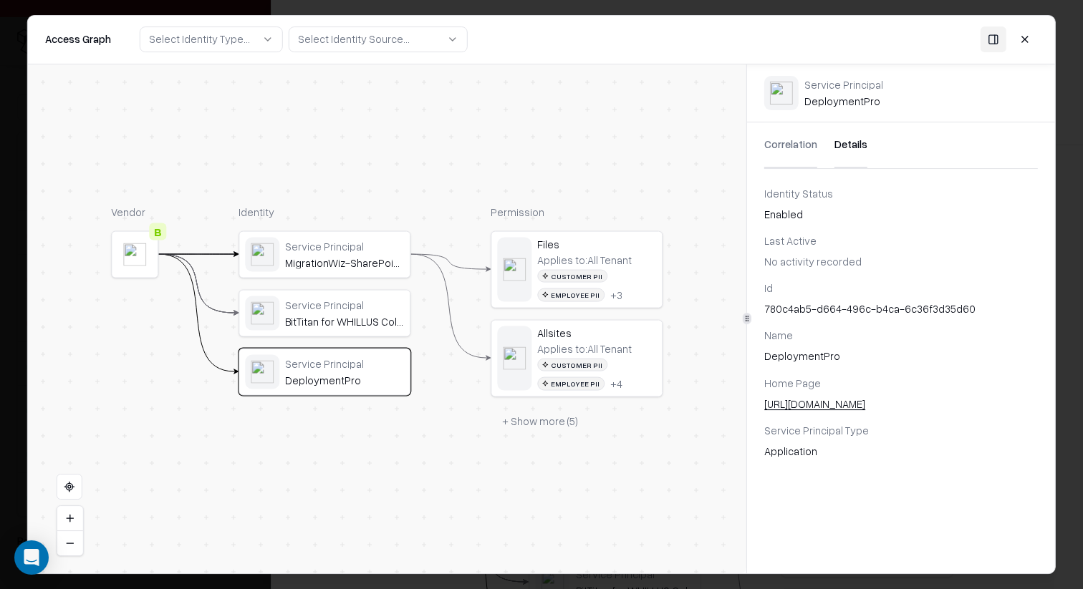
click at [825, 296] on div "Id 780c4ab5-d664-496c-b4ca-6c36f3d35d60" at bounding box center [900, 299] width 273 height 36
click at [825, 299] on div "Id 780c4ab5-d664-496c-b4ca-6c36f3d35d60" at bounding box center [900, 299] width 273 height 36
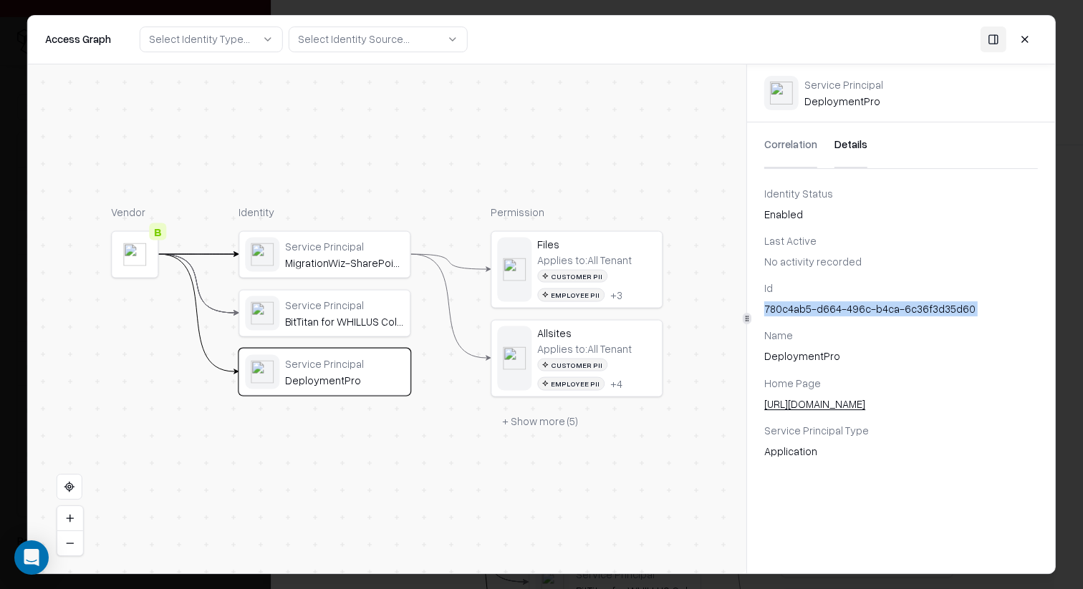
click at [354, 311] on div "Service Principal" at bounding box center [344, 305] width 119 height 13
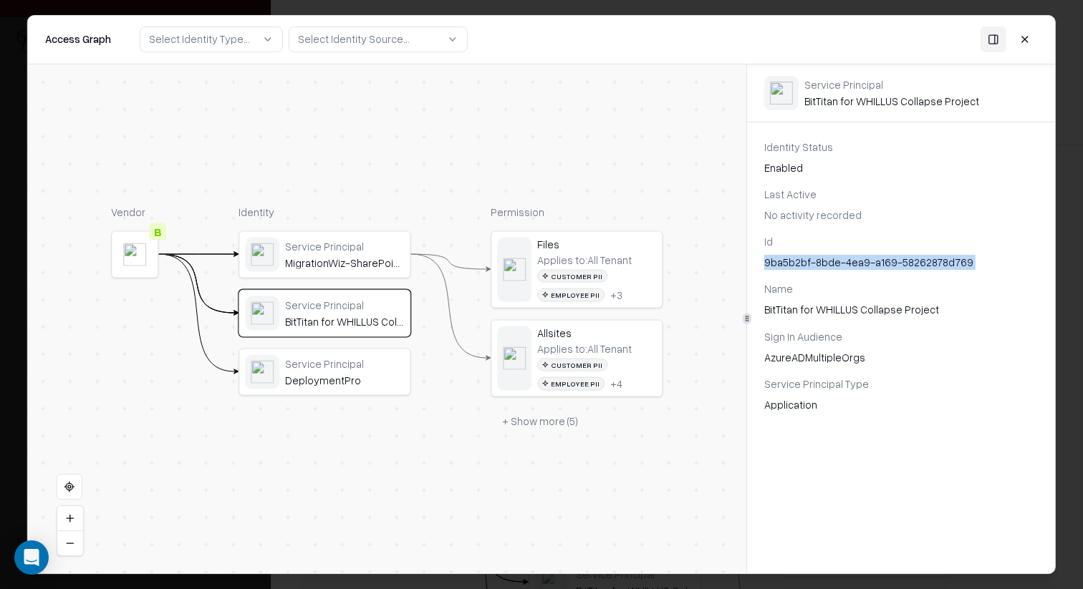
click at [349, 258] on div "MigrationWiz-SharePoint-Delegated" at bounding box center [344, 262] width 119 height 13
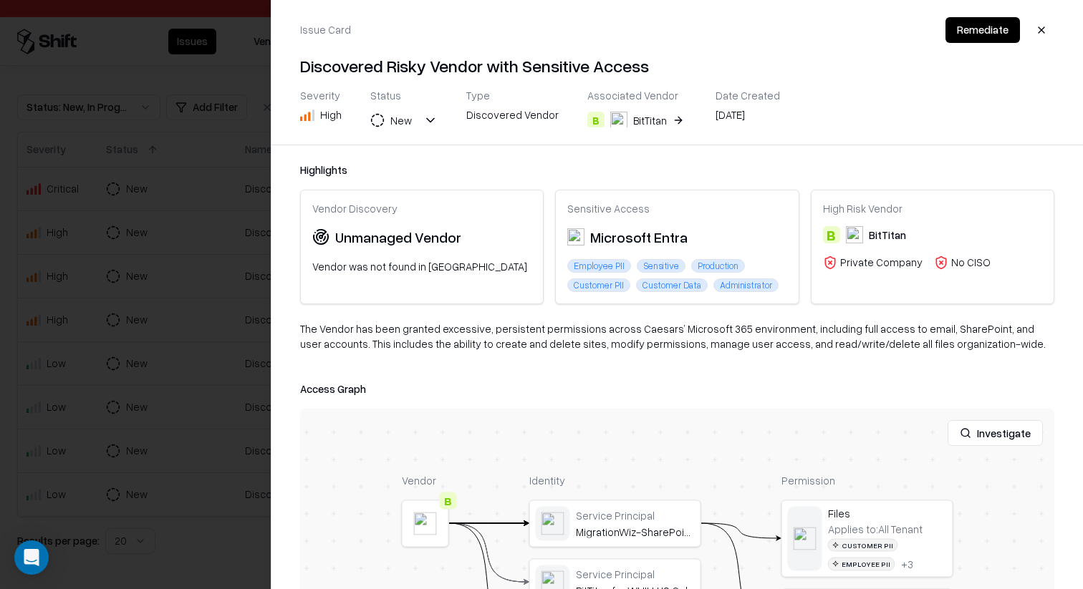
click at [218, 289] on div at bounding box center [541, 294] width 1083 height 589
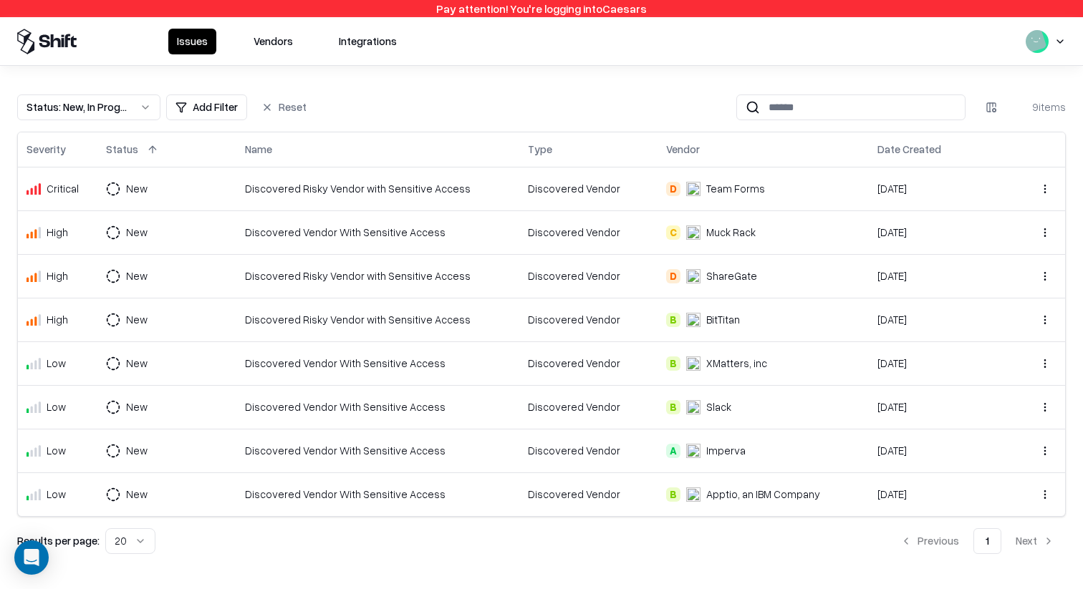
click at [427, 230] on div "Discovered Vendor With Sensitive Access" at bounding box center [378, 232] width 266 height 15
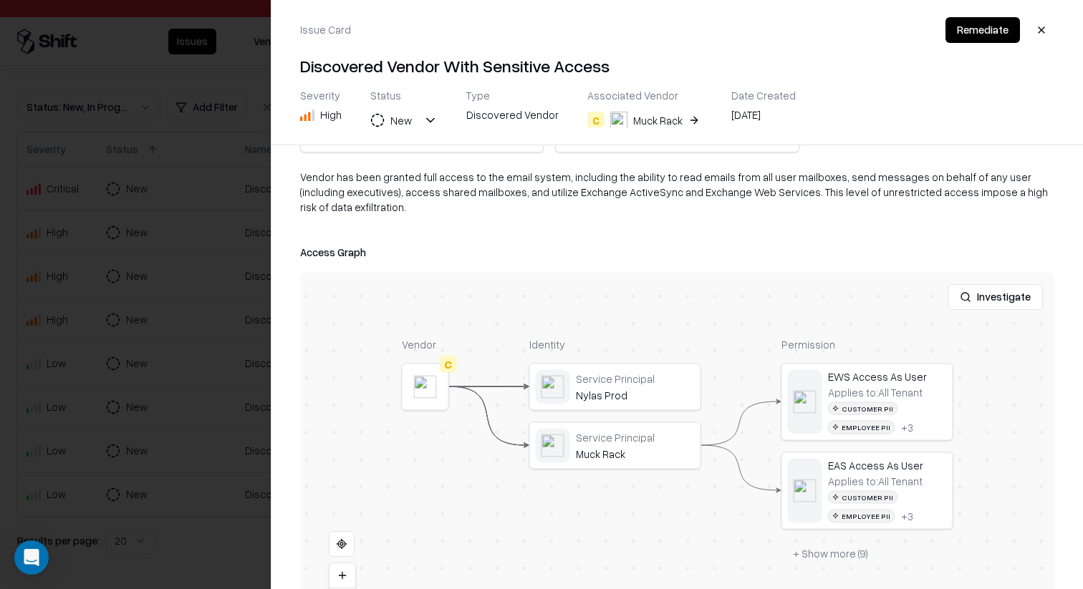
scroll to position [157, 0]
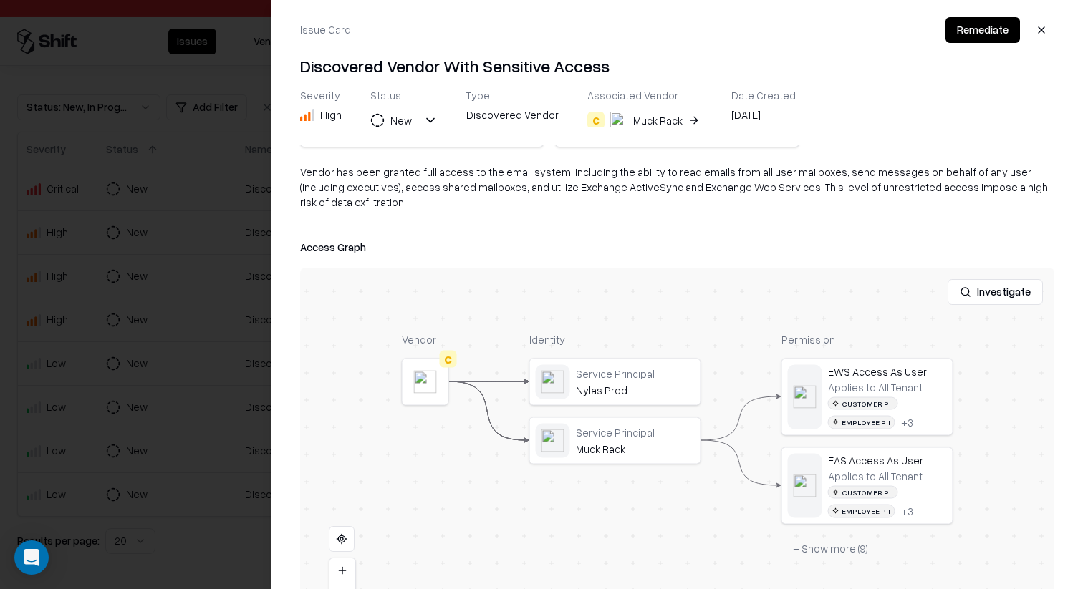
click at [838, 556] on button "+ Show more ( 9 )" at bounding box center [830, 549] width 98 height 26
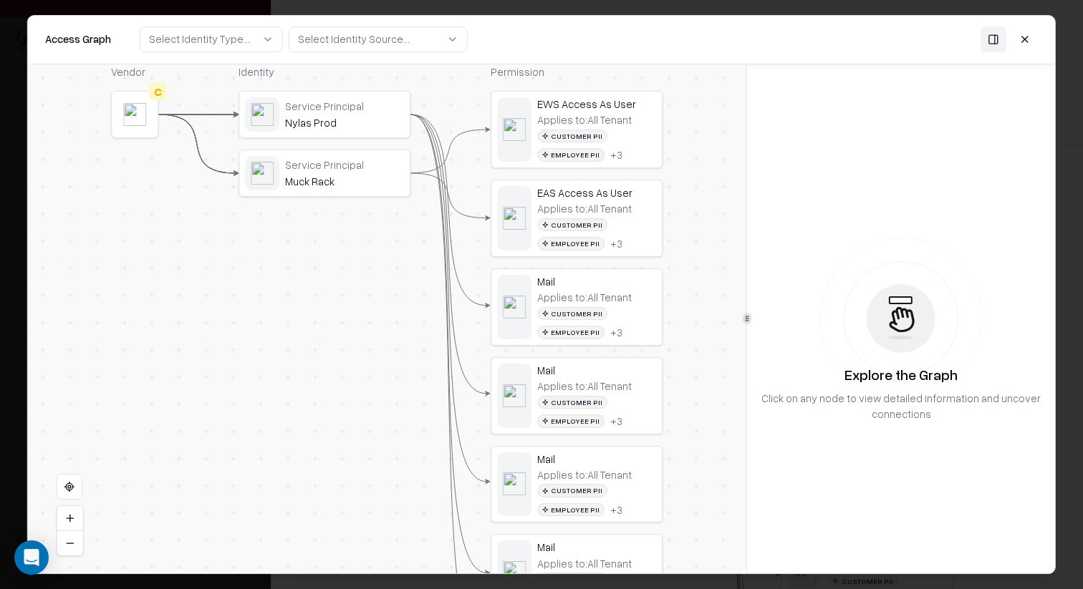
click at [340, 117] on div "Nylas Prod" at bounding box center [344, 122] width 119 height 13
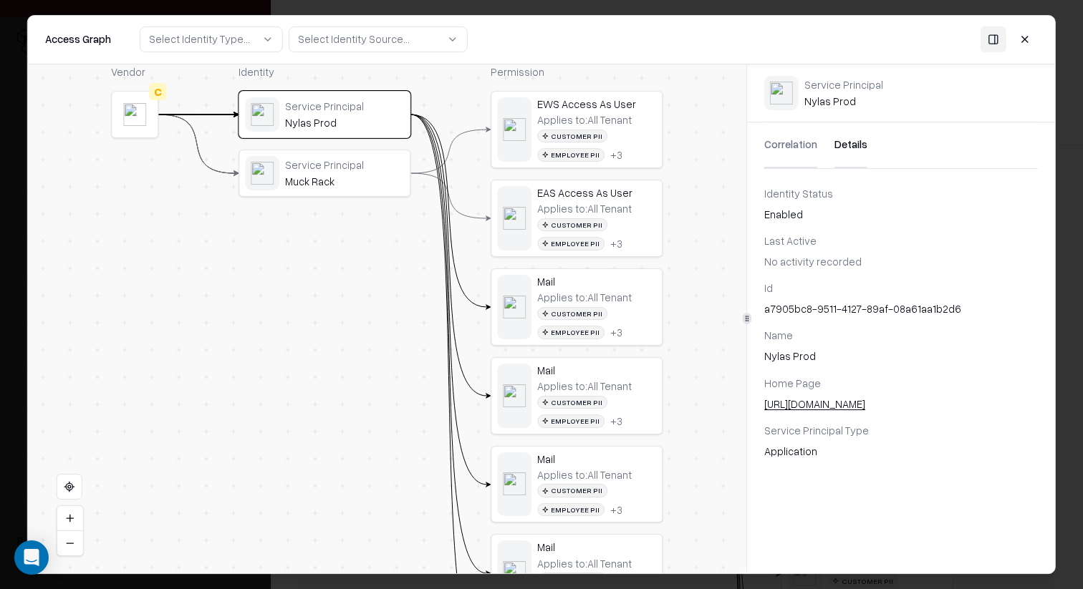
click at [834, 138] on button "Details" at bounding box center [850, 145] width 33 height 46
click at [798, 306] on div "a7905bc8-9511-4127-89af-08a61aa1b2d6" at bounding box center [900, 308] width 273 height 15
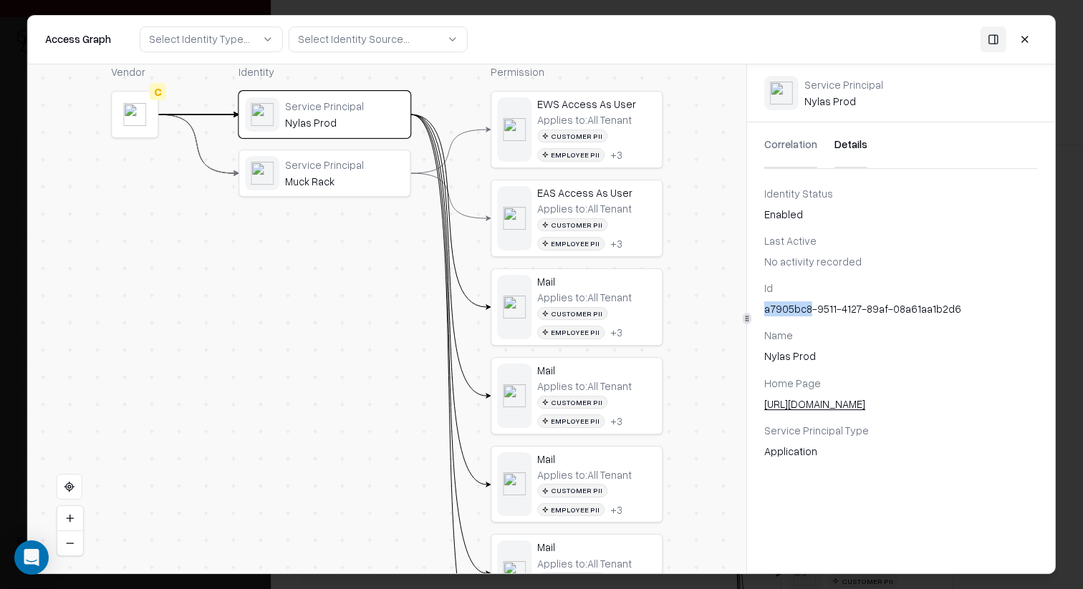
click at [798, 306] on div "a7905bc8-9511-4127-89af-08a61aa1b2d6" at bounding box center [900, 308] width 273 height 15
click at [354, 384] on div "Identity Service Principal Nylas Prod Service Principal [PERSON_NAME]" at bounding box center [324, 401] width 172 height 674
click at [793, 311] on div "a7905bc8-9511-4127-89af-08a61aa1b2d6" at bounding box center [900, 308] width 273 height 15
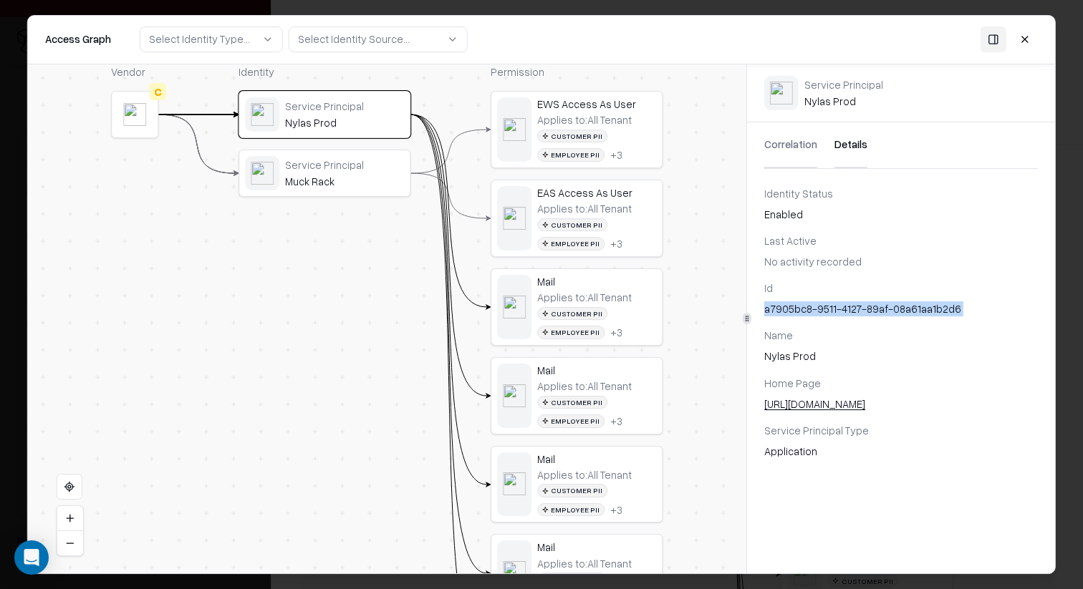
click at [793, 311] on div "a7905bc8-9511-4127-89af-08a61aa1b2d6" at bounding box center [900, 308] width 273 height 15
click at [329, 164] on div "Service Principal" at bounding box center [344, 164] width 119 height 13
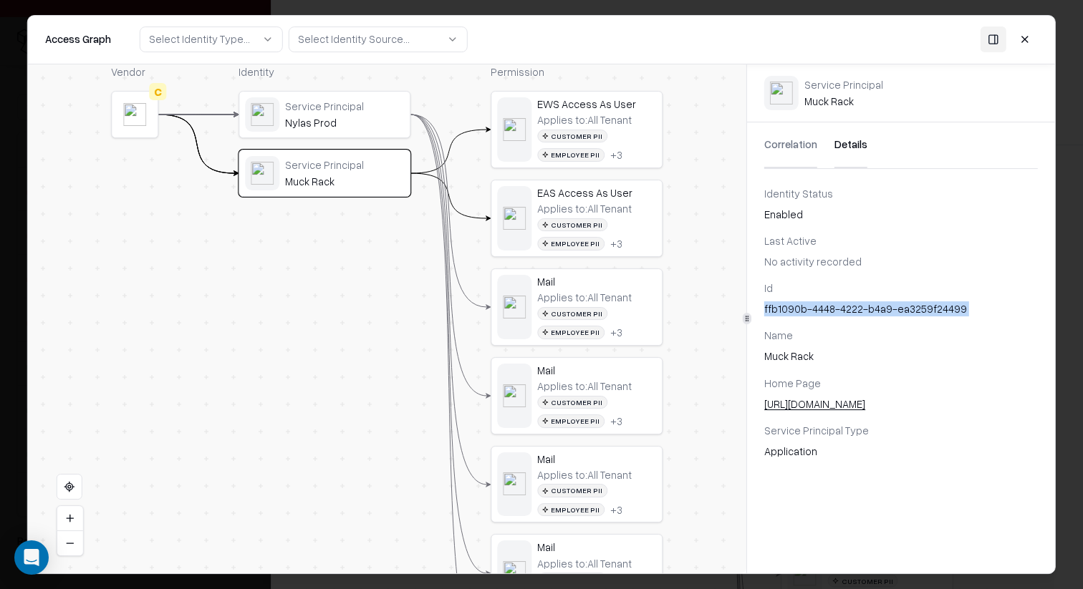
click at [926, 317] on div "Id ffb1090b-4448-4222-b4a9-ea3259f24499 Name Muck Rack Home Page [URL][DOMAIN_N…" at bounding box center [901, 370] width 308 height 178
click at [926, 316] on div "ffb1090b-4448-4222-b4a9-ea3259f24499" at bounding box center [900, 308] width 273 height 15
